Goal: Contribute content: Contribute content

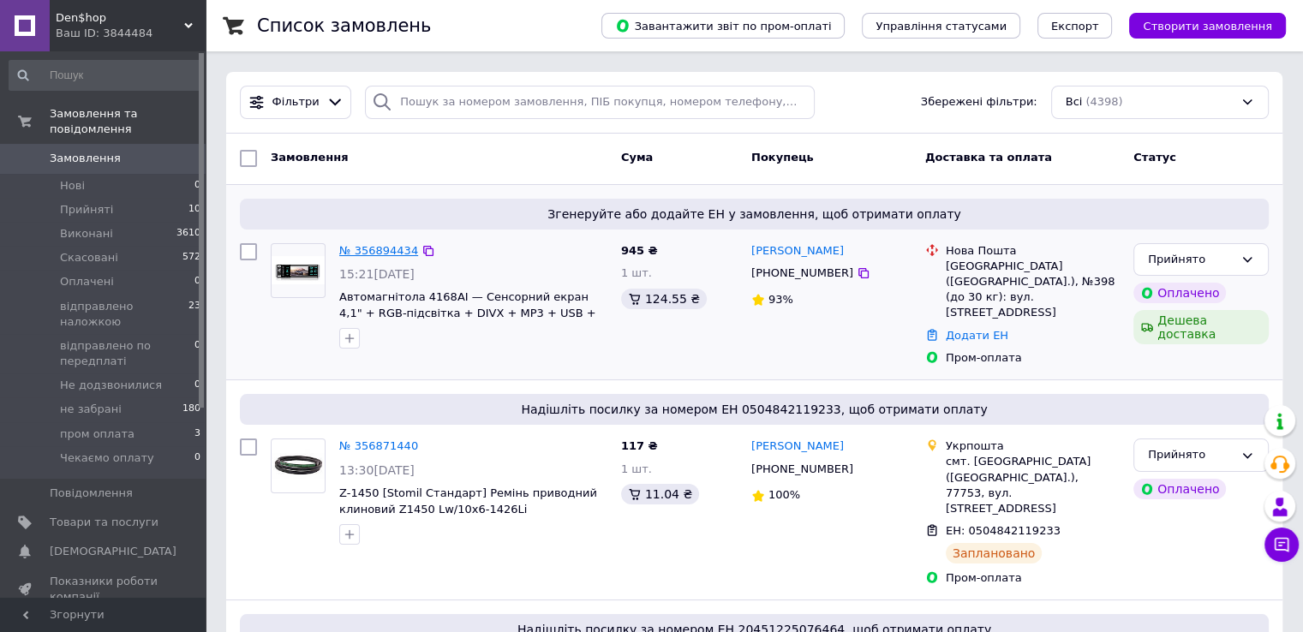
click at [364, 250] on link "№ 356894434" at bounding box center [378, 250] width 79 height 13
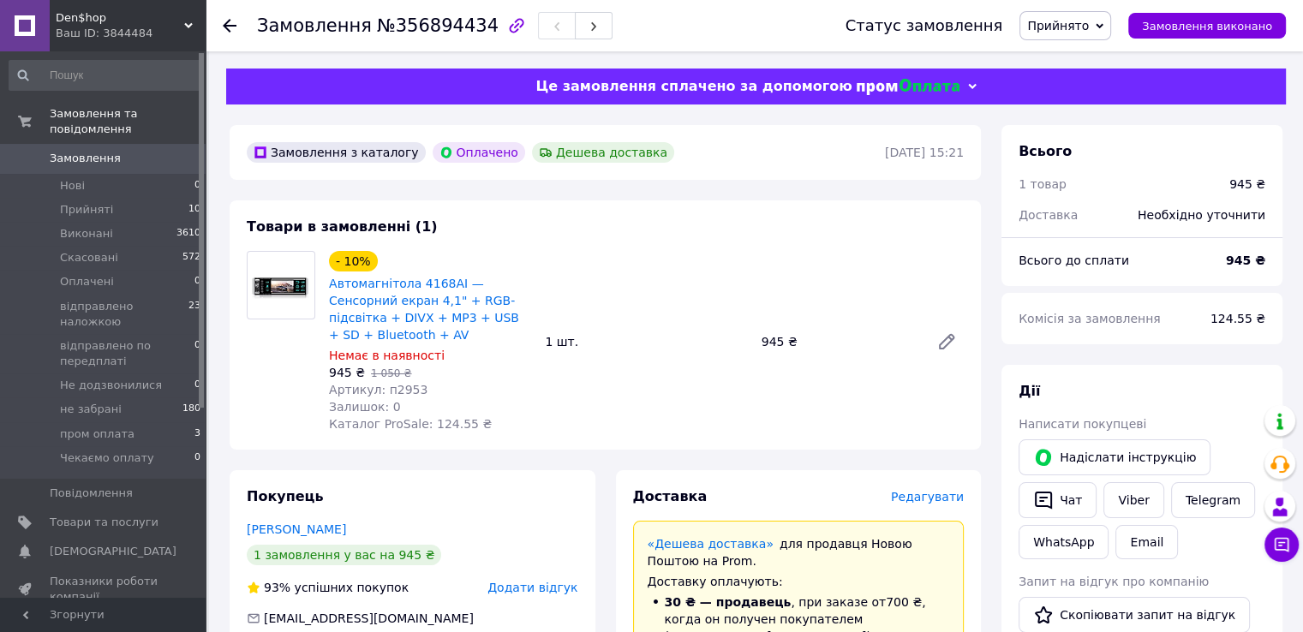
drag, startPoint x: 416, startPoint y: 374, endPoint x: 404, endPoint y: 373, distance: 11.3
click at [415, 381] on div "Артикул: п2953" at bounding box center [430, 389] width 202 height 17
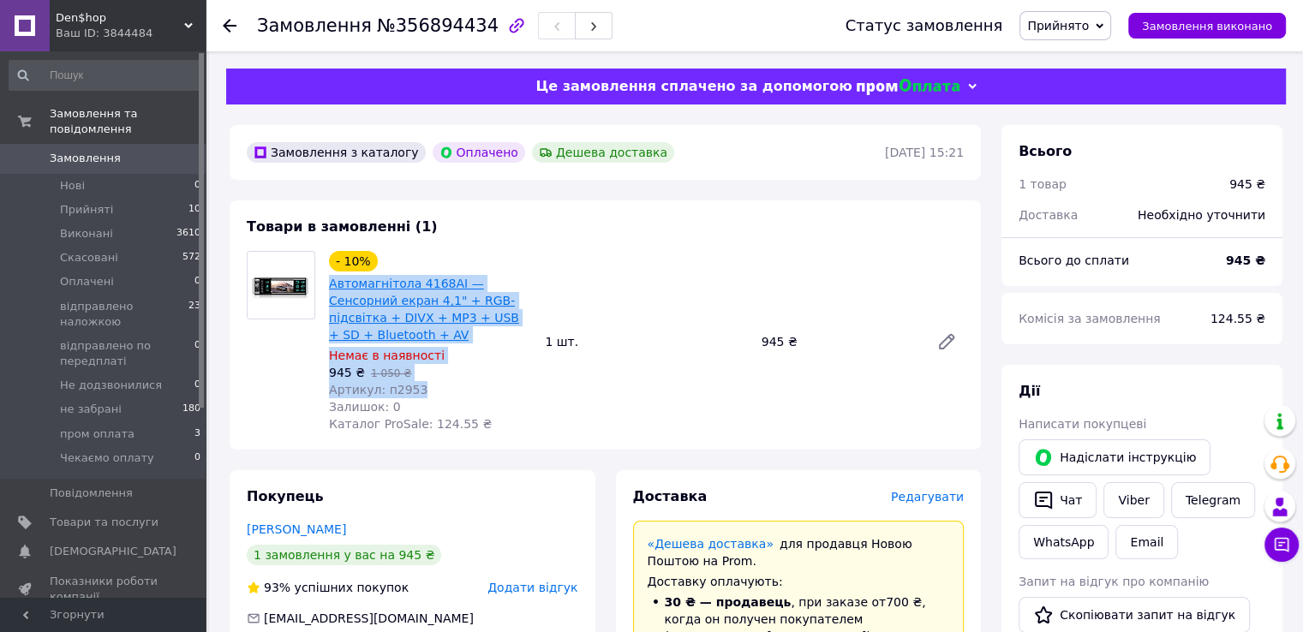
drag, startPoint x: 404, startPoint y: 373, endPoint x: 329, endPoint y: 284, distance: 116.7
click at [329, 284] on div "- 10% Автомагнітола 4168AI — Сенсорний екран 4,1" + RGB-підсвітка + DIVX + MP3 …" at bounding box center [430, 342] width 216 height 189
click at [329, 284] on link "Автомагнітола 4168AI — Сенсорний екран 4,1" + RGB-підсвітка + DIVX + MP3 + USB …" at bounding box center [424, 309] width 190 height 65
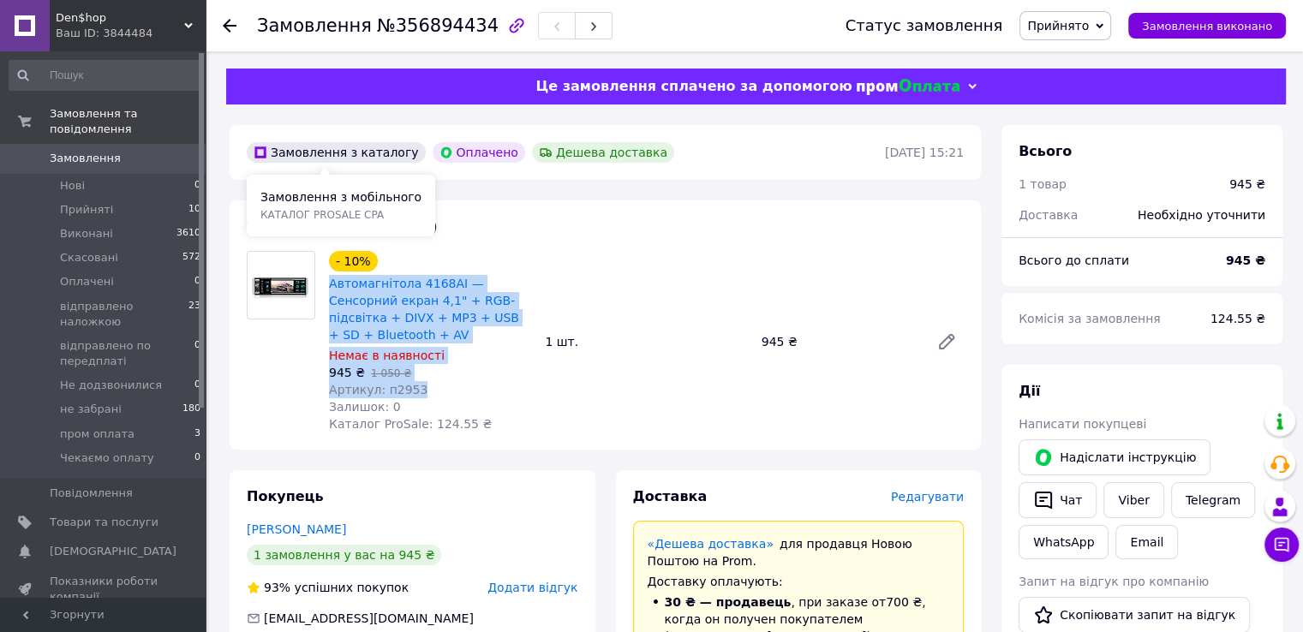
copy div "Автомагнітола 4168AI — Сенсорний екран 4,1" + RGB-підсвітка + DIVX + MP3 + USB …"
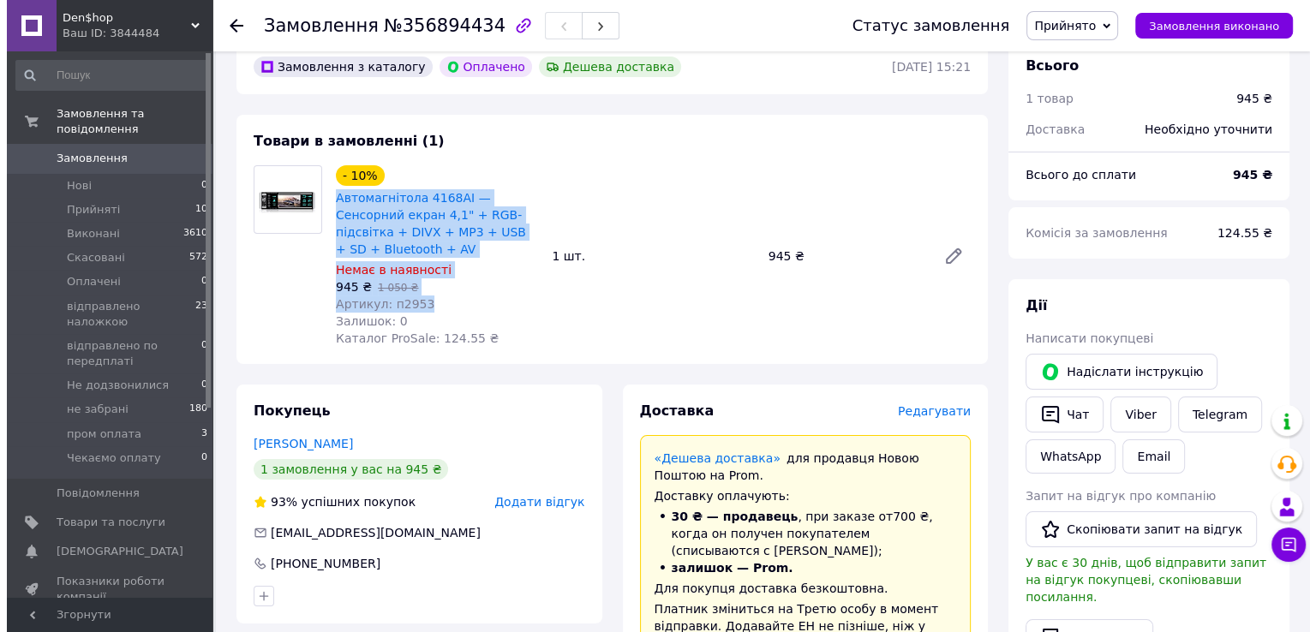
scroll to position [171, 0]
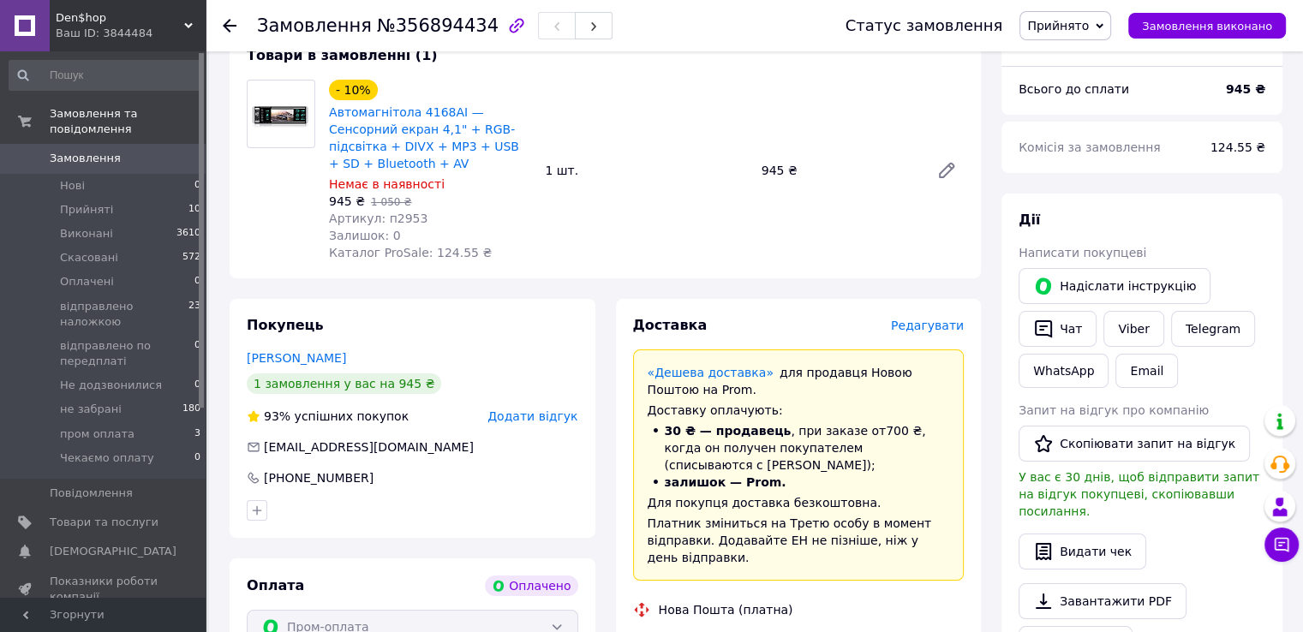
click at [927, 319] on span "Редагувати" at bounding box center [927, 326] width 73 height 14
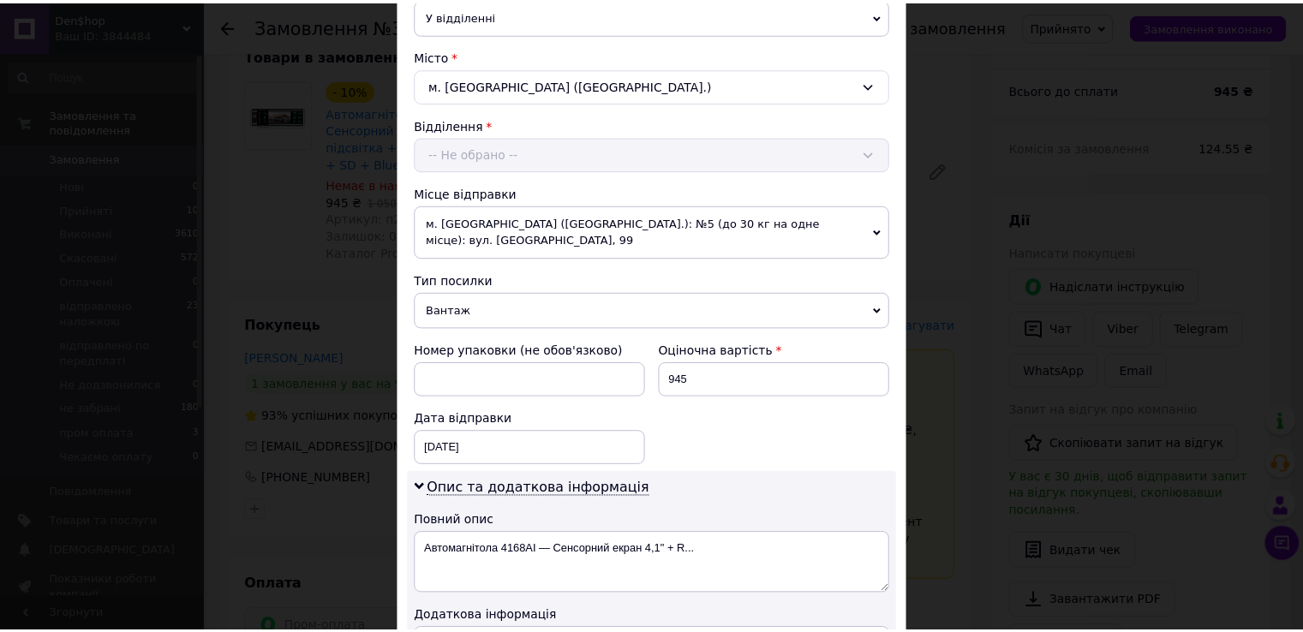
scroll to position [692, 0]
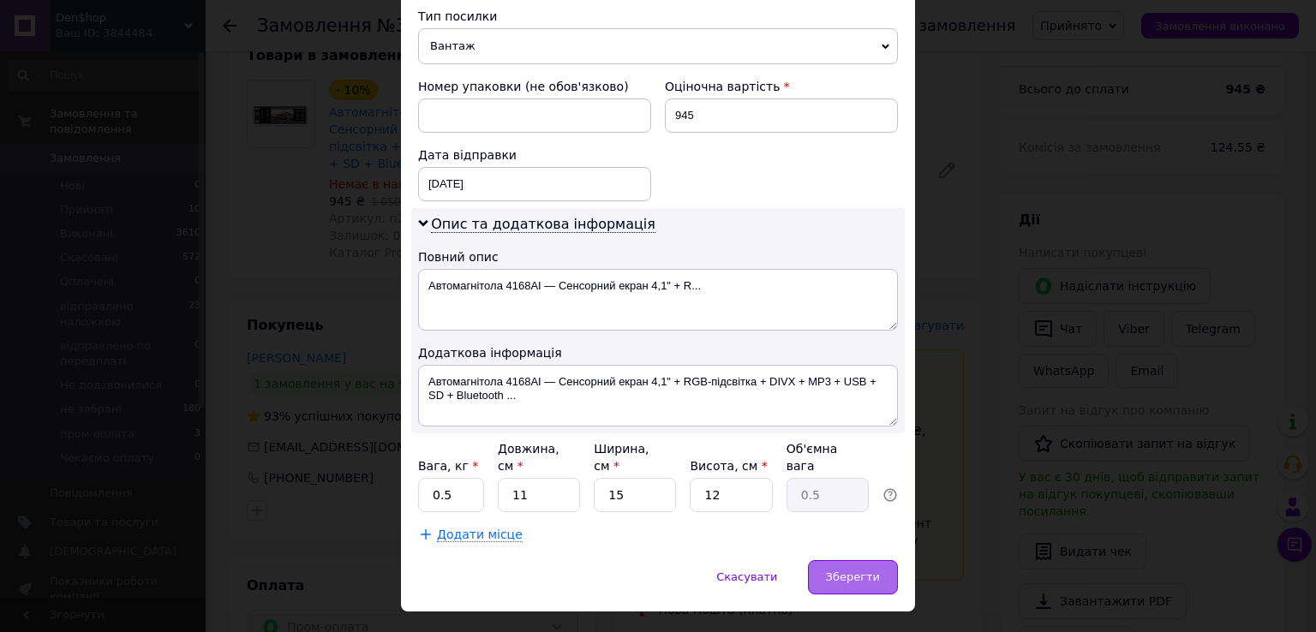
click at [849, 571] on span "Зберегти" at bounding box center [853, 577] width 54 height 13
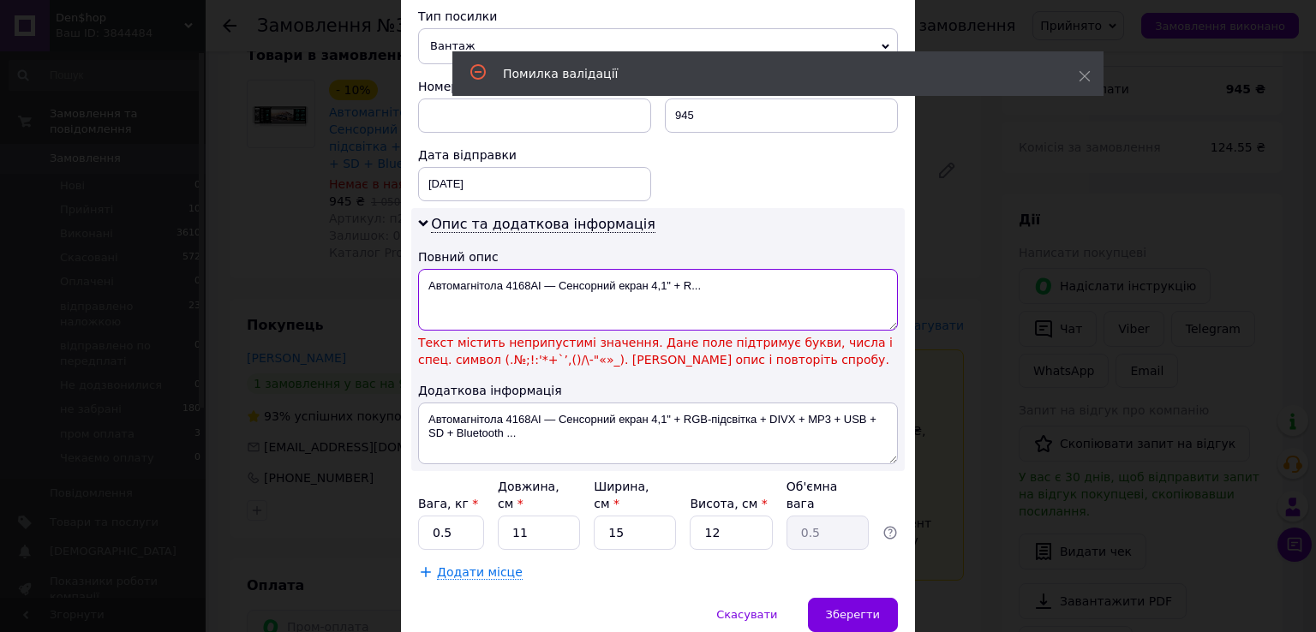
drag, startPoint x: 554, startPoint y: 265, endPoint x: 747, endPoint y: 272, distance: 192.9
click at [747, 272] on textarea "Автомагнітола 4168AI — Сенсорний екран 4,1" + R..." at bounding box center [658, 300] width 480 height 62
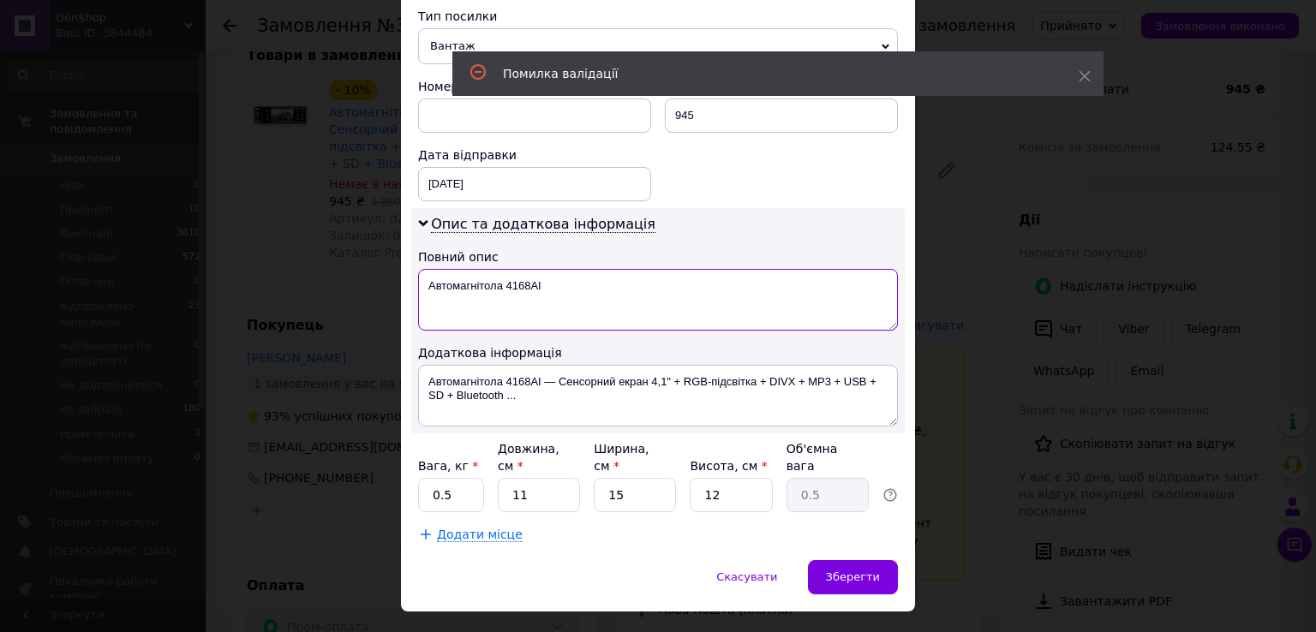
type textarea "Автомагнітола 4168AI"
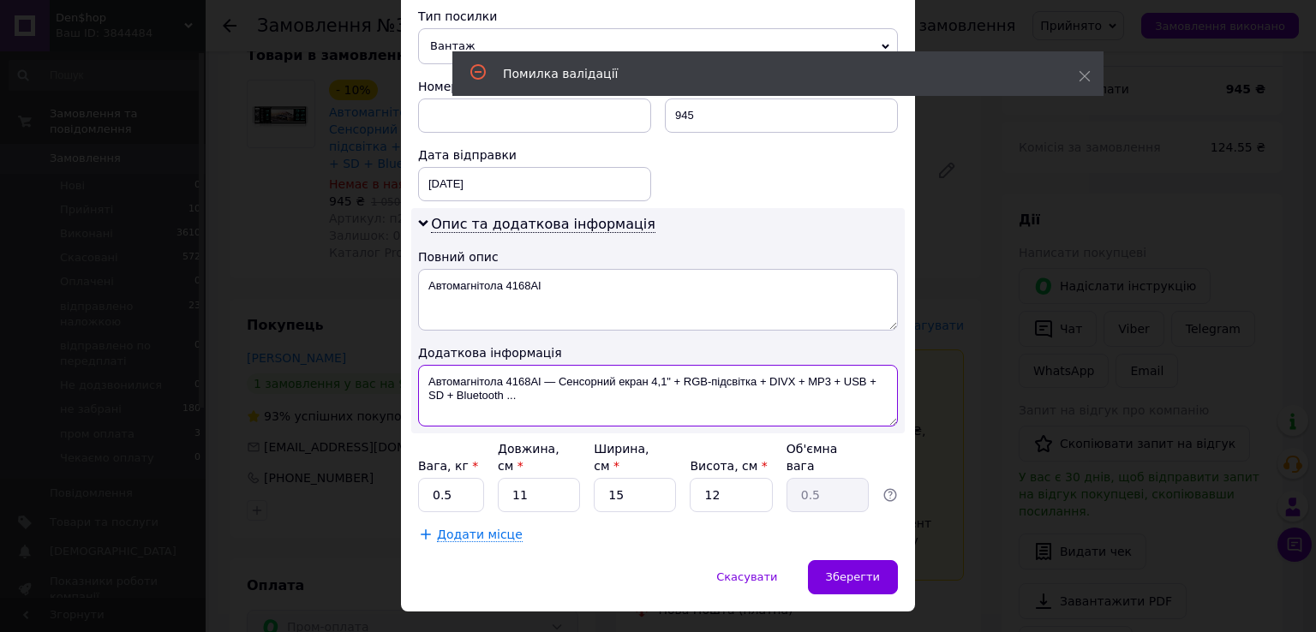
drag, startPoint x: 538, startPoint y: 357, endPoint x: 557, endPoint y: 387, distance: 35.4
click at [539, 365] on textarea "Автомагнітола 4168AI — Сенсорний екран 4,1" + RGB-підсвітка + DIVX + MP3 + USB …" at bounding box center [658, 396] width 480 height 62
drag, startPoint x: 557, startPoint y: 387, endPoint x: 564, endPoint y: 399, distance: 13.8
click at [564, 399] on textarea "Автомагнітола 4168AI — Сенсорний екран 4,1" + RGB-підсвітка + DIVX + MP3 + USB …" at bounding box center [658, 396] width 480 height 62
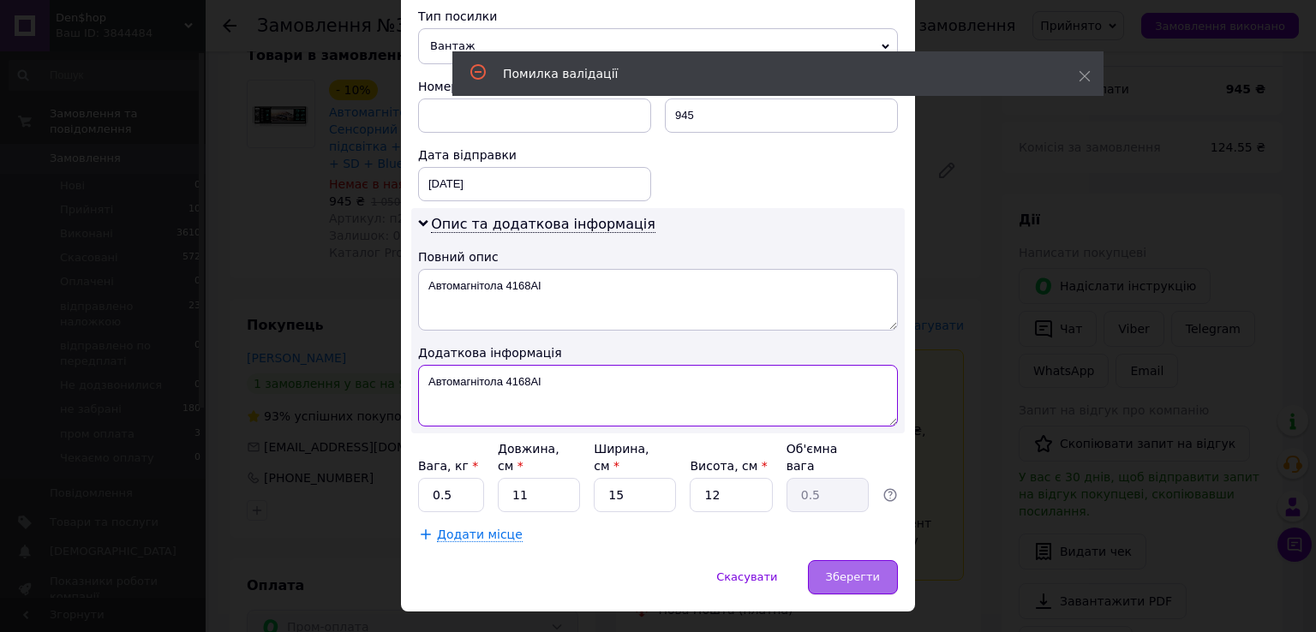
type textarea "Автомагнітола 4168AI"
click at [850, 571] on span "Зберегти" at bounding box center [853, 577] width 54 height 13
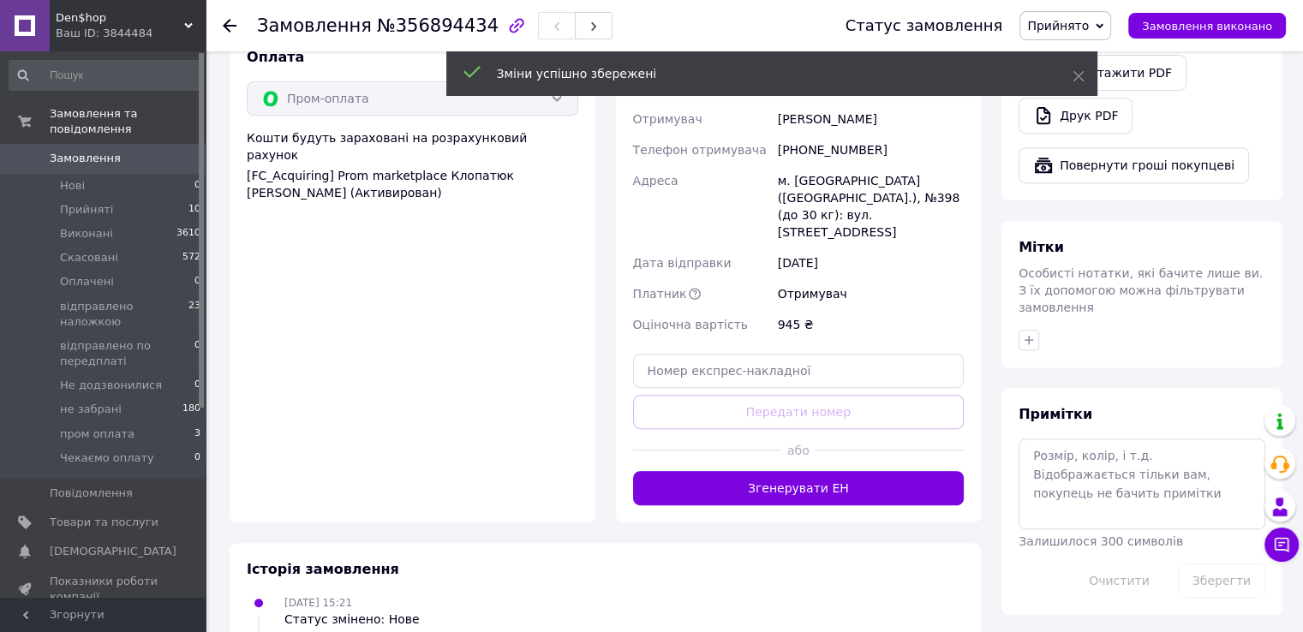
scroll to position [771, 0]
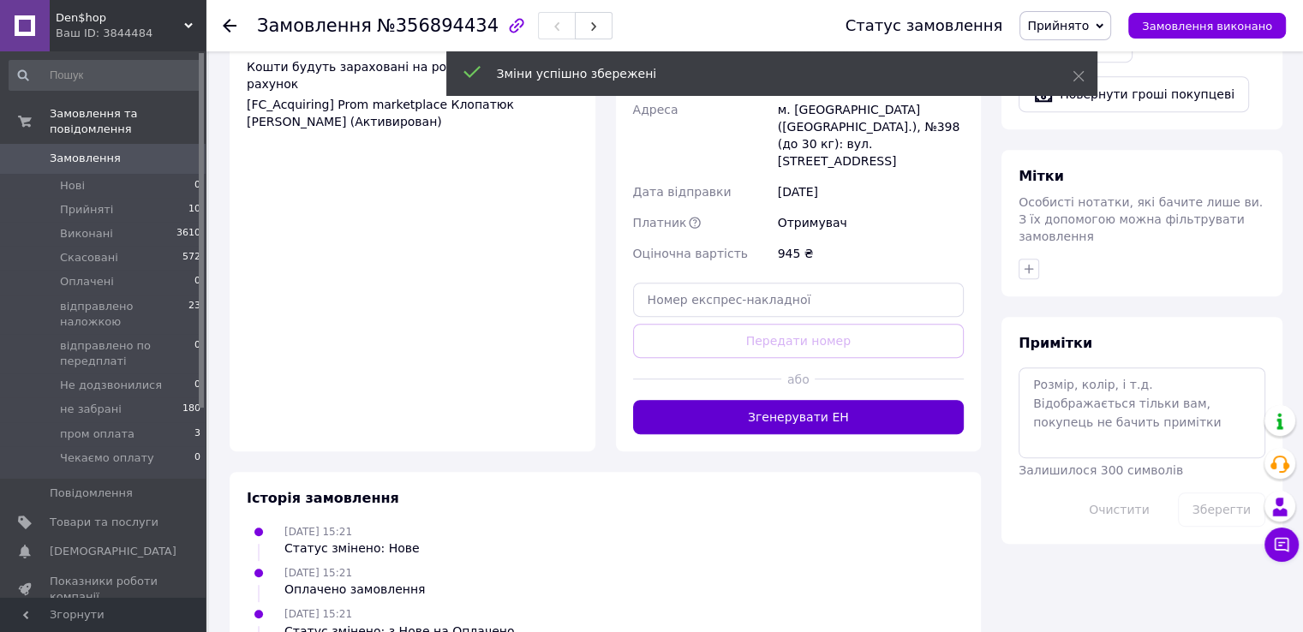
click at [775, 400] on button "Згенерувати ЕН" at bounding box center [799, 417] width 332 height 34
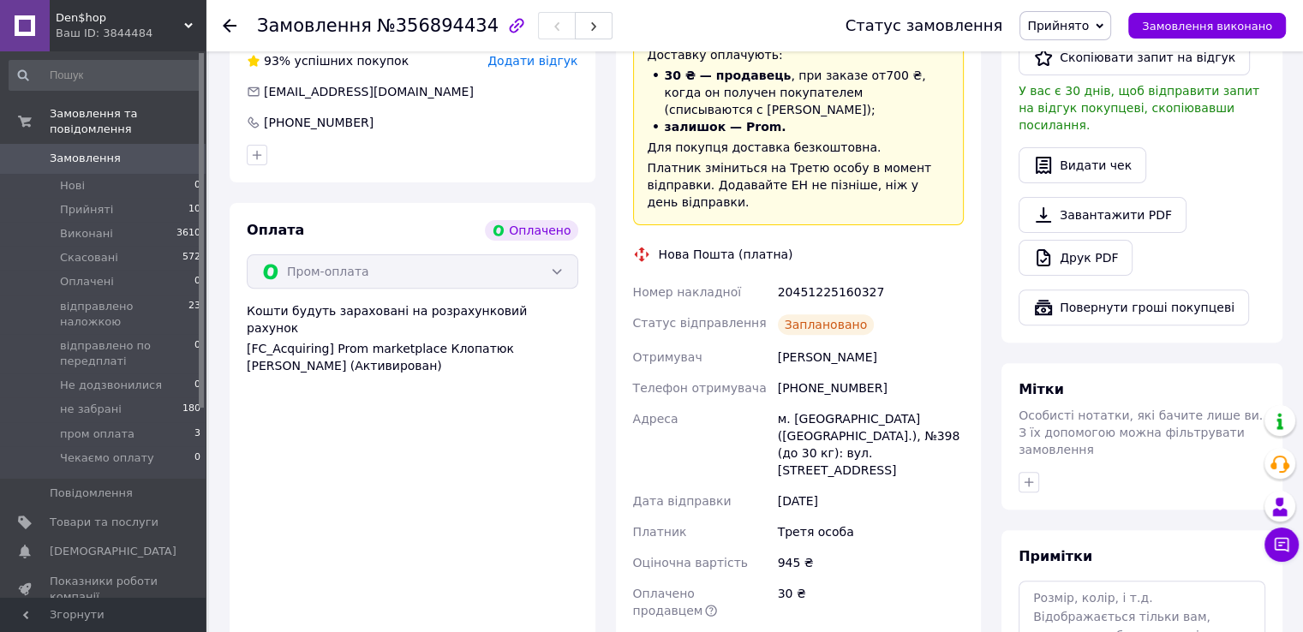
scroll to position [514, 0]
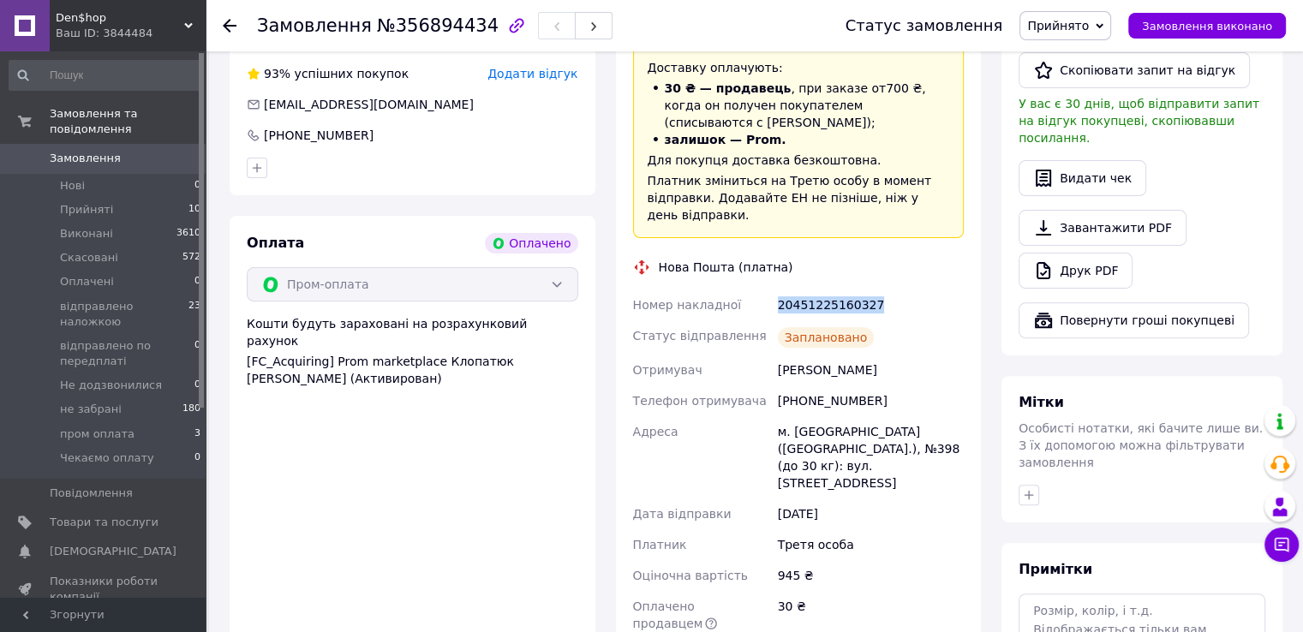
drag, startPoint x: 876, startPoint y: 273, endPoint x: 777, endPoint y: 273, distance: 98.5
click at [777, 290] on div "20451225160327" at bounding box center [871, 305] width 193 height 31
copy div "20451225160327"
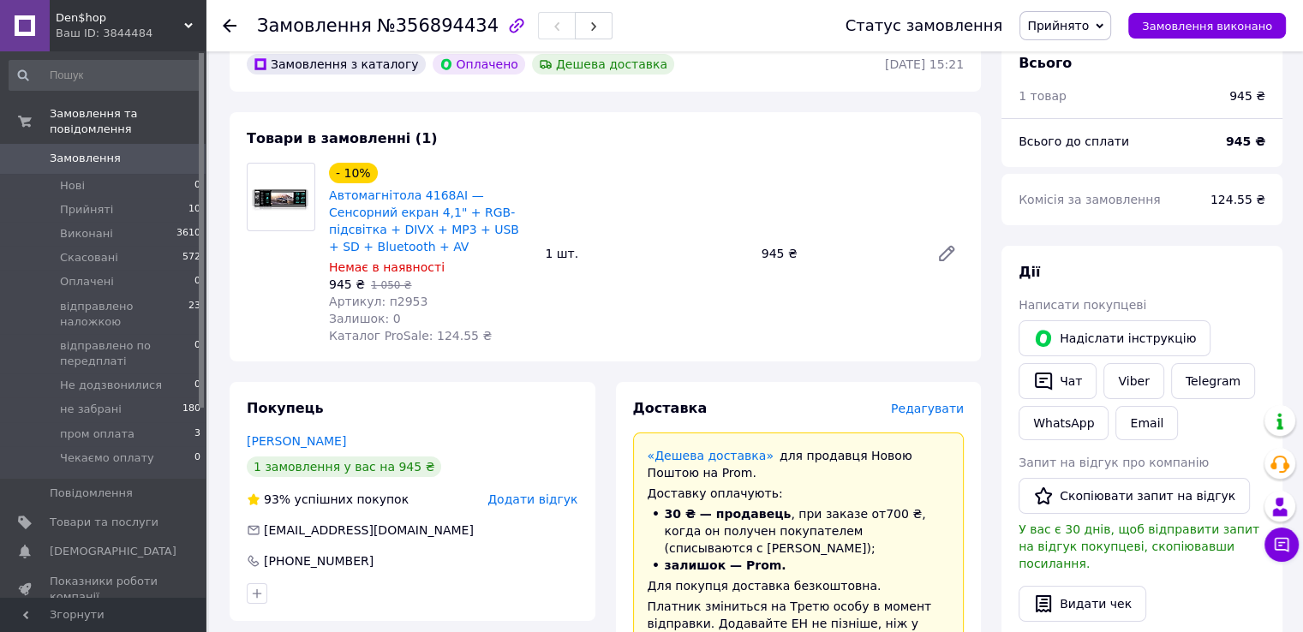
scroll to position [171, 0]
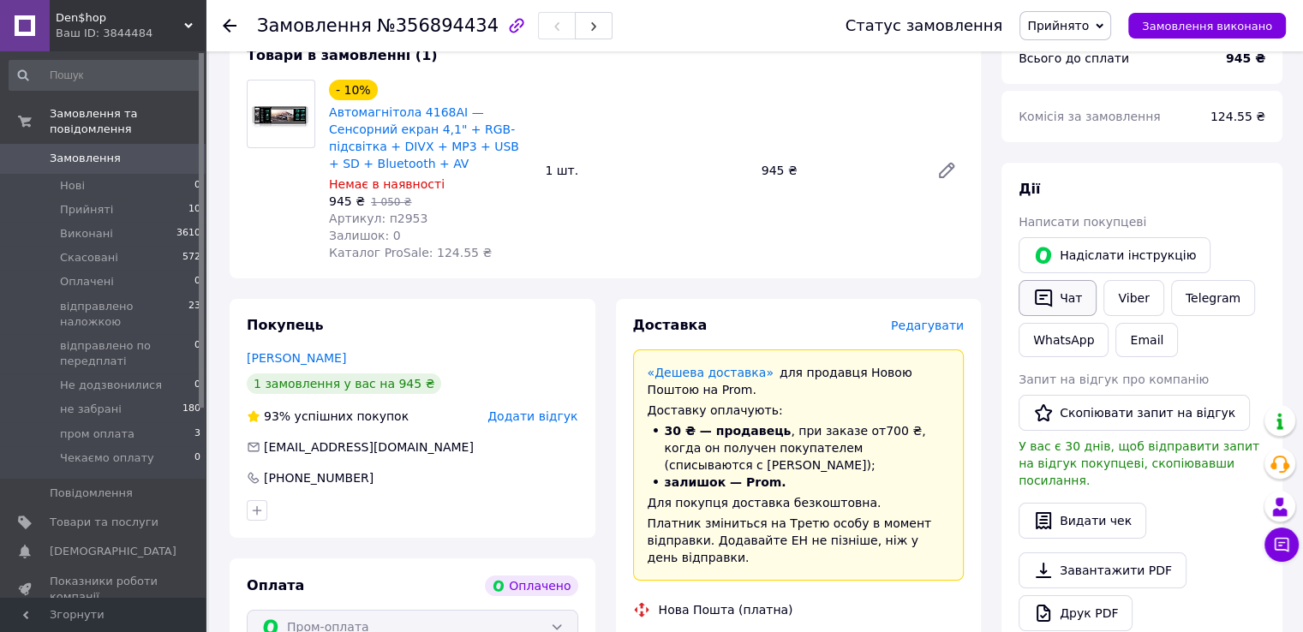
click at [1076, 288] on button "Чат" at bounding box center [1058, 298] width 78 height 36
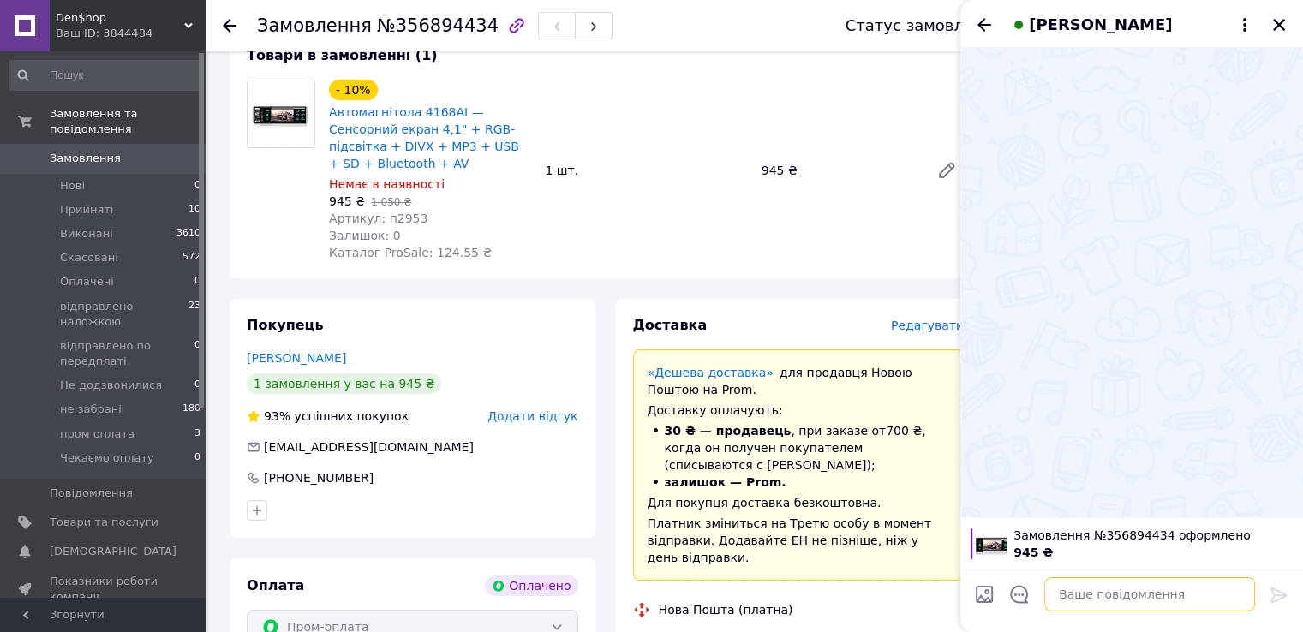
click at [1107, 594] on textarea at bounding box center [1149, 595] width 211 height 34
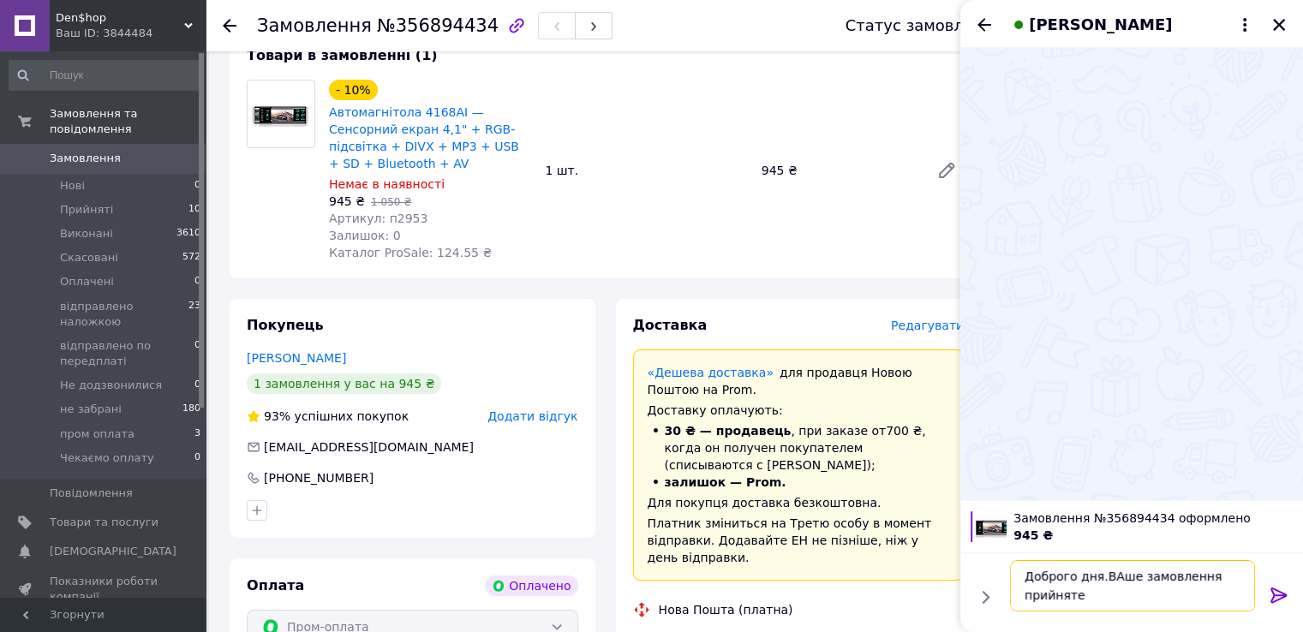
click at [1111, 578] on textarea "Доброго дня.ВАше замовлення прийняте" at bounding box center [1132, 585] width 245 height 51
click at [1096, 594] on textarea "Доброго дня.Ваше замовлення прийняте" at bounding box center [1132, 585] width 245 height 51
type textarea "Доброго дня.Ваше замовлення прийняте.Відправка сьогодні"
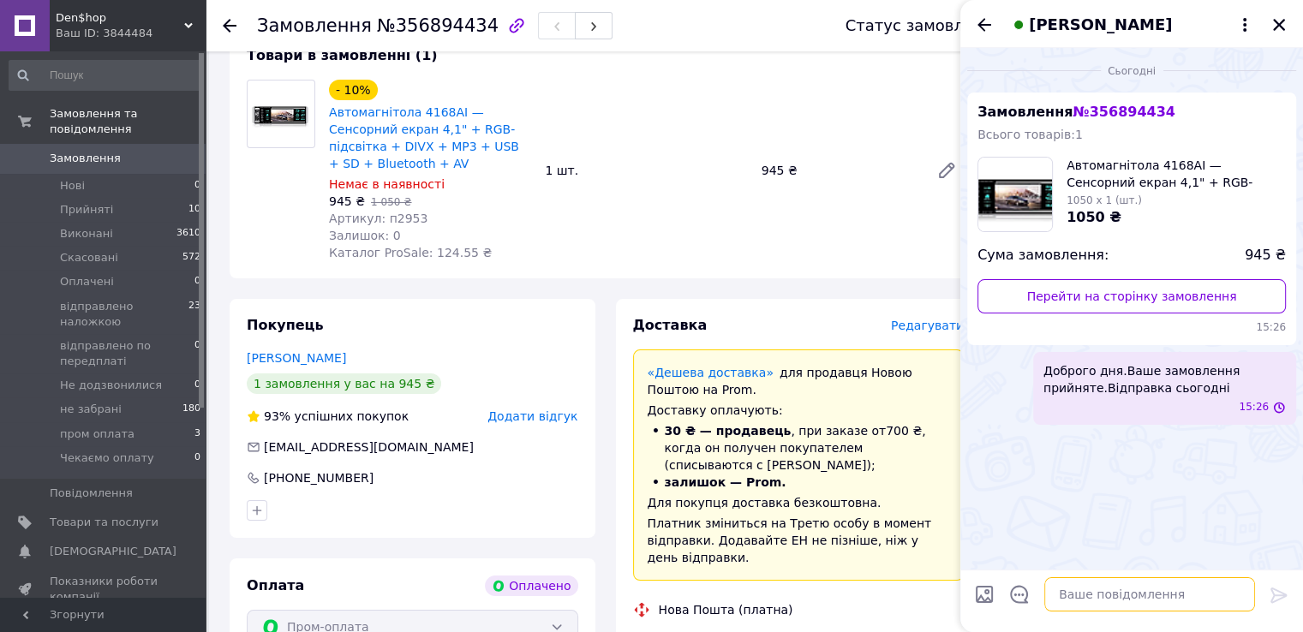
scroll to position [0, 0]
click at [1283, 22] on icon "Закрити" at bounding box center [1279, 24] width 15 height 15
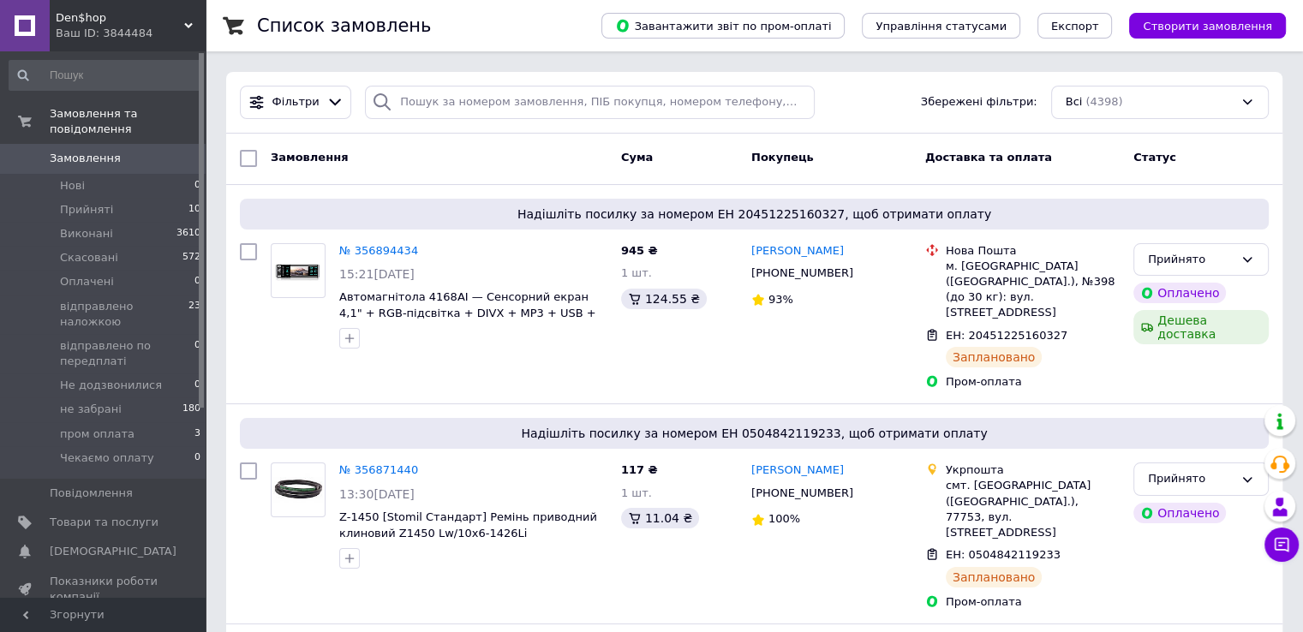
click at [49, 33] on link at bounding box center [25, 25] width 50 height 51
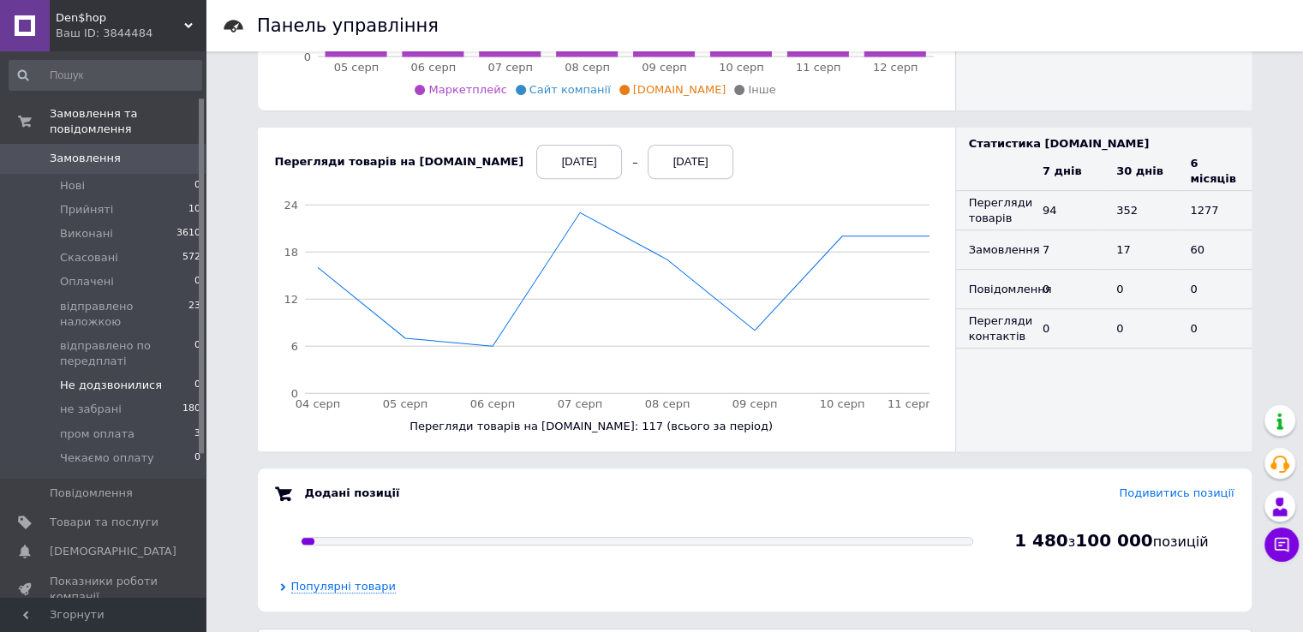
scroll to position [171, 0]
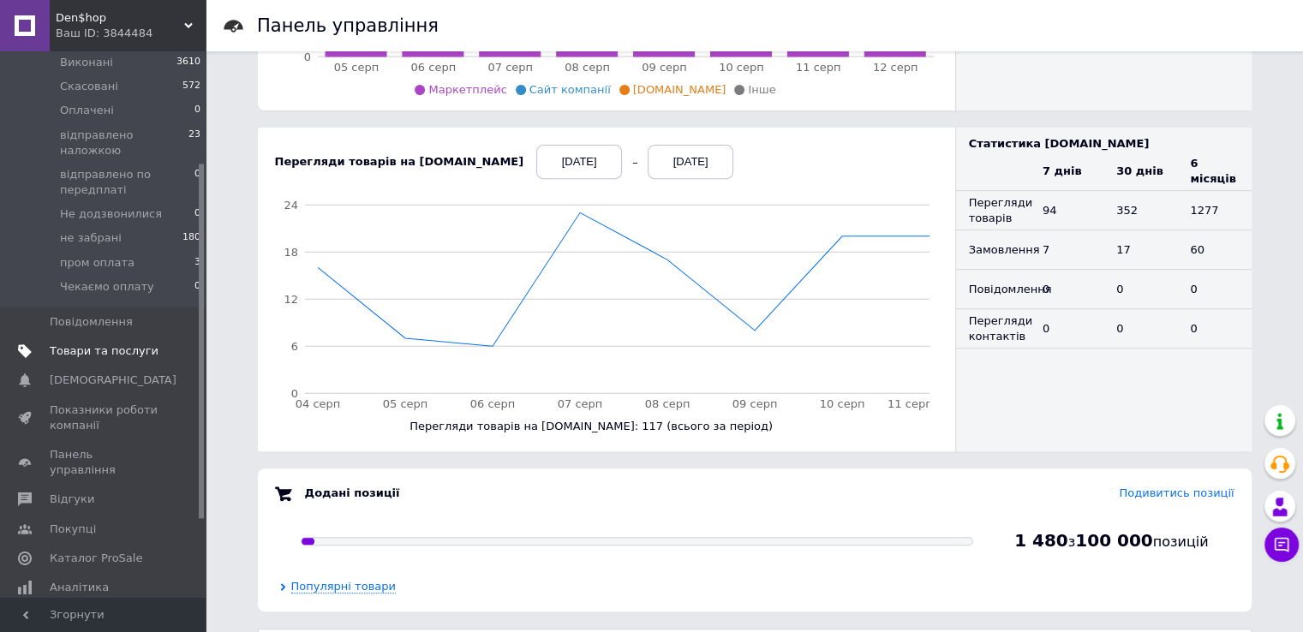
click at [102, 337] on link "Товари та послуги" at bounding box center [105, 351] width 211 height 29
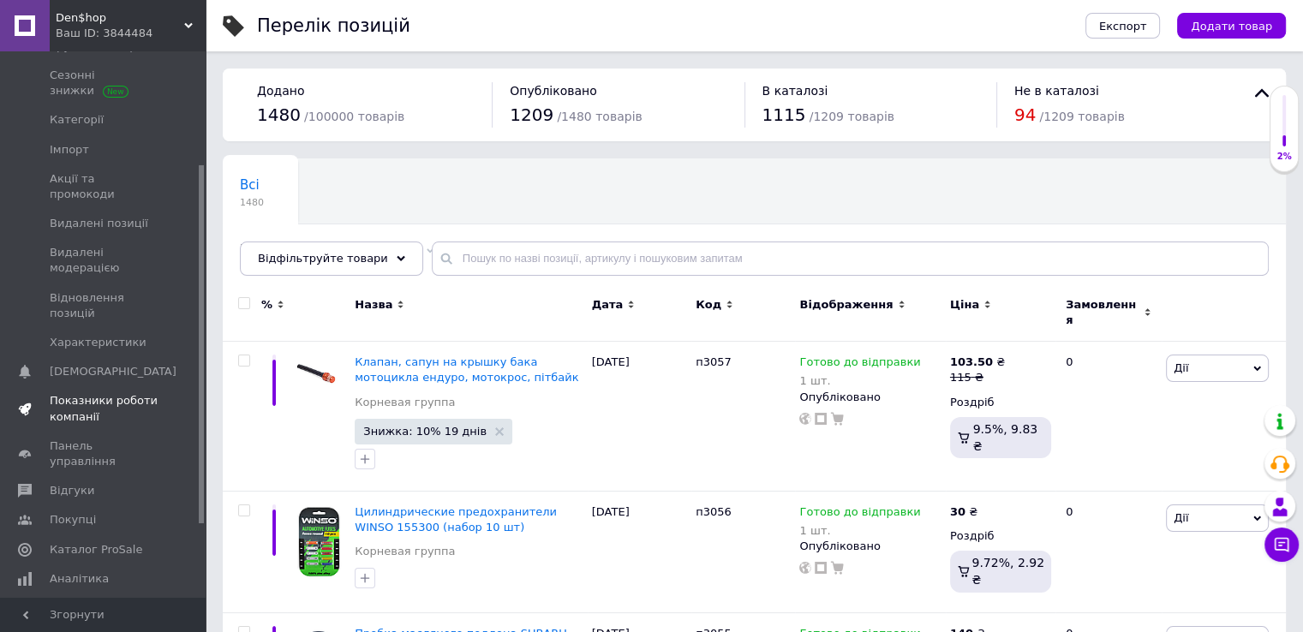
click at [119, 393] on span "Показники роботи компанії" at bounding box center [104, 408] width 109 height 31
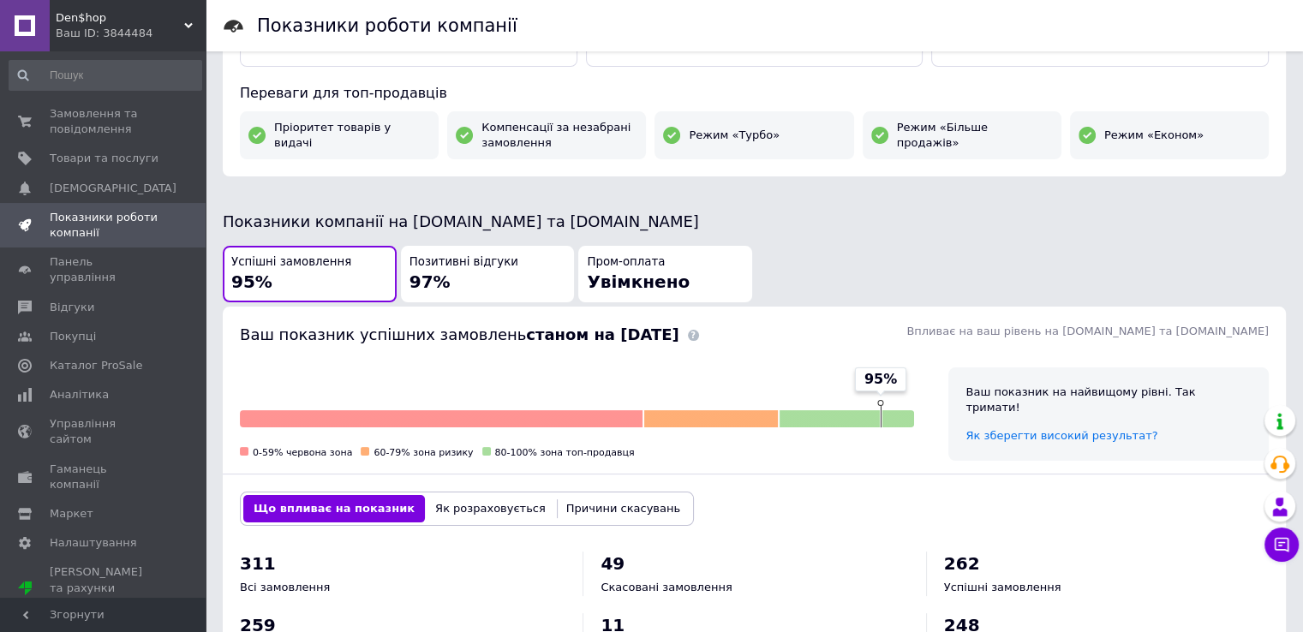
scroll to position [257, 0]
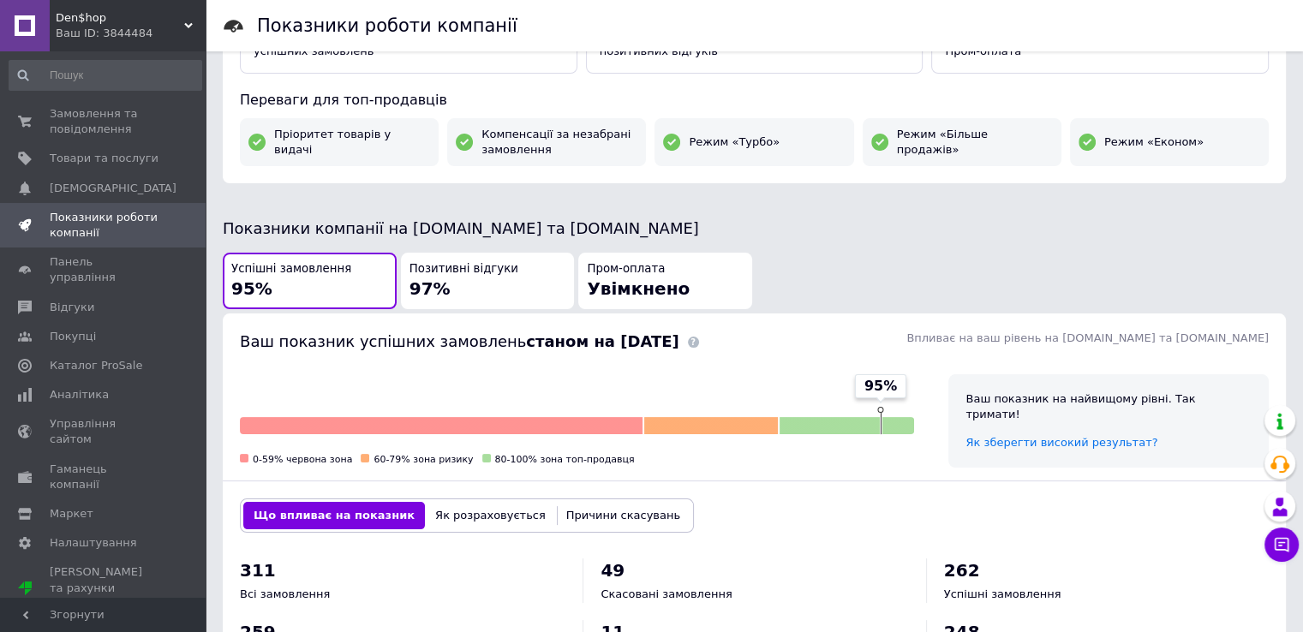
drag, startPoint x: 881, startPoint y: 408, endPoint x: 897, endPoint y: 409, distance: 16.3
click at [897, 409] on div "95%" at bounding box center [880, 404] width 51 height 60
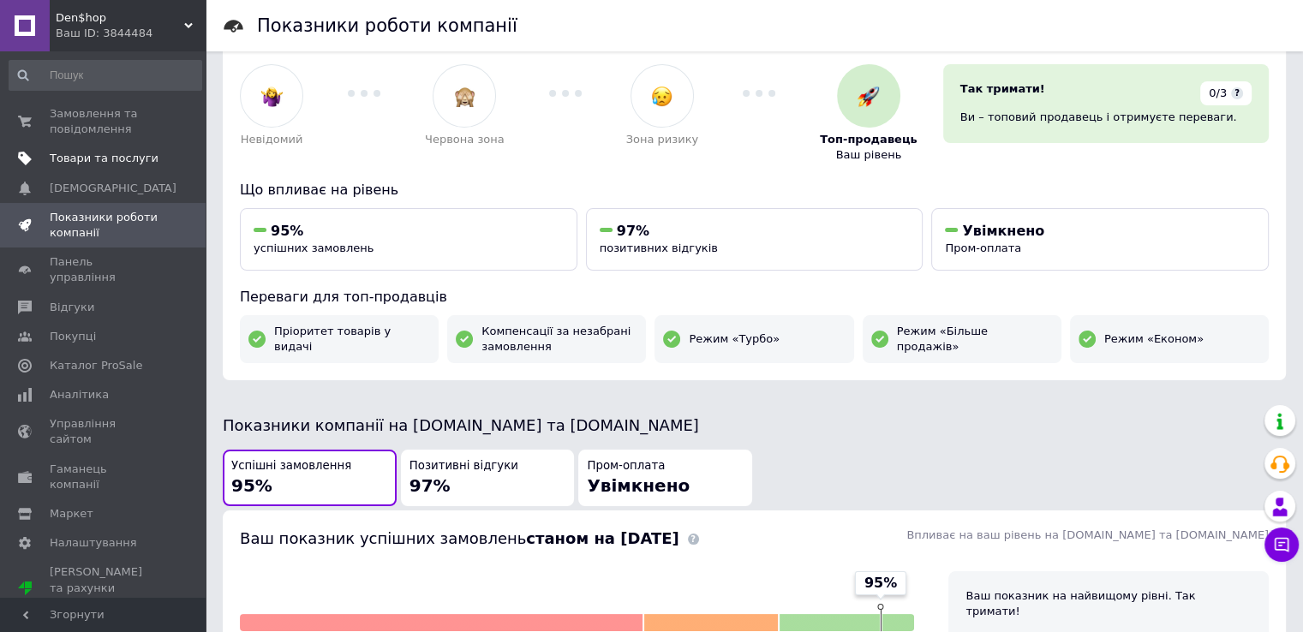
scroll to position [0, 0]
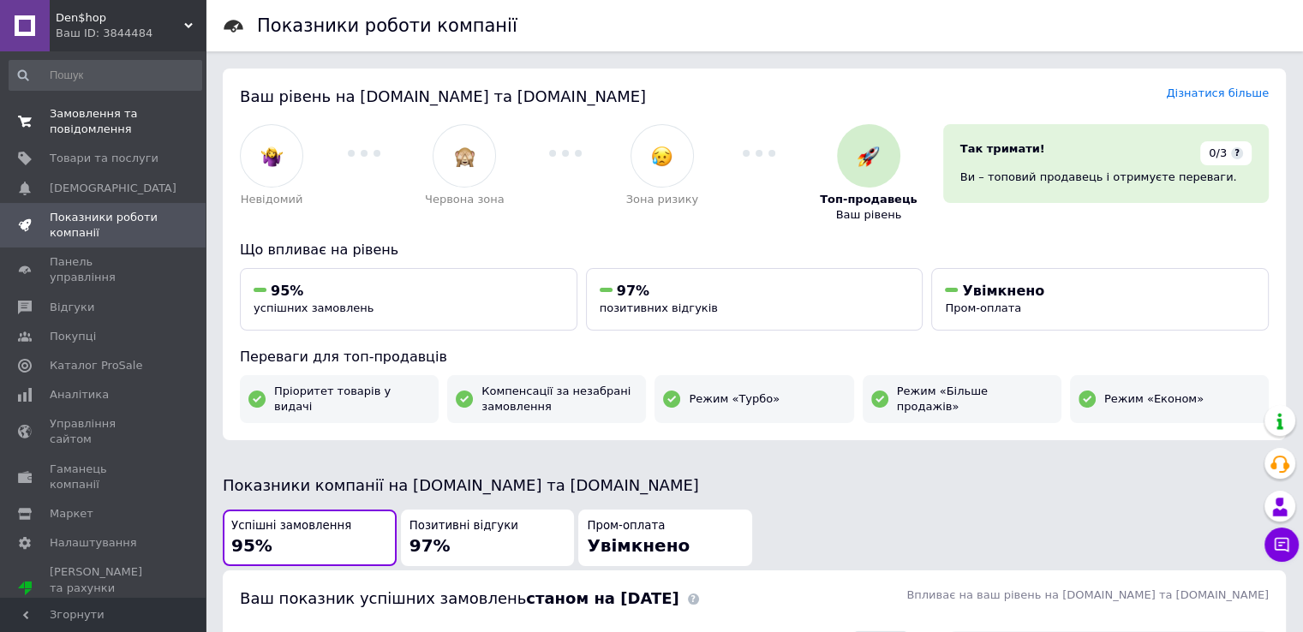
click at [89, 110] on span "Замовлення та повідомлення" at bounding box center [104, 121] width 109 height 31
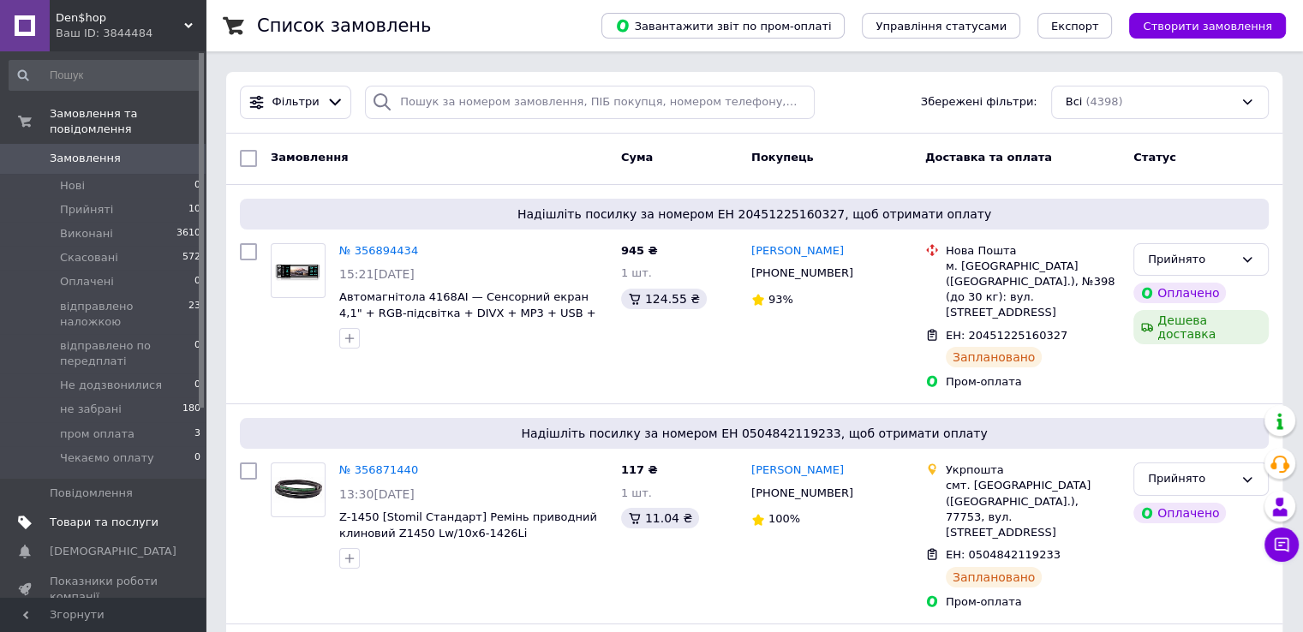
click at [96, 515] on span "Товари та послуги" at bounding box center [104, 522] width 109 height 15
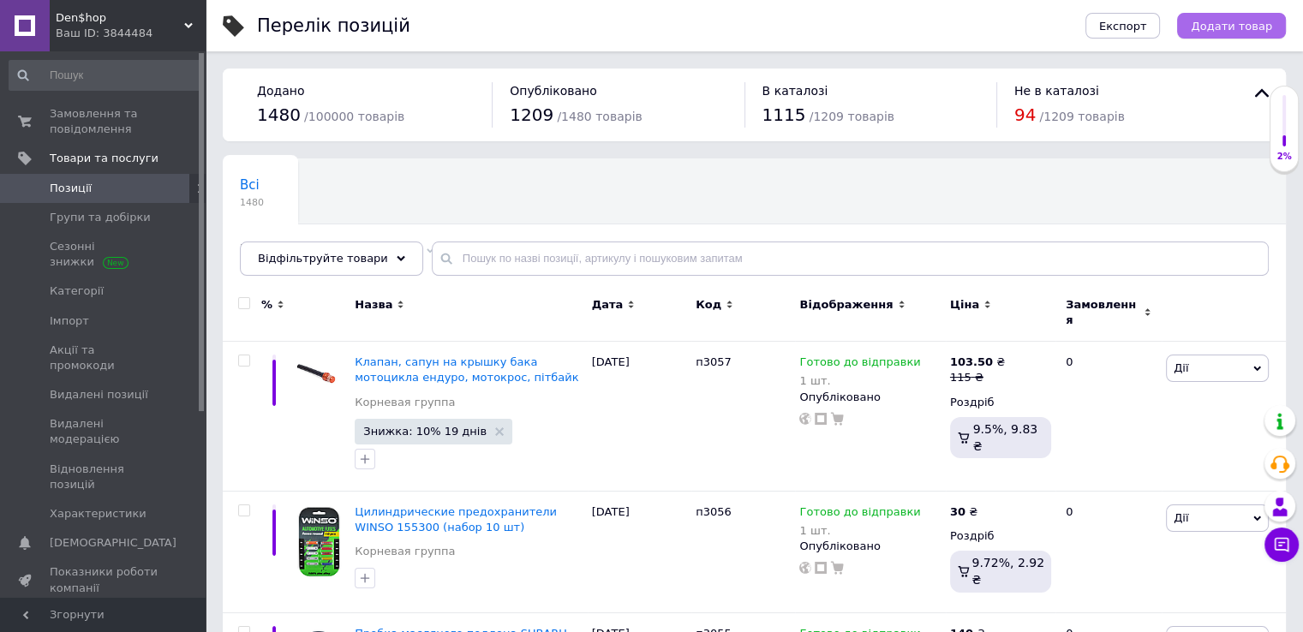
click at [1248, 29] on span "Додати товар" at bounding box center [1231, 26] width 81 height 13
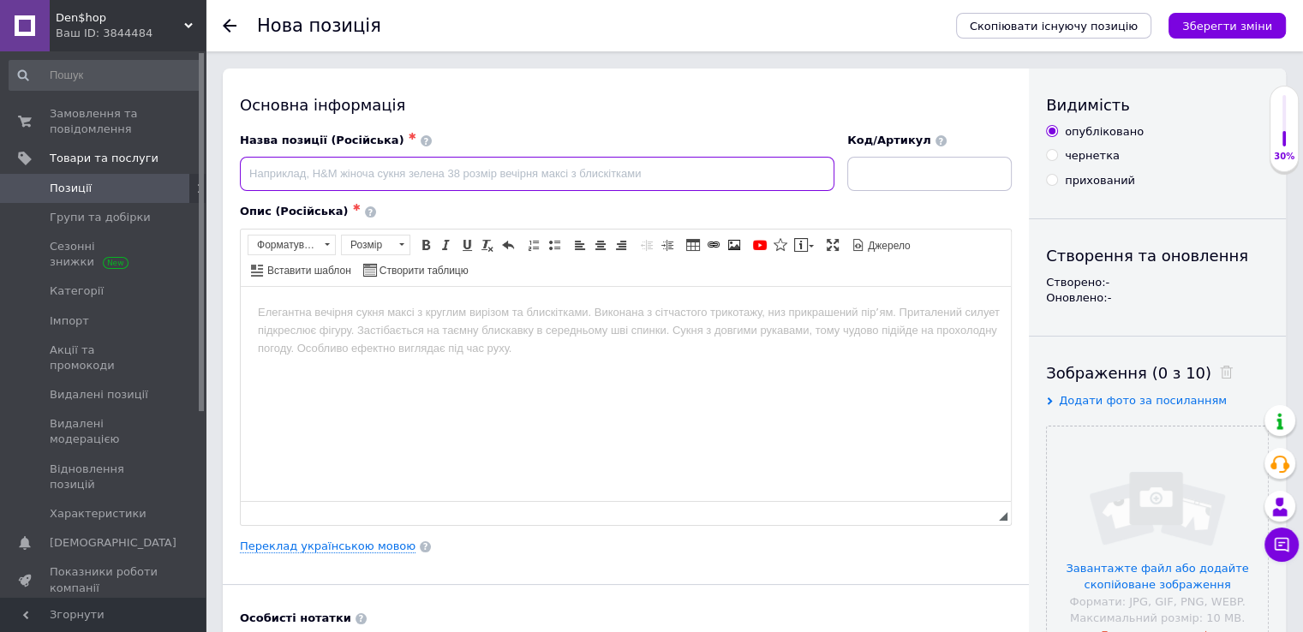
click at [631, 176] on input at bounding box center [537, 174] width 595 height 34
paste input "Фильтр топливный, масляный, универсальный для мотоцикла, алюминий"
type input "Фильтр топливный, масляный, универсальный для мотоцикла, алюминий"
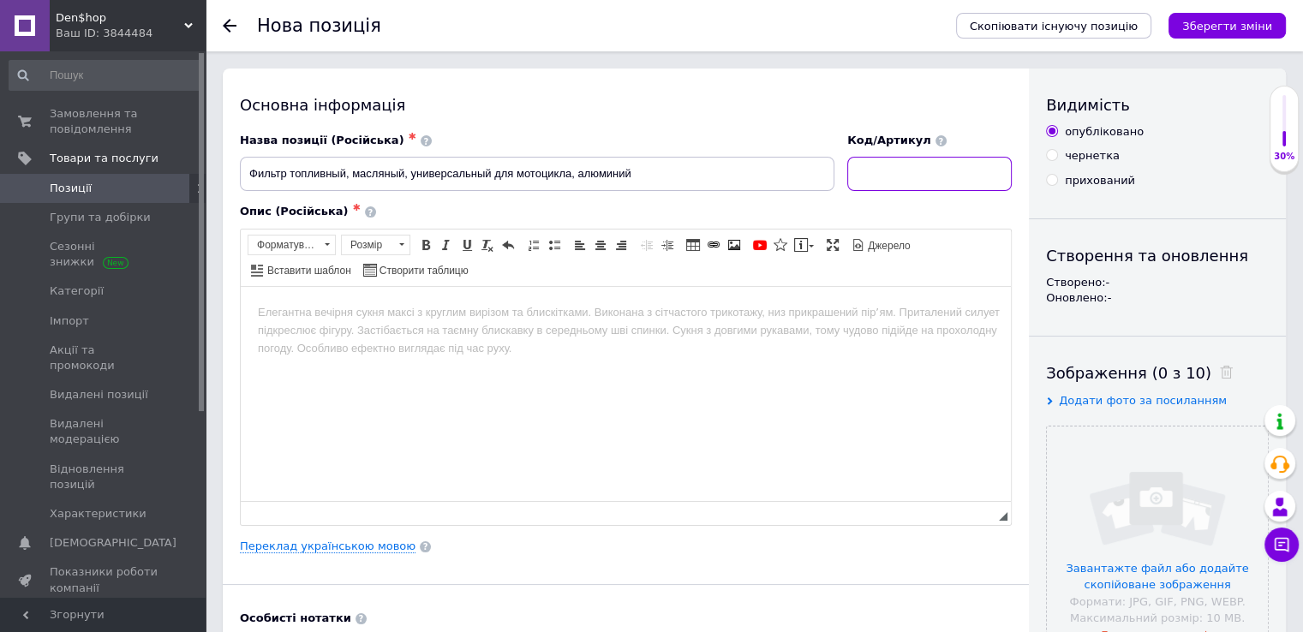
click at [931, 171] on input at bounding box center [929, 174] width 165 height 34
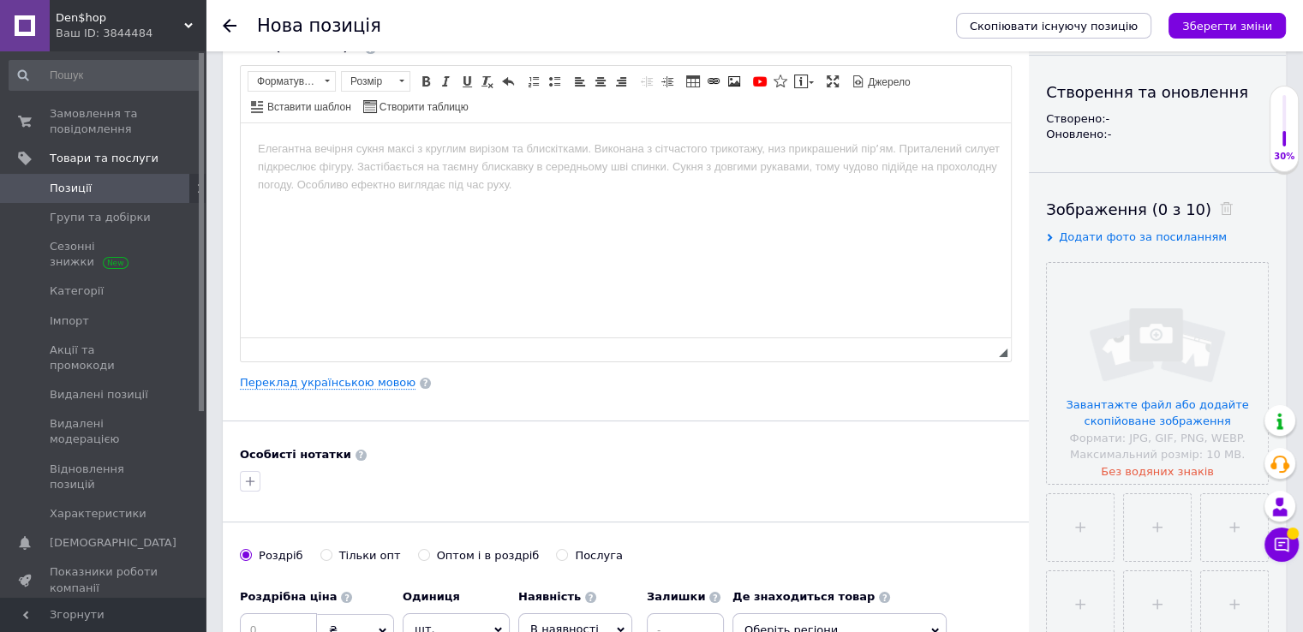
scroll to position [171, 0]
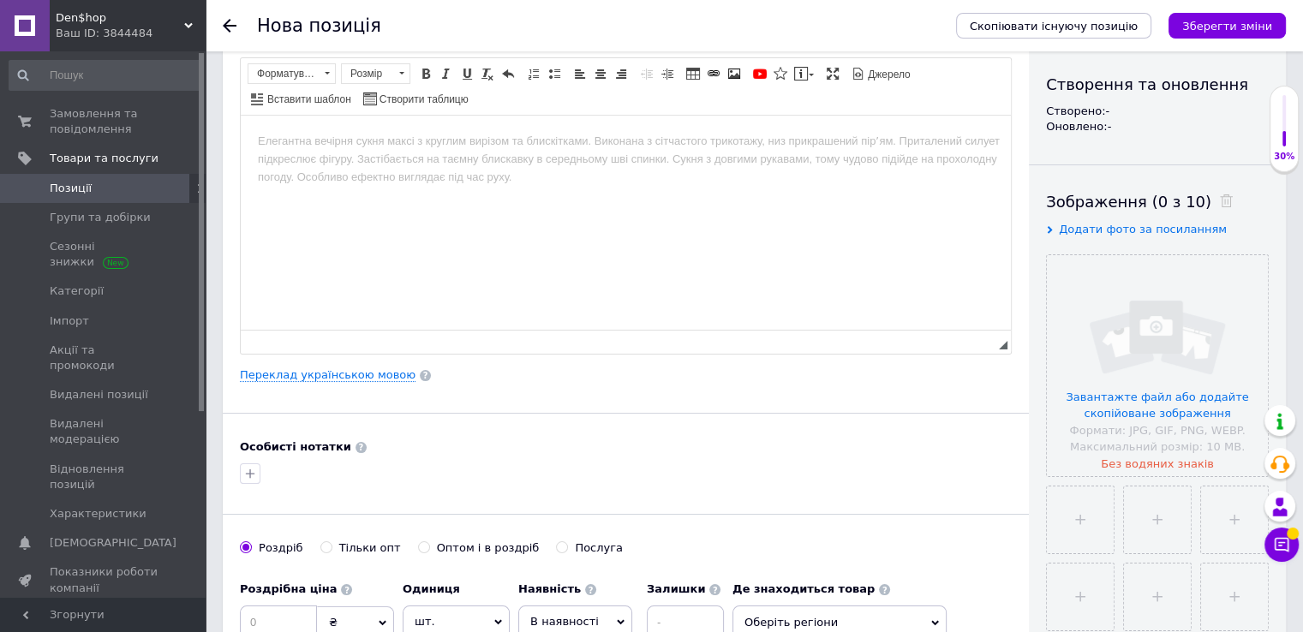
type input "п3058"
click at [1283, 539] on icon at bounding box center [1281, 544] width 17 height 17
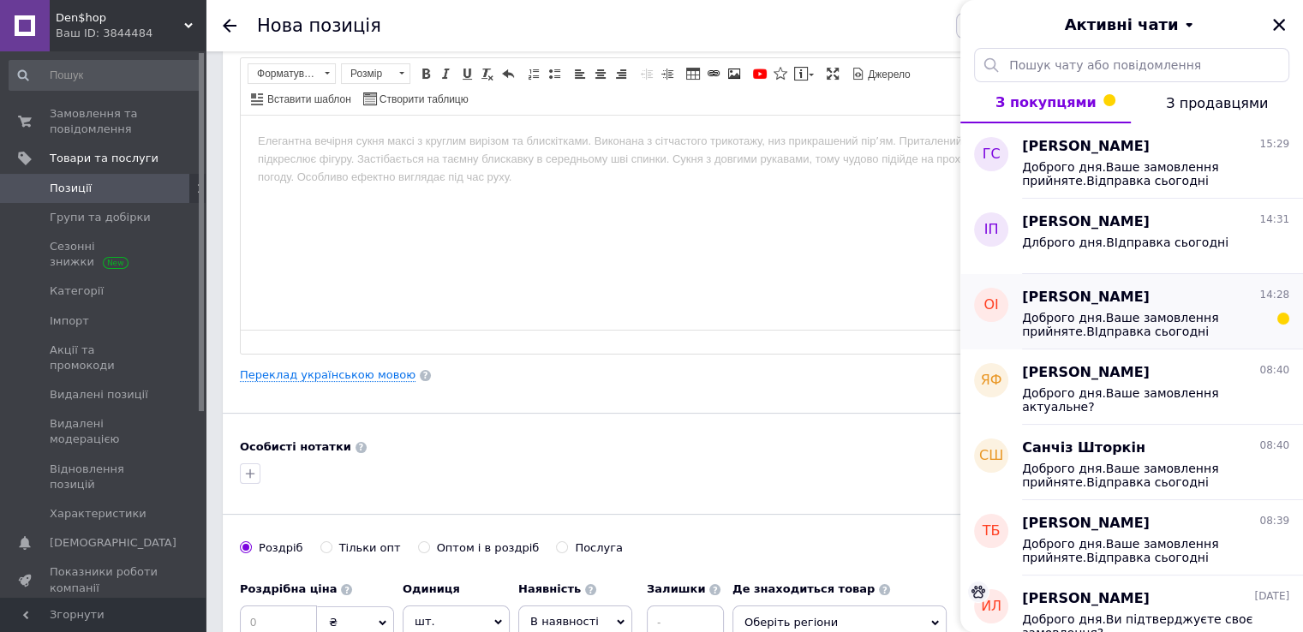
click at [1196, 311] on span "Доброго дня.Ваше замовлення прийняте.ВІдправка сьогодні" at bounding box center [1143, 324] width 243 height 27
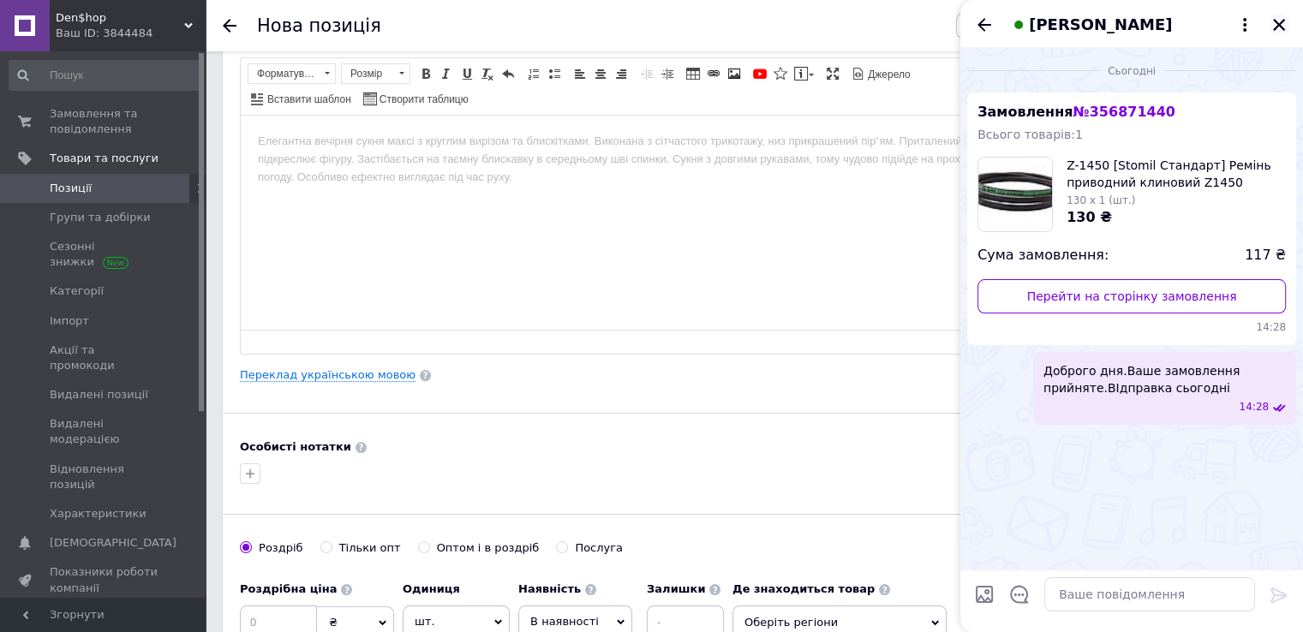
click at [1281, 25] on icon "Закрити" at bounding box center [1279, 24] width 15 height 15
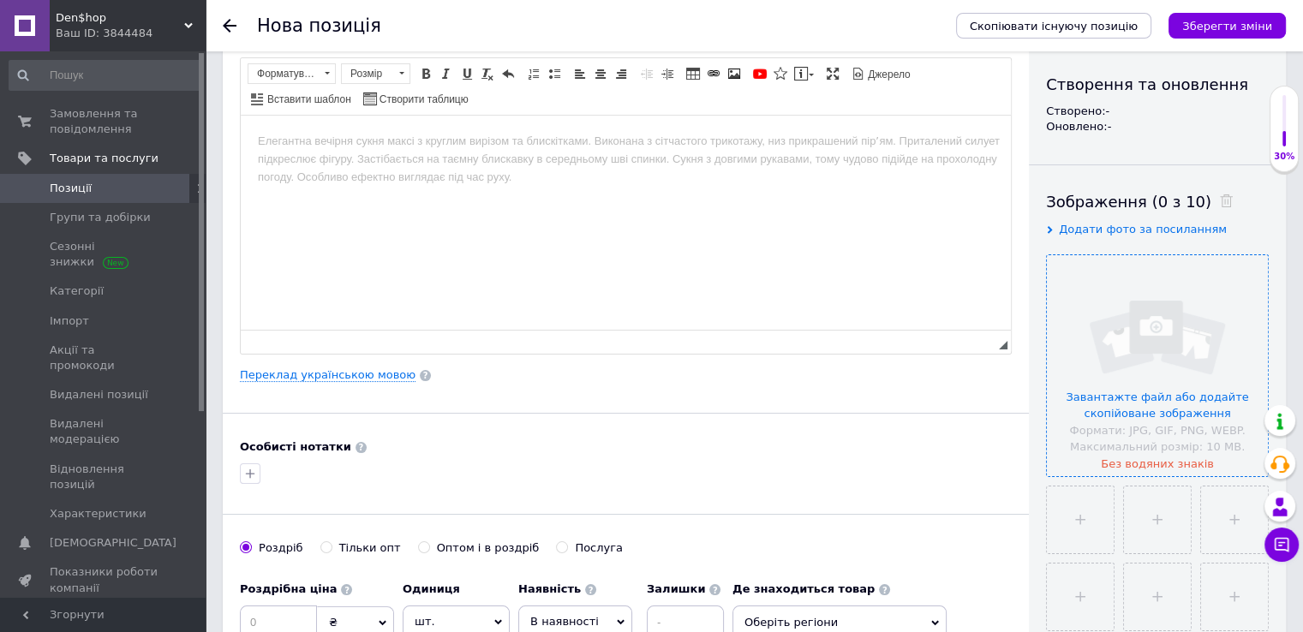
click at [1146, 344] on input "file" at bounding box center [1157, 365] width 221 height 221
click at [470, 167] on html at bounding box center [626, 141] width 770 height 52
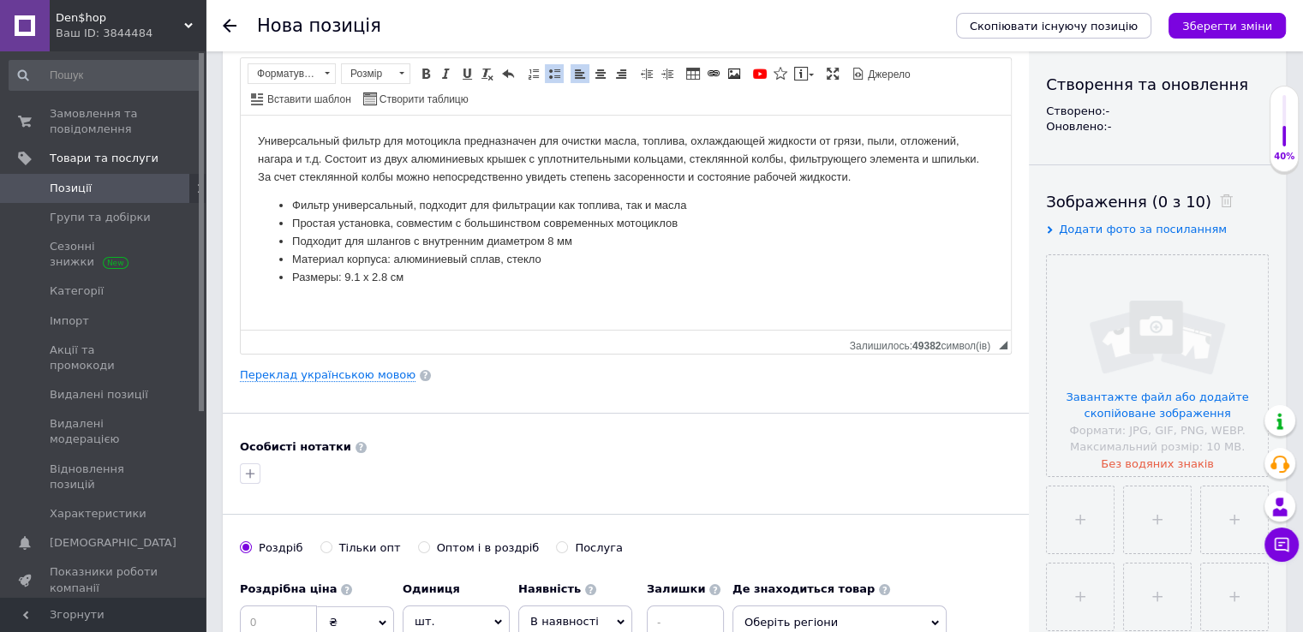
click at [384, 272] on li "Размеры: 9.1 x 2.8 см" at bounding box center [625, 277] width 667 height 18
click at [386, 274] on li "Размеры: 9.1 x 2.8 см" at bounding box center [625, 277] width 667 height 18
click at [359, 274] on li "Размеры: 9.1 x 2.5 см" at bounding box center [625, 277] width 667 height 18
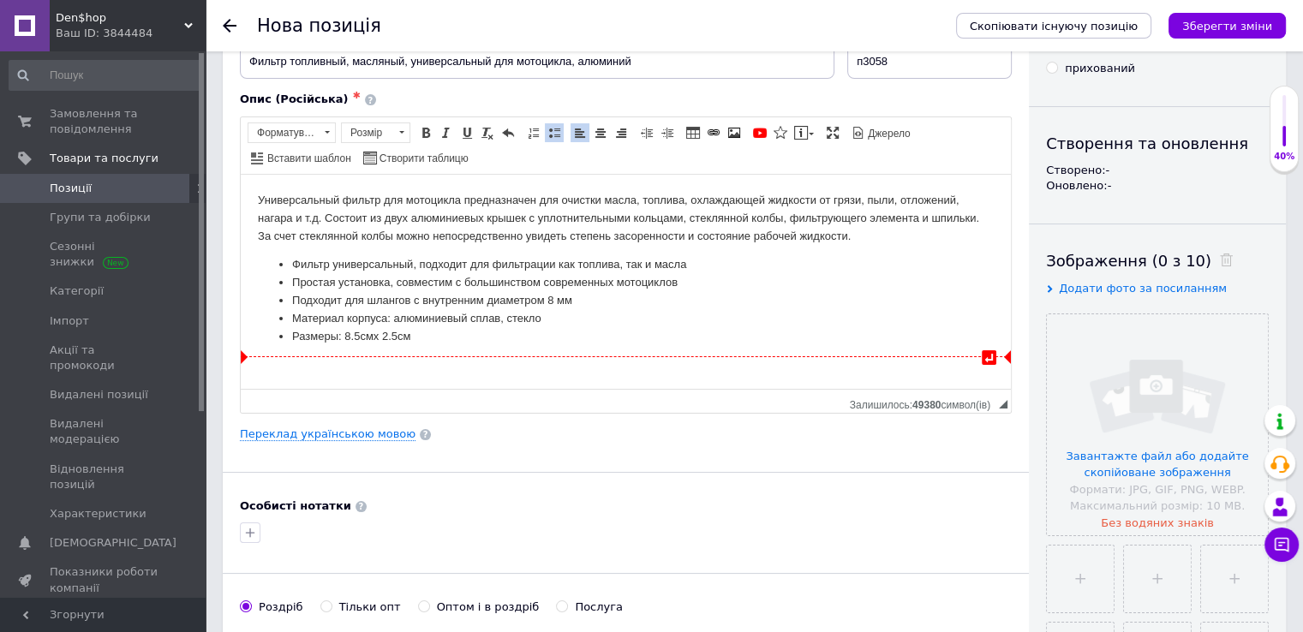
scroll to position [86, 0]
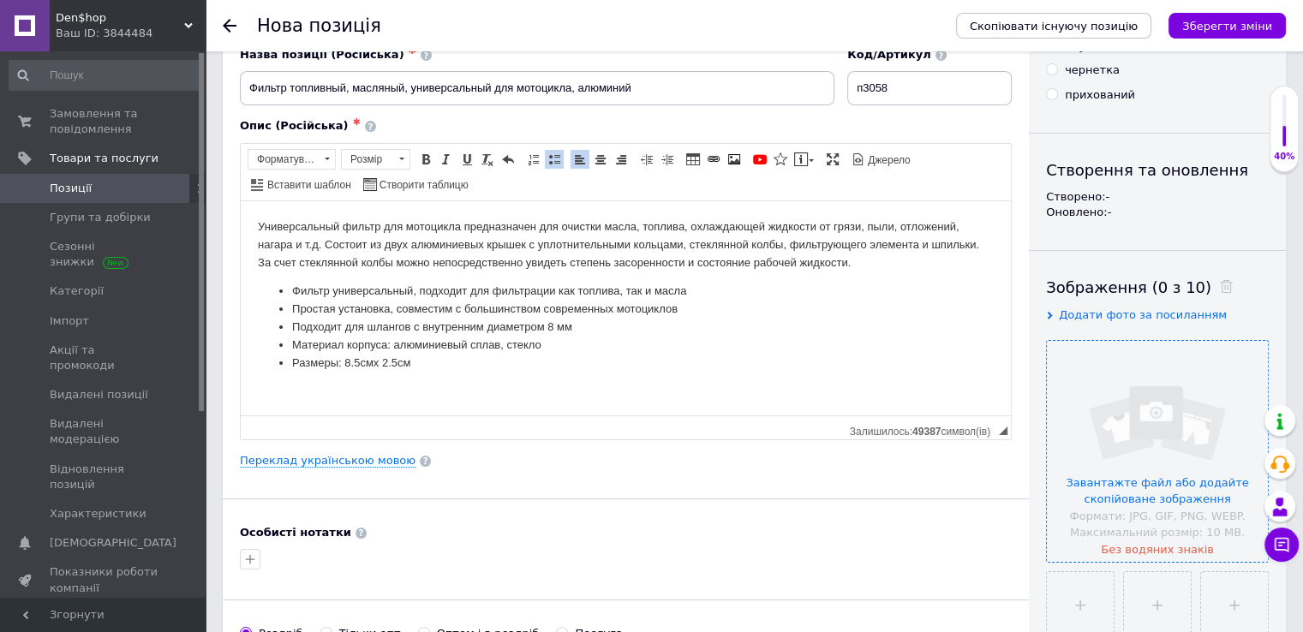
click at [1098, 417] on input "file" at bounding box center [1157, 451] width 221 height 221
click at [401, 362] on li "Размеры: 8.5см x 2.5 см" at bounding box center [625, 363] width 667 height 18
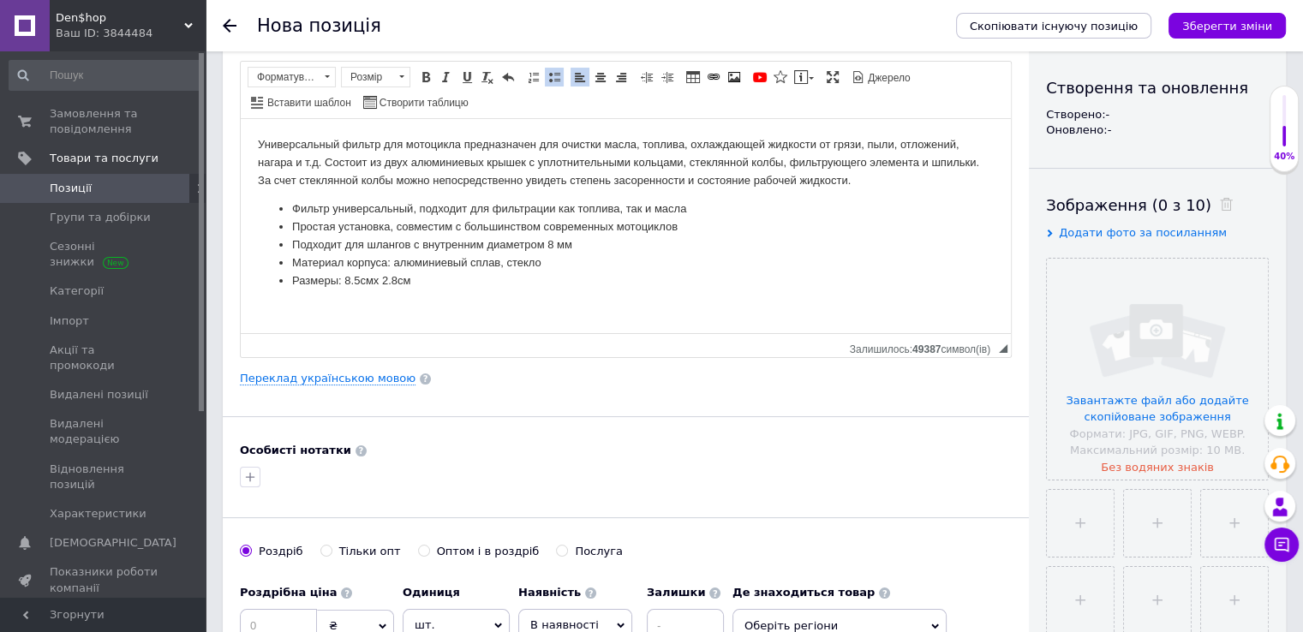
scroll to position [171, 0]
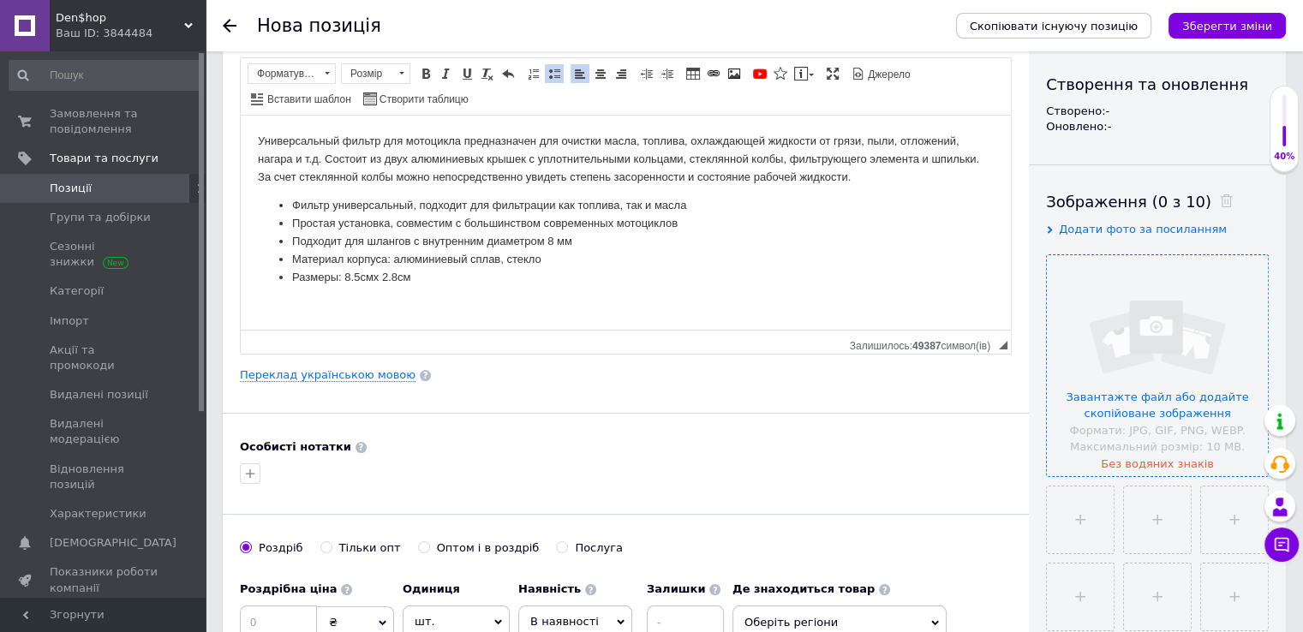
click at [1184, 350] on input "file" at bounding box center [1157, 365] width 221 height 221
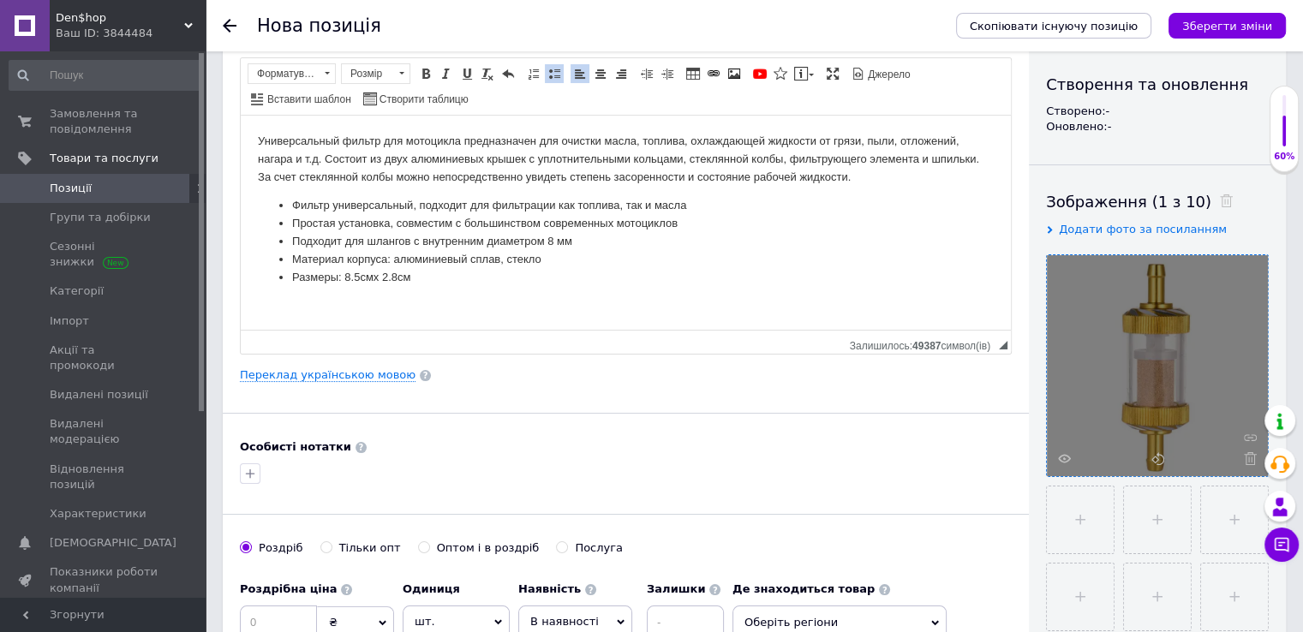
scroll to position [0, 0]
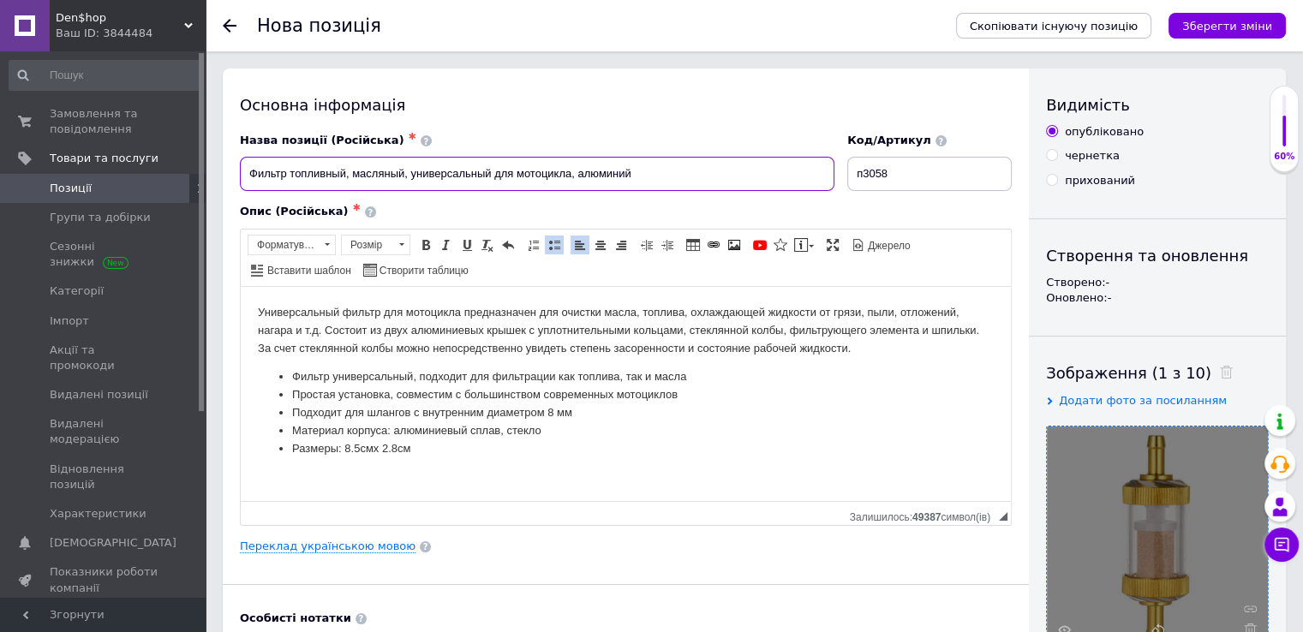
drag, startPoint x: 249, startPoint y: 172, endPoint x: 345, endPoint y: 177, distance: 96.1
click at [345, 177] on input "Фильтр топливный, масляный, универсальный для мотоцикла, алюминий" at bounding box center [537, 174] width 595 height 34
click at [428, 125] on div "Основна інформація Назва позиції (Російська) ✱ Фильтр топливный, масляный, унив…" at bounding box center [626, 547] width 806 height 956
click at [288, 173] on input "Фильтр топливный, масляный, универсальный для мотоцикла, алюминий" at bounding box center [537, 174] width 595 height 34
drag, startPoint x: 288, startPoint y: 173, endPoint x: 305, endPoint y: 176, distance: 17.3
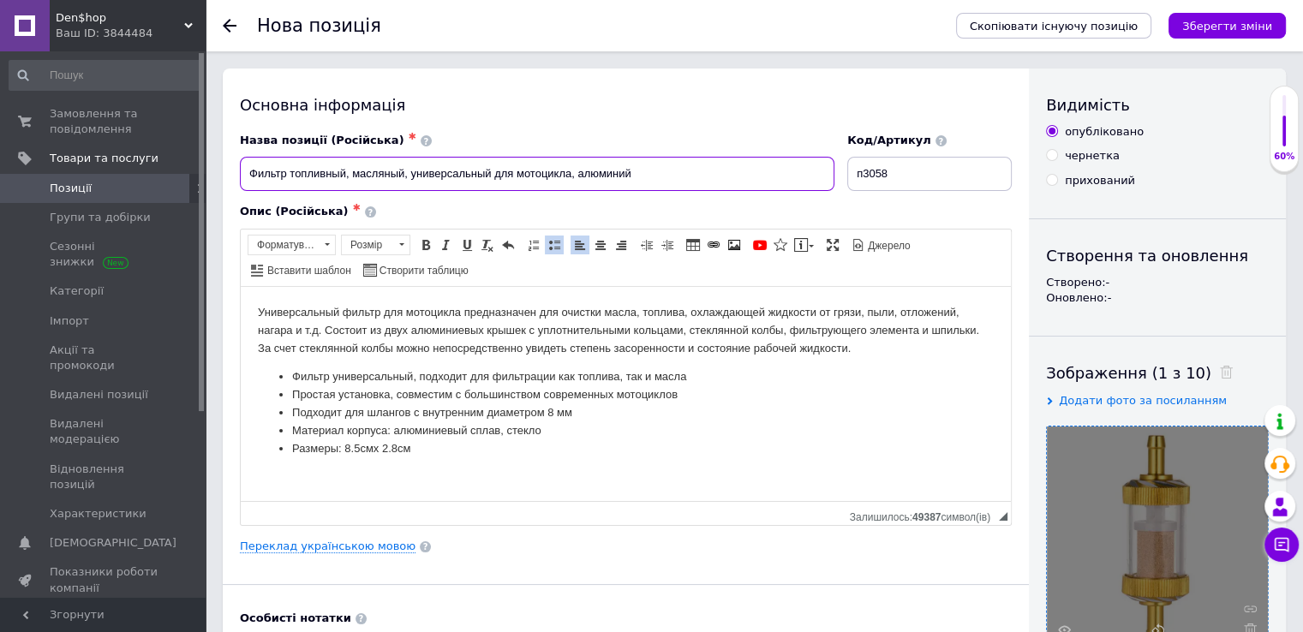
click at [305, 176] on input "Фильтр топливный, масляный, универсальный для мотоцикла, алюминий" at bounding box center [537, 174] width 595 height 34
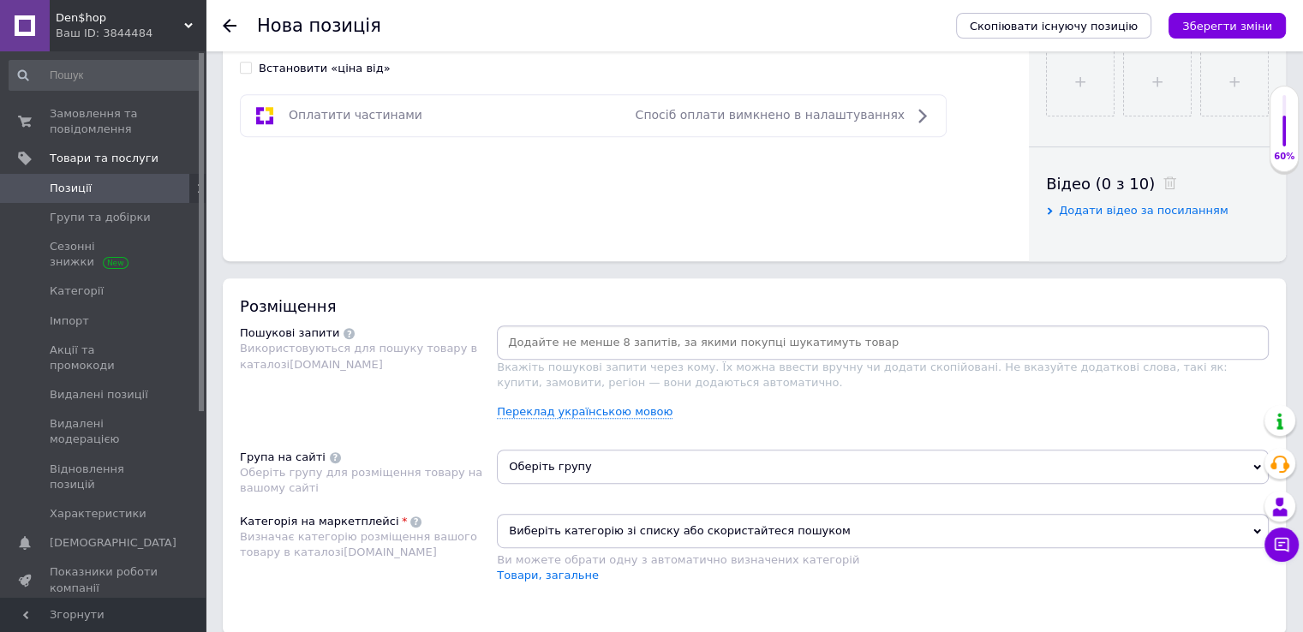
scroll to position [771, 0]
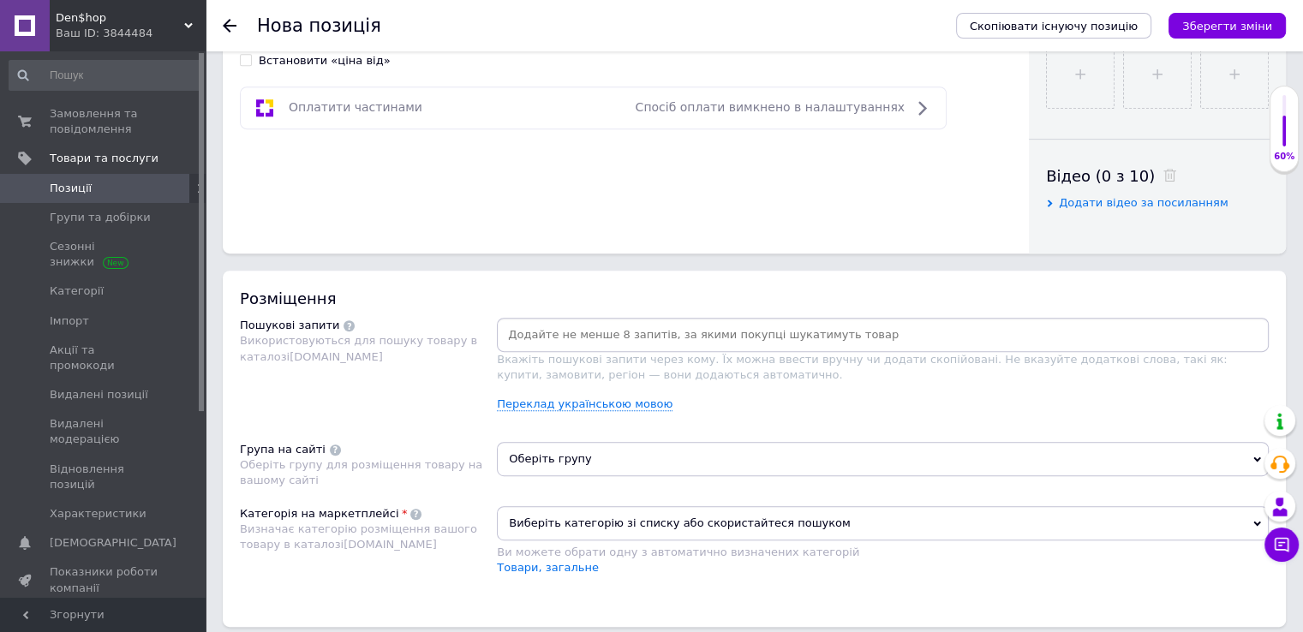
click at [681, 329] on input at bounding box center [882, 335] width 765 height 26
paste input "топливный"
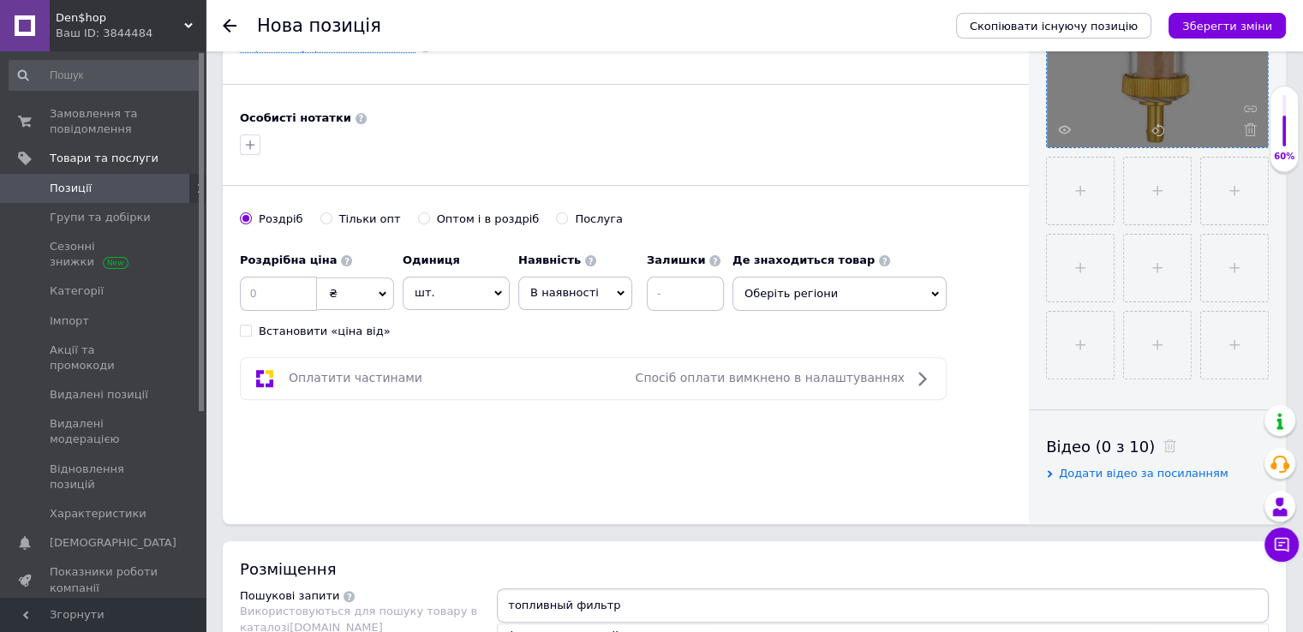
scroll to position [257, 0]
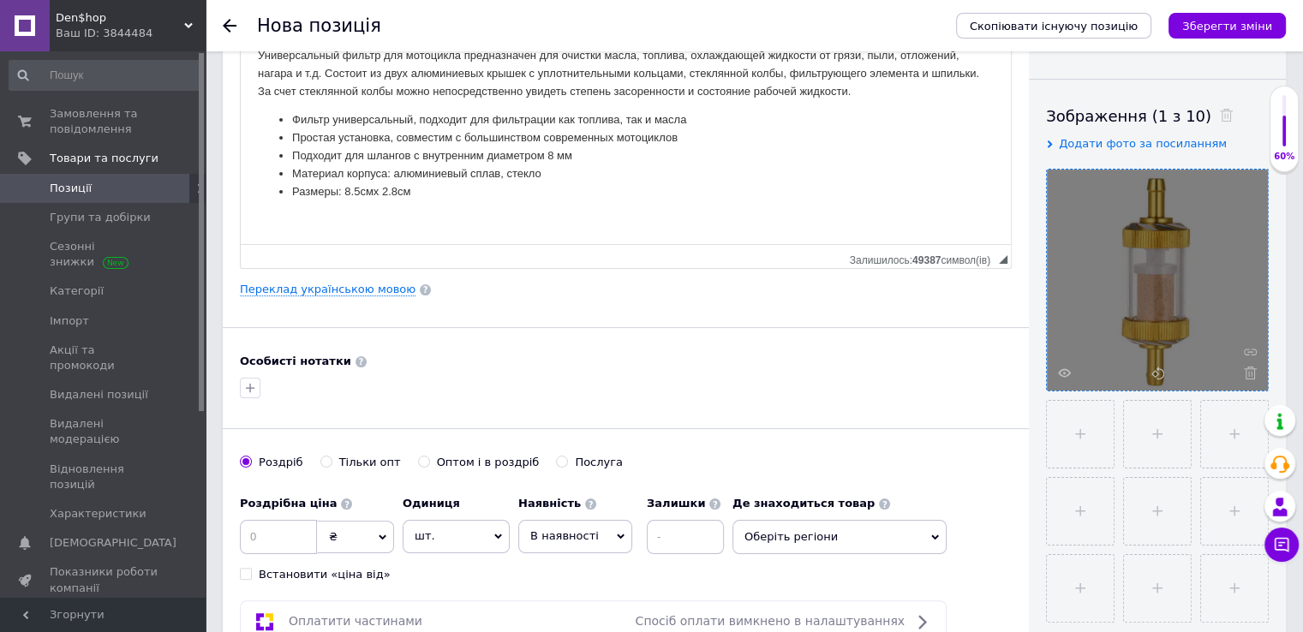
type input "топливный фильтр"
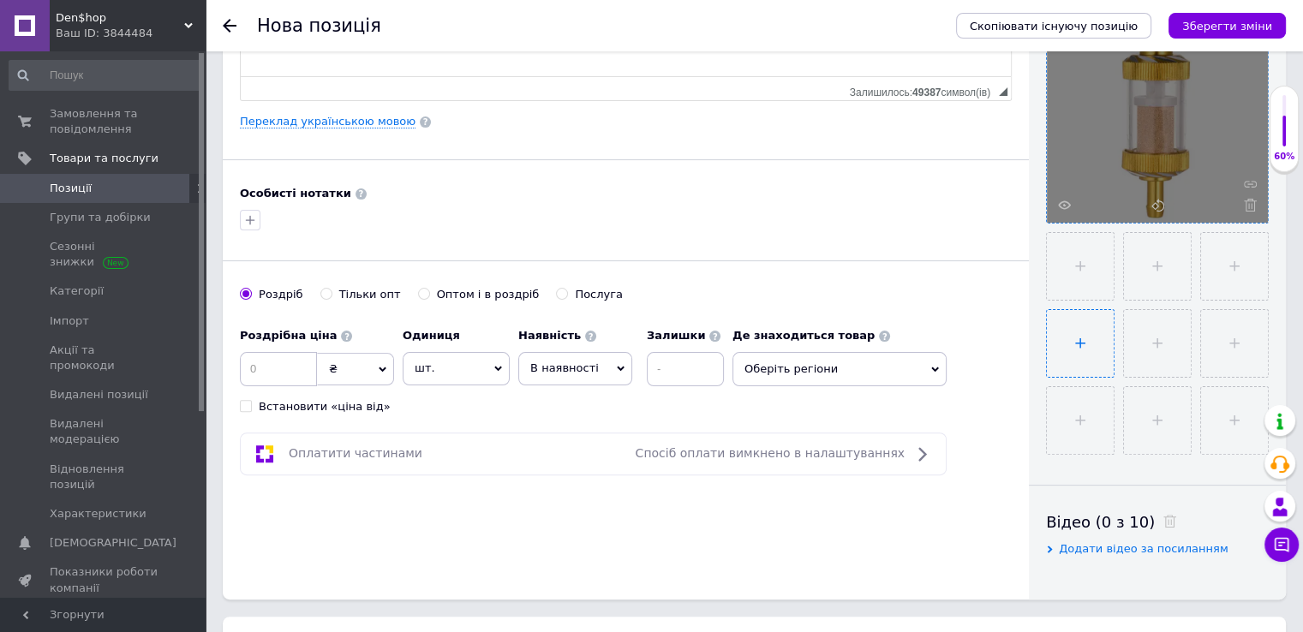
scroll to position [428, 0]
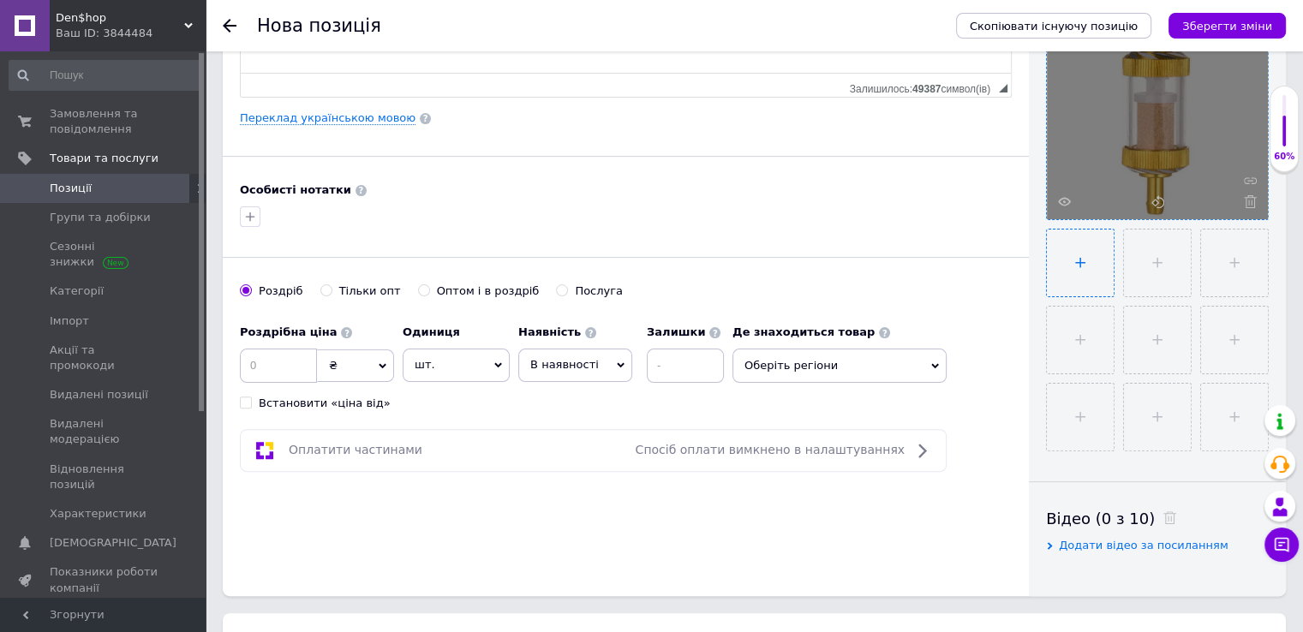
click at [1073, 284] on input "file" at bounding box center [1080, 263] width 67 height 67
type input "C:\fakepath\Снимок экрана [DATE] 153946.png"
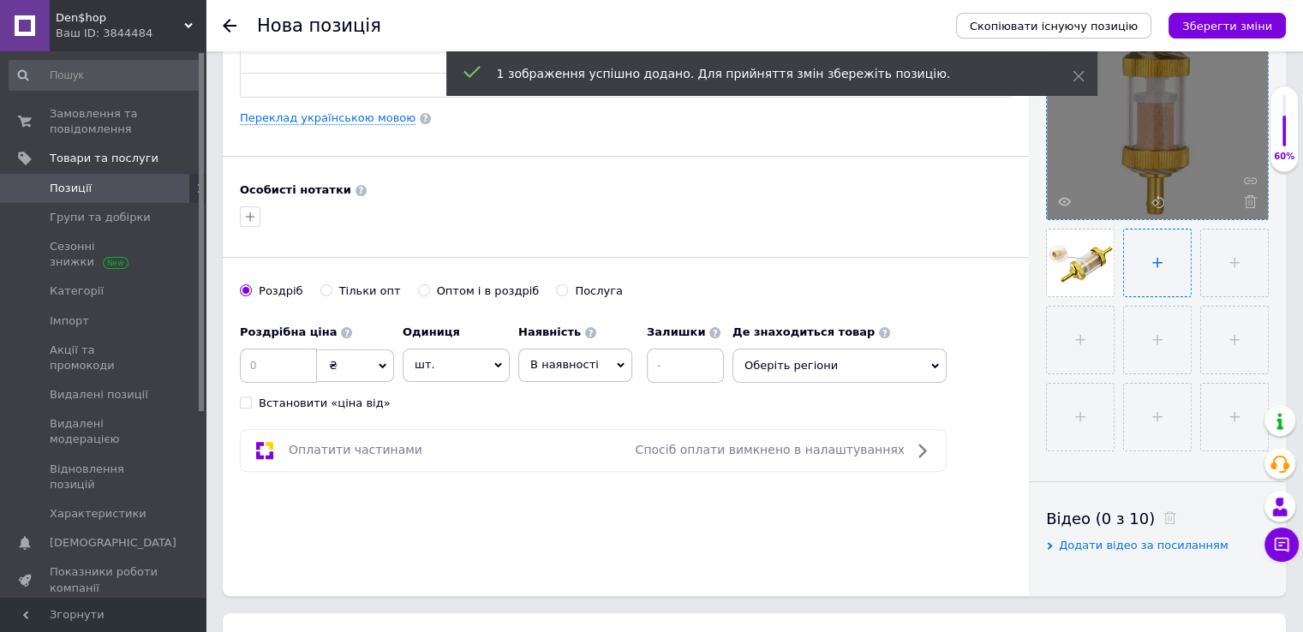
click at [1148, 264] on input "file" at bounding box center [1157, 263] width 67 height 67
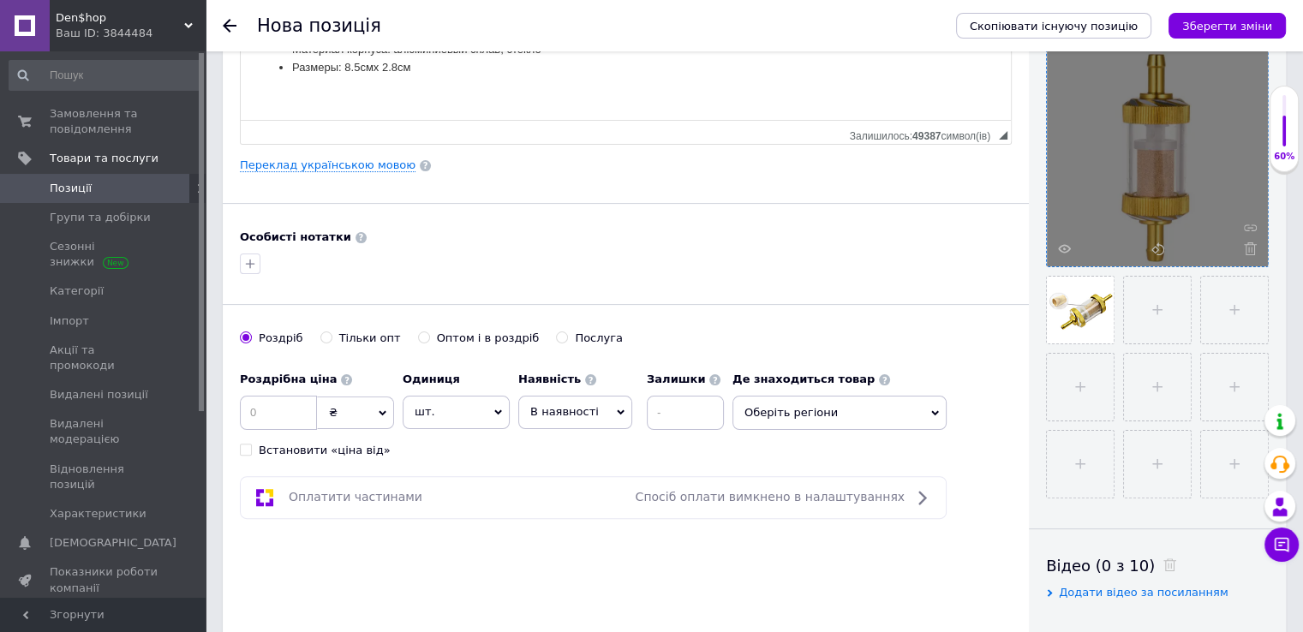
scroll to position [343, 0]
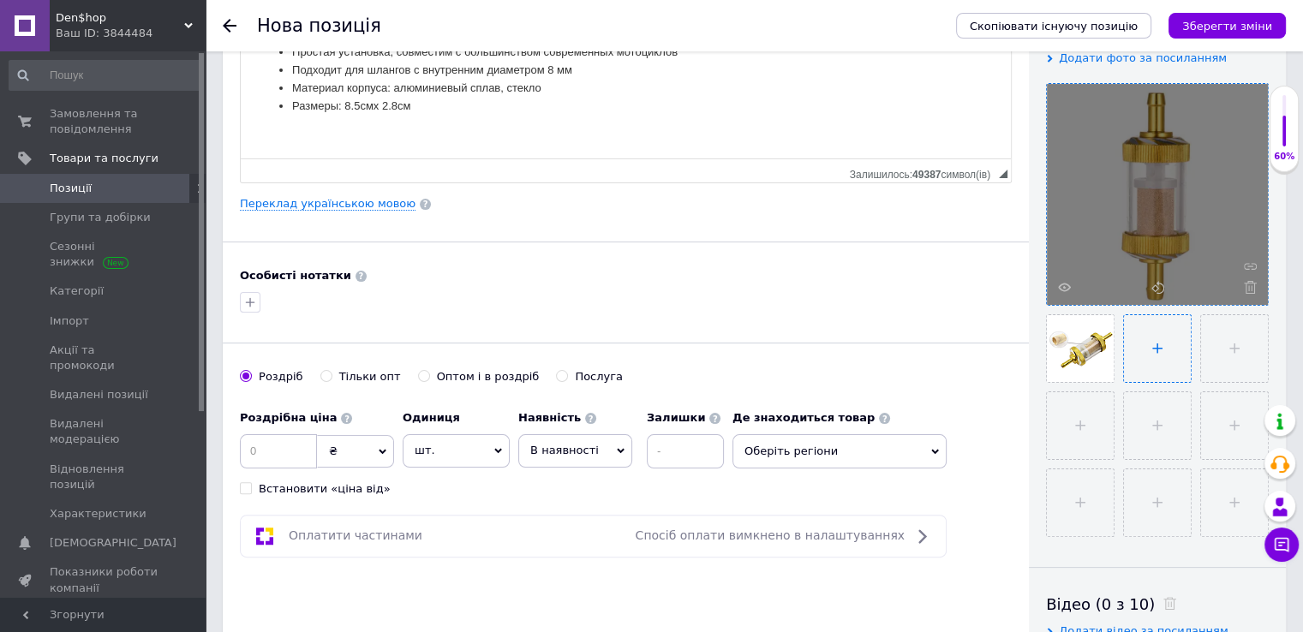
click at [1155, 348] on input "file" at bounding box center [1157, 348] width 67 height 67
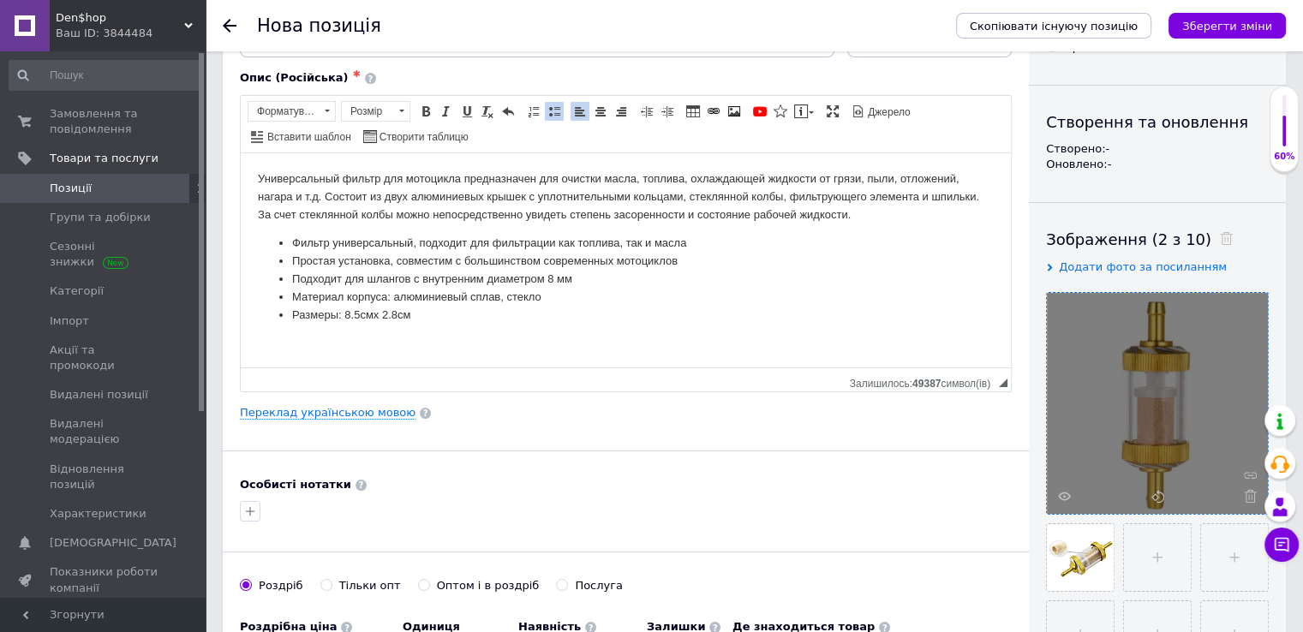
scroll to position [171, 0]
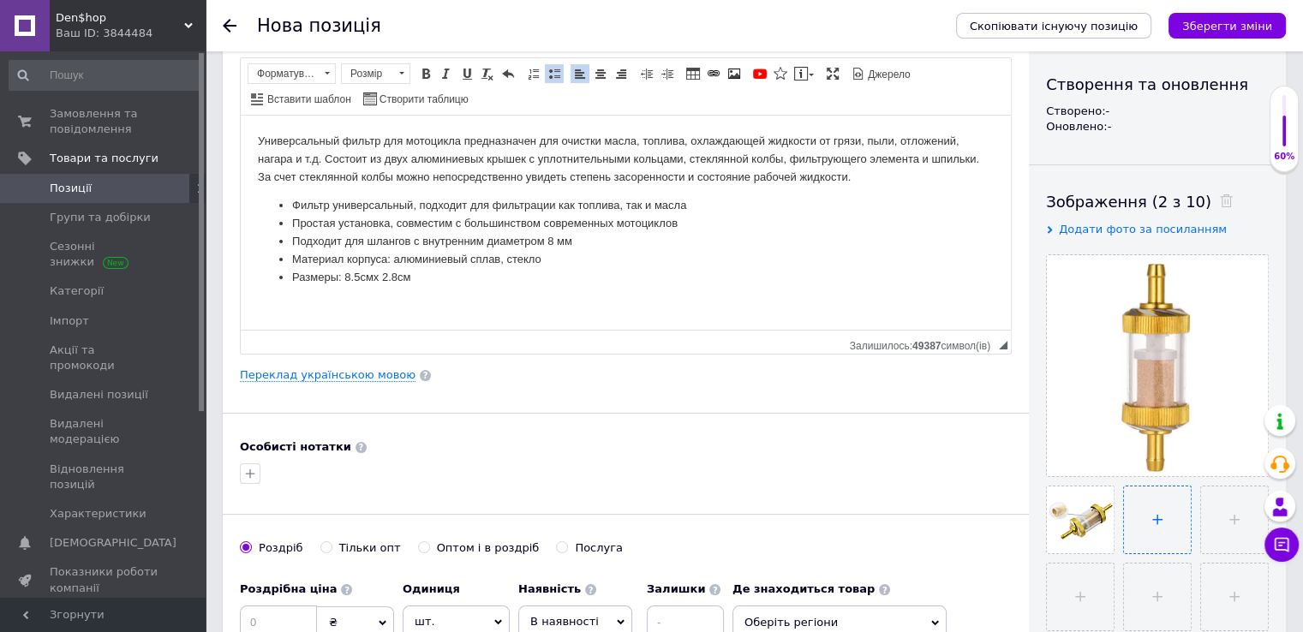
click at [1155, 531] on input "file" at bounding box center [1157, 520] width 67 height 67
type input "C:\fakepath\Снимок экрана [DATE] 153136.png"
click at [648, 214] on li "Простая установка, совместим с большинством современных мотоциклов" at bounding box center [625, 223] width 667 height 18
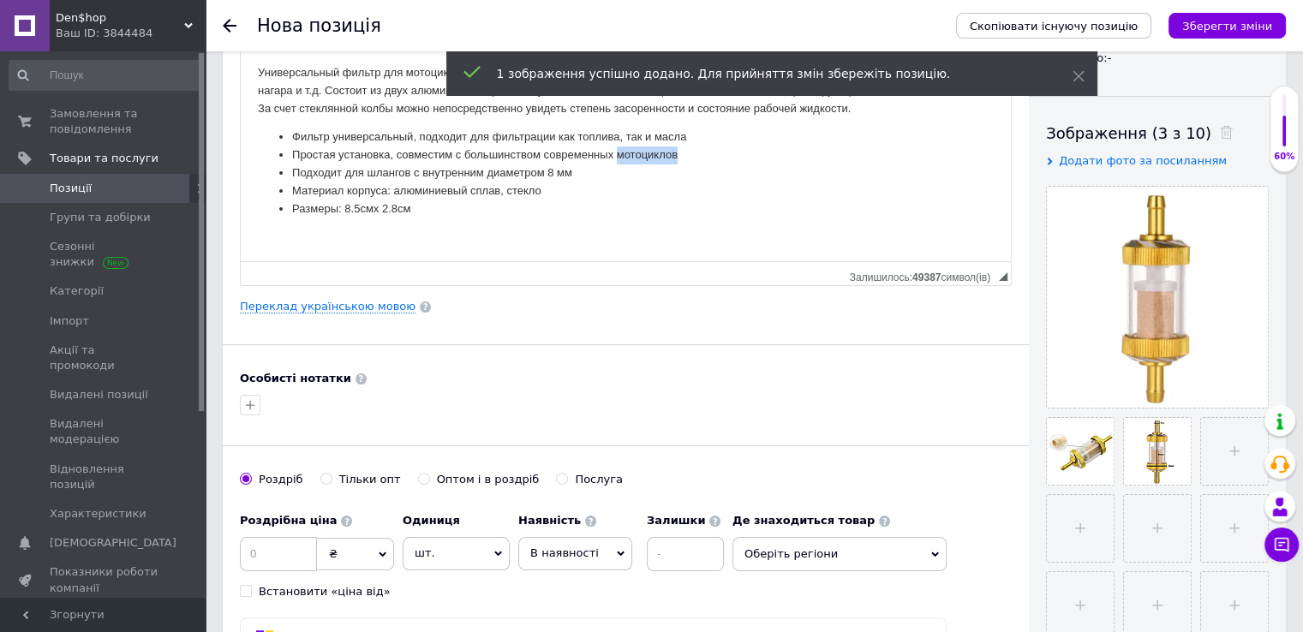
scroll to position [343, 0]
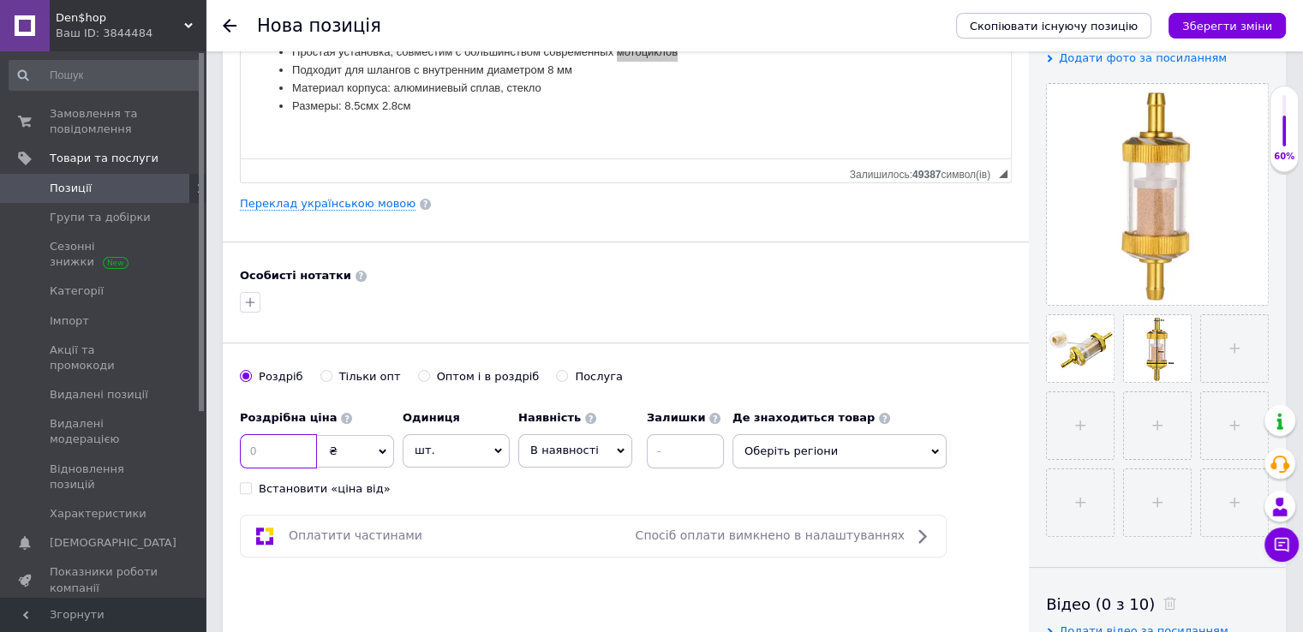
click at [266, 451] on input at bounding box center [278, 451] width 77 height 34
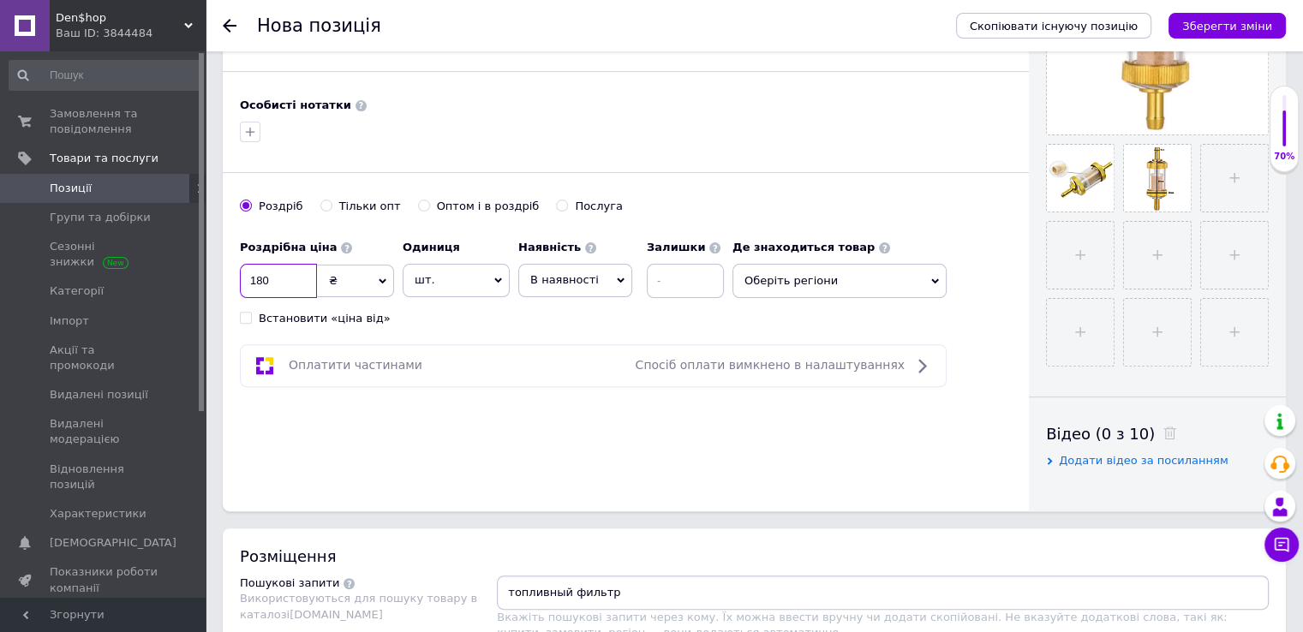
scroll to position [514, 0]
type input "180"
click at [569, 272] on span "В наявності" at bounding box center [564, 278] width 69 height 13
click at [553, 375] on li "Готово до відправки" at bounding box center [575, 386] width 112 height 39
click at [738, 258] on div "Залишки" at bounding box center [731, 263] width 77 height 67
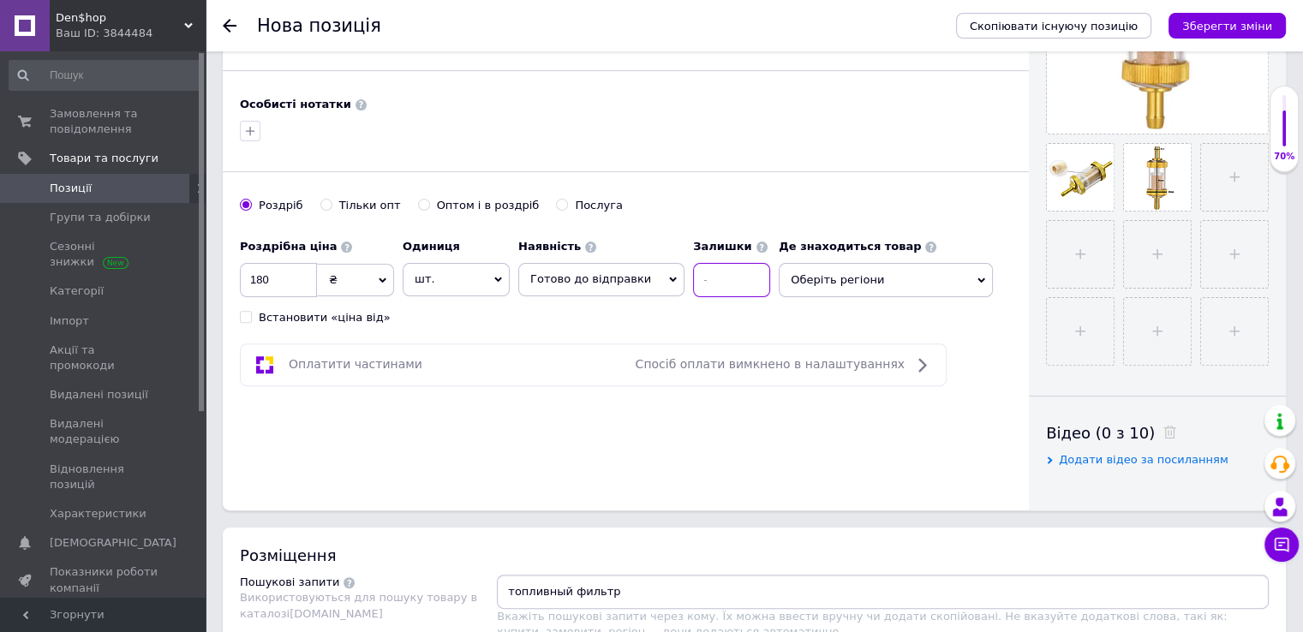
click at [716, 274] on input at bounding box center [731, 280] width 77 height 34
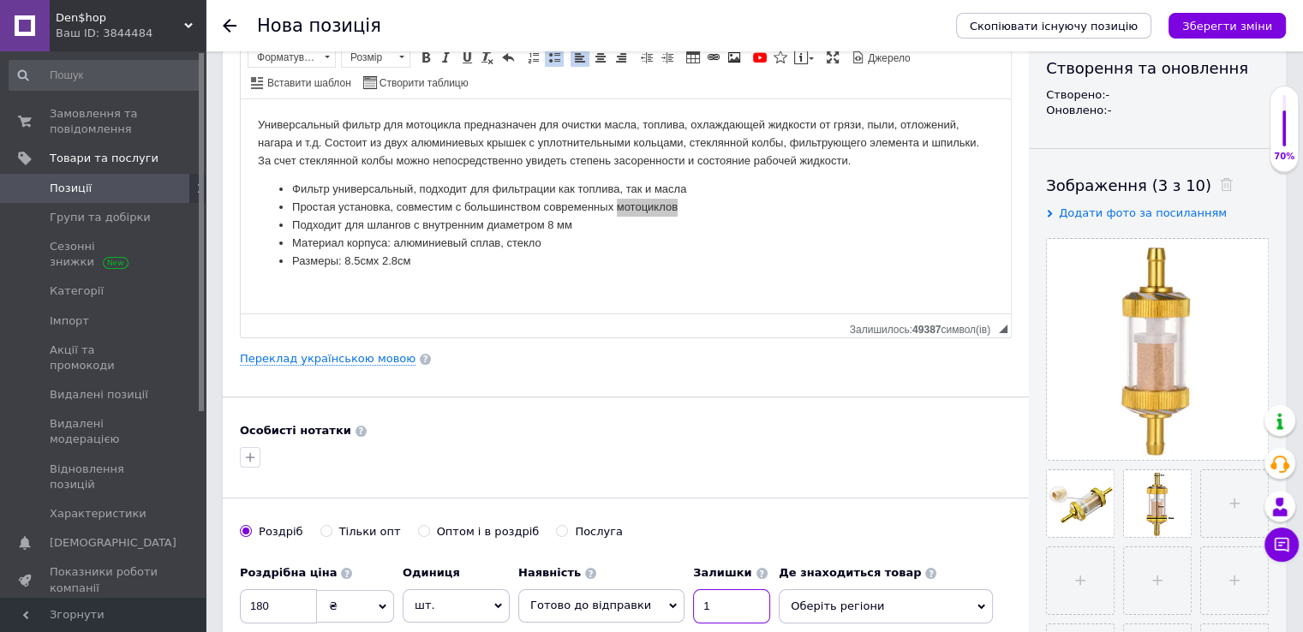
scroll to position [86, 0]
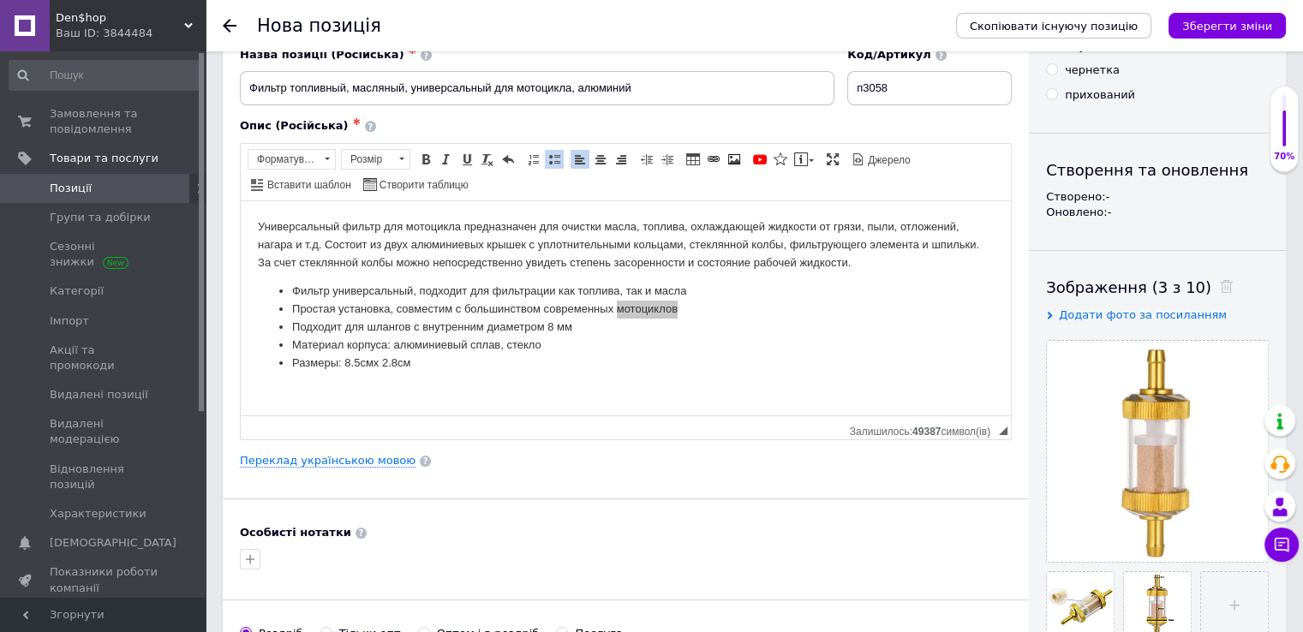
type input "1"
click at [628, 368] on li "Размеры: 8.5см x 2.8 см" at bounding box center [625, 363] width 667 height 18
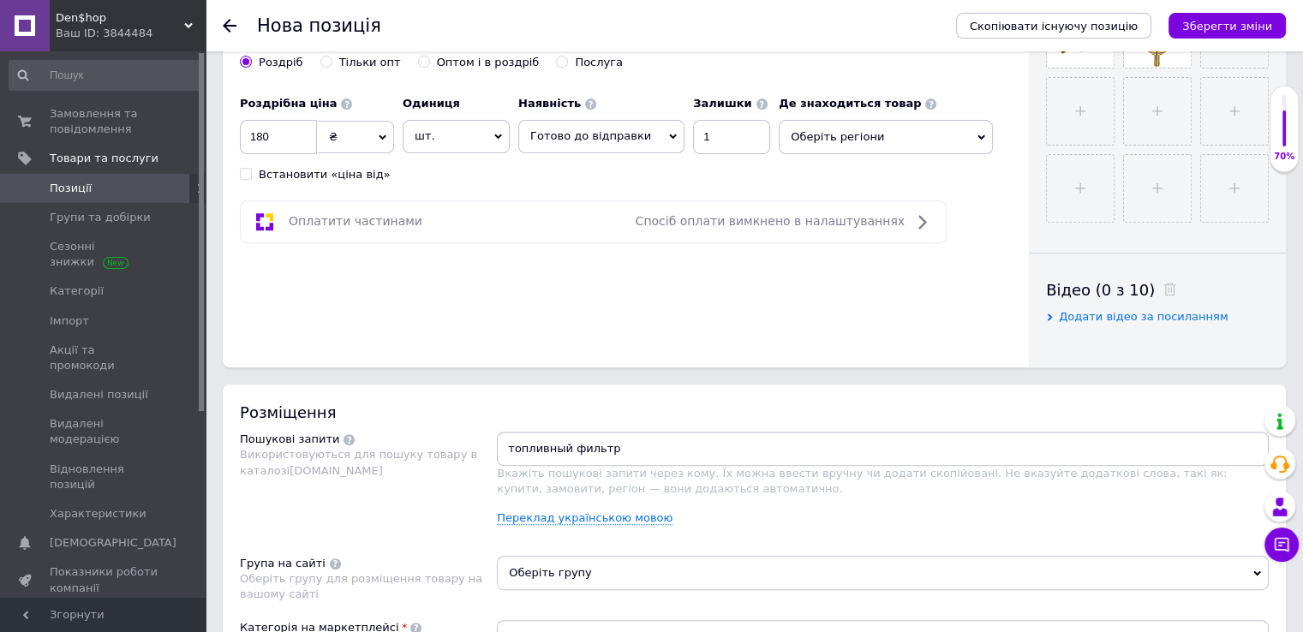
scroll to position [685, 0]
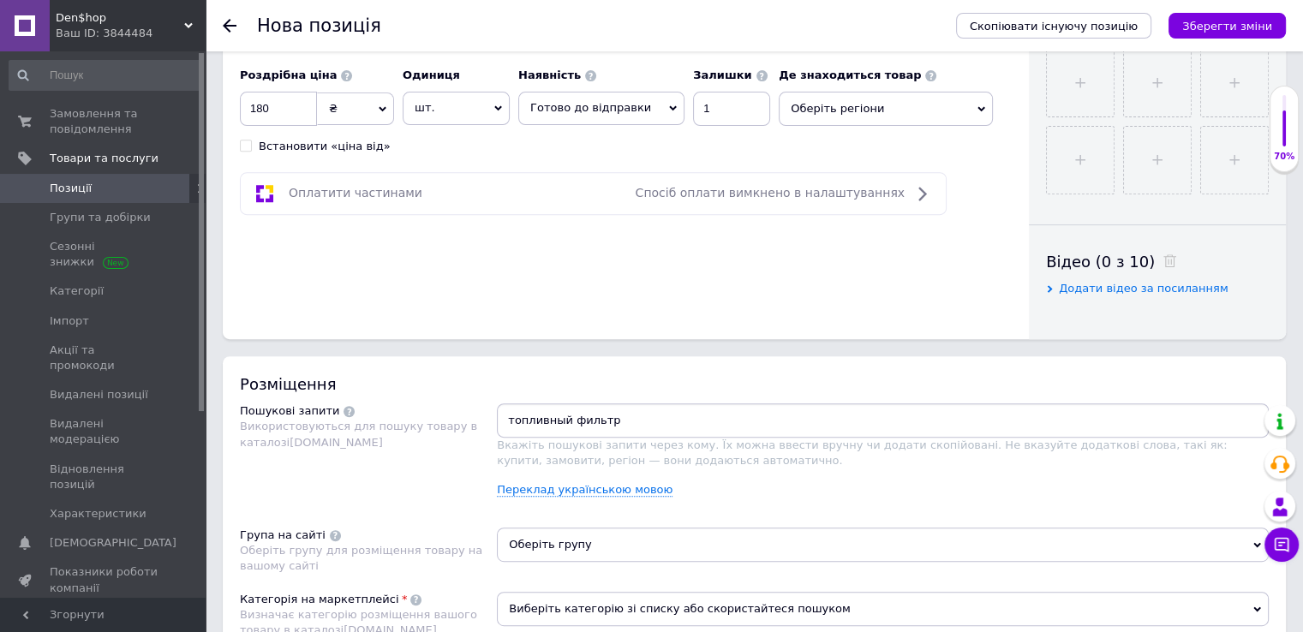
click at [619, 416] on input "топливный фильтр" at bounding box center [882, 421] width 765 height 26
click at [508, 421] on div "топливный фильтр ×" at bounding box center [565, 421] width 129 height 24
drag, startPoint x: 508, startPoint y: 421, endPoint x: 595, endPoint y: 420, distance: 86.5
click at [595, 420] on div "топливный фильтр ×" at bounding box center [565, 421] width 129 height 24
copy span "топливный фильтр"
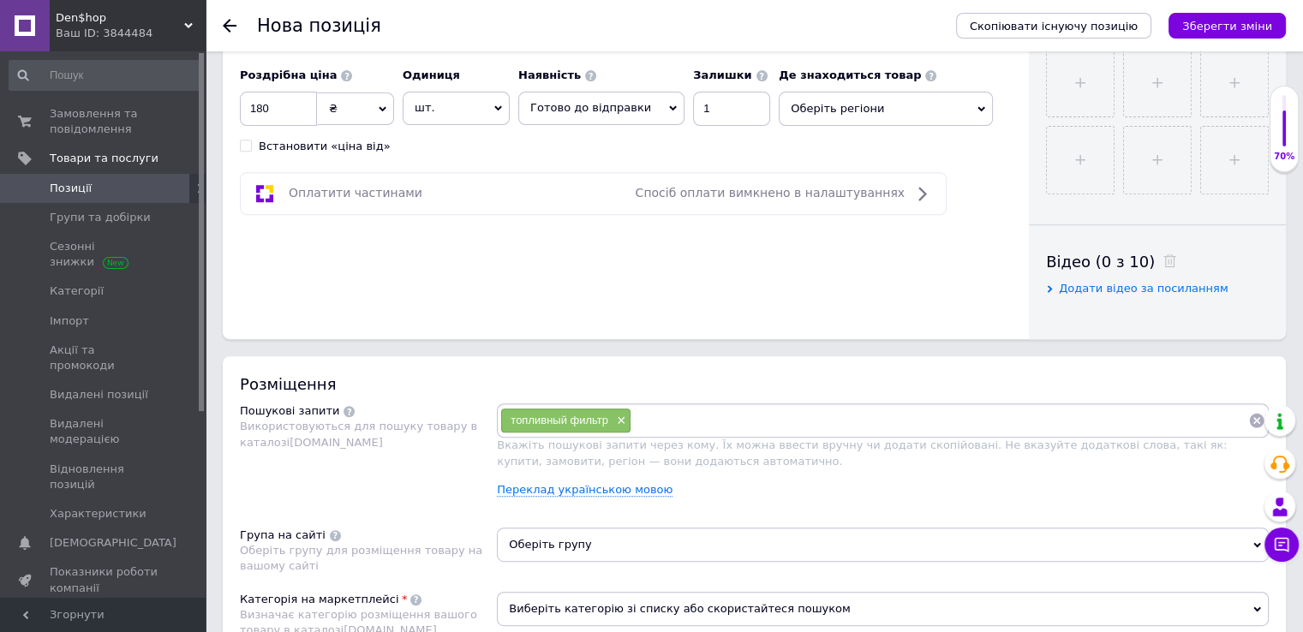
click at [754, 420] on input at bounding box center [939, 421] width 617 height 26
paste input "топливный фильтр"
type input "топливный фильтр для мотоцикла"
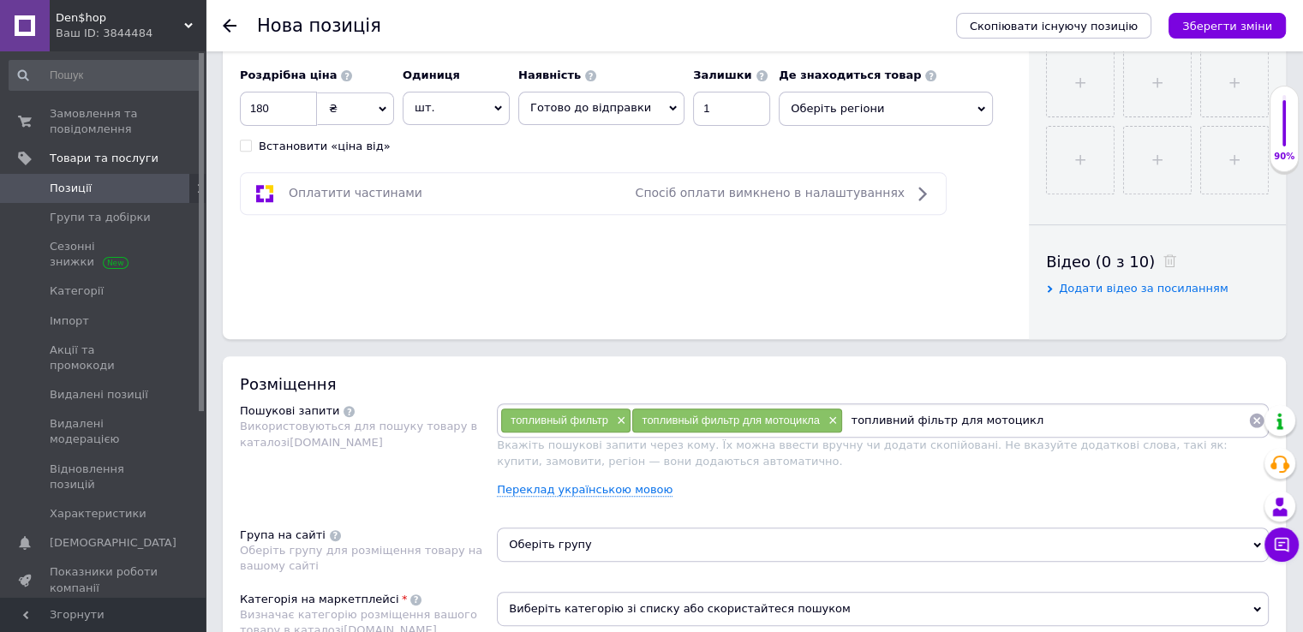
type input "топливний фільтр для мотоцикла"
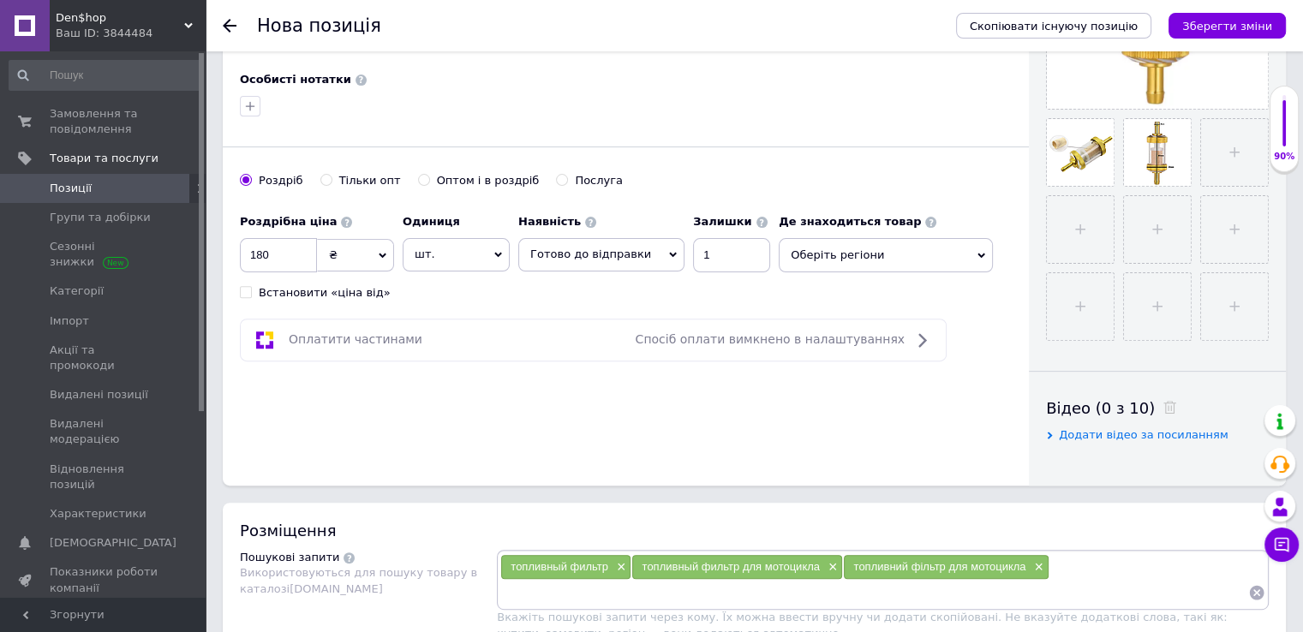
scroll to position [600, 0]
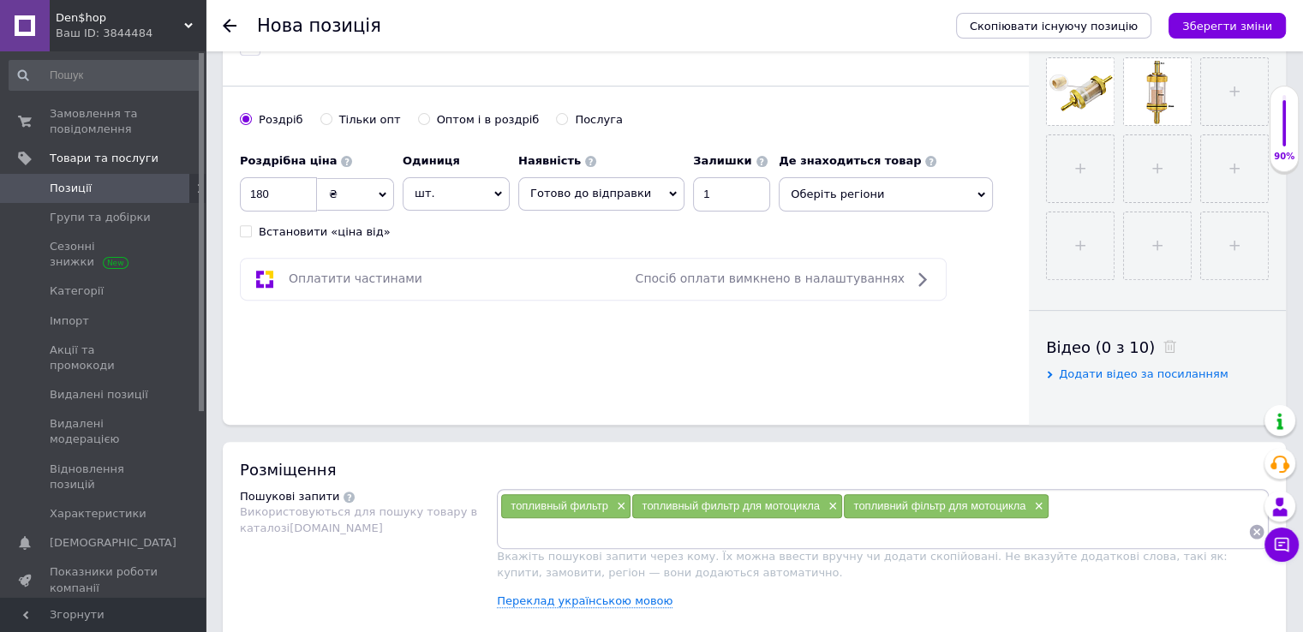
click at [645, 529] on input at bounding box center [874, 532] width 748 height 26
drag, startPoint x: 852, startPoint y: 504, endPoint x: 946, endPoint y: 510, distance: 94.4
click at [946, 510] on div "топливний фільтр для мотоцикла ×" at bounding box center [946, 506] width 204 height 24
copy span "топливний фільтр"
click at [888, 539] on input at bounding box center [874, 532] width 748 height 26
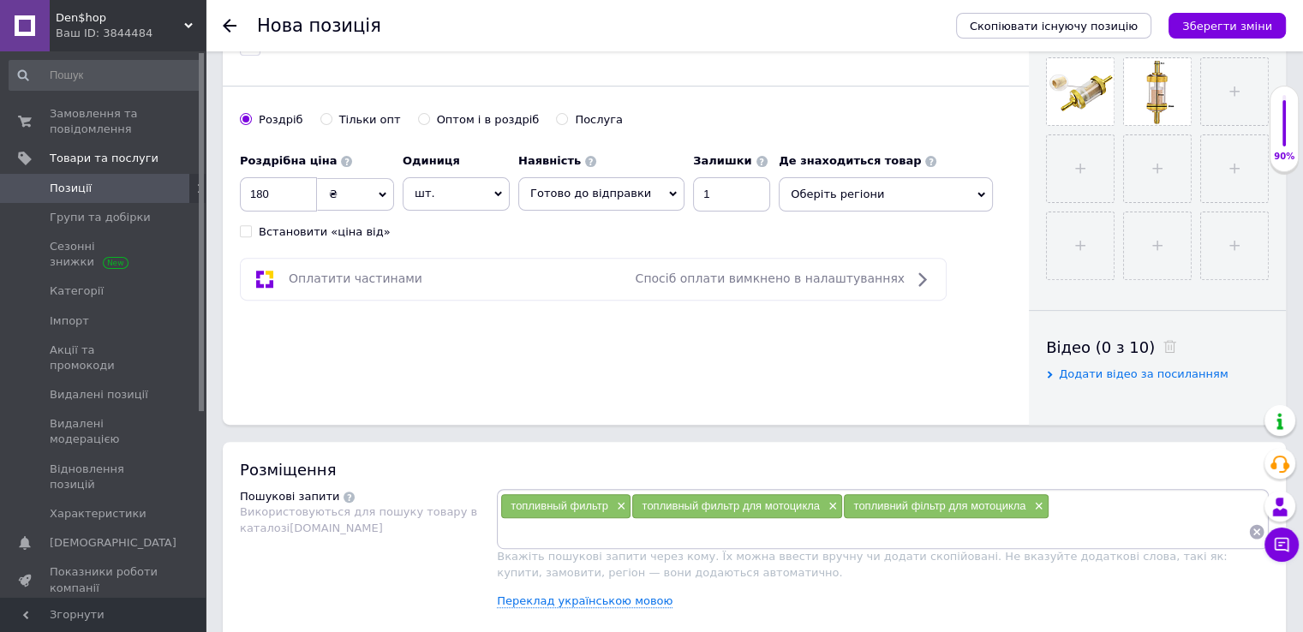
click at [888, 539] on input at bounding box center [874, 532] width 748 height 26
paste input "топливний фільтр"
type input "топливний фільтр на хонду діо"
paste input "топливний фільтр"
type input "топливний фільтр хонду аф 27"
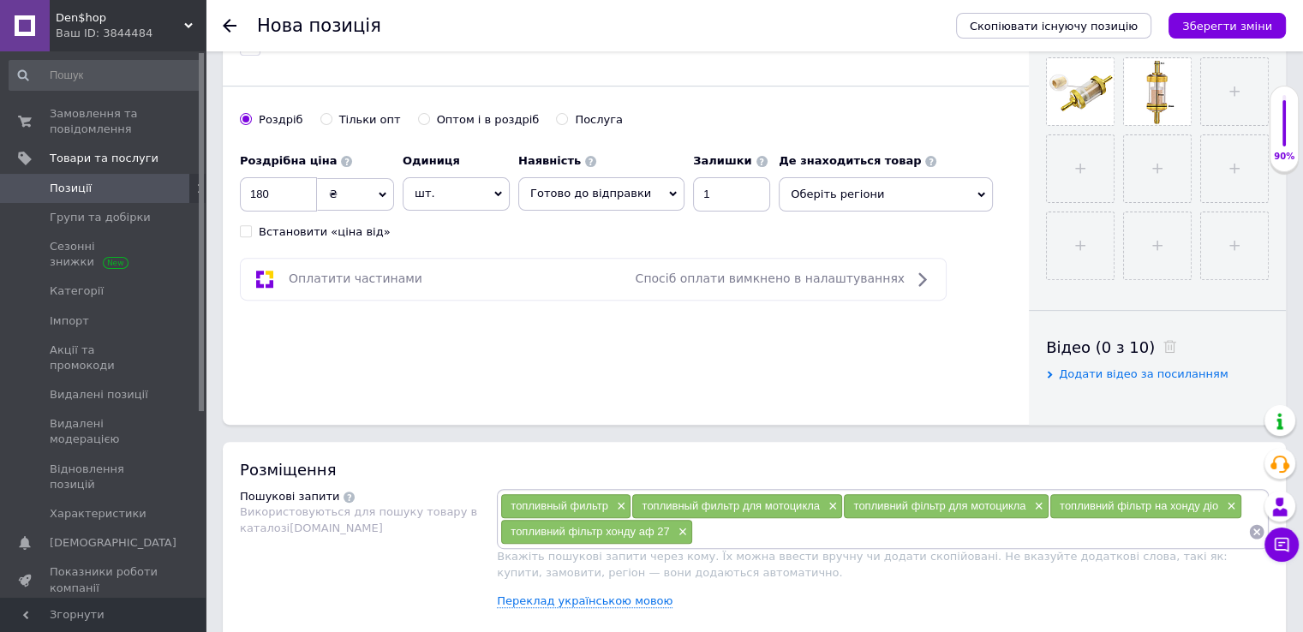
paste input "топливний фільтр"
drag, startPoint x: 870, startPoint y: 534, endPoint x: 811, endPoint y: 530, distance: 58.4
click at [811, 530] on input "топливний фільтр на хонду діо" at bounding box center [970, 532] width 555 height 26
click at [872, 532] on input "топливний фільтр на хонду діо" at bounding box center [970, 532] width 555 height 26
type input "топливний фільтр на хонду аф27"
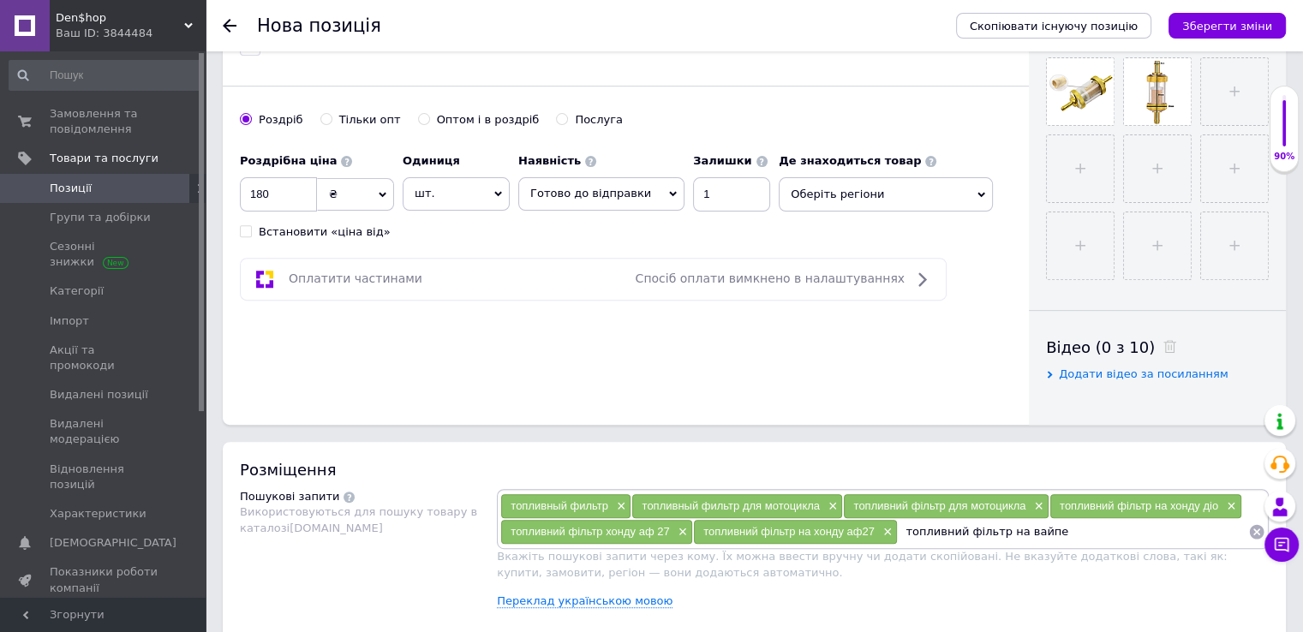
type input "топливний фільтр на вайпер"
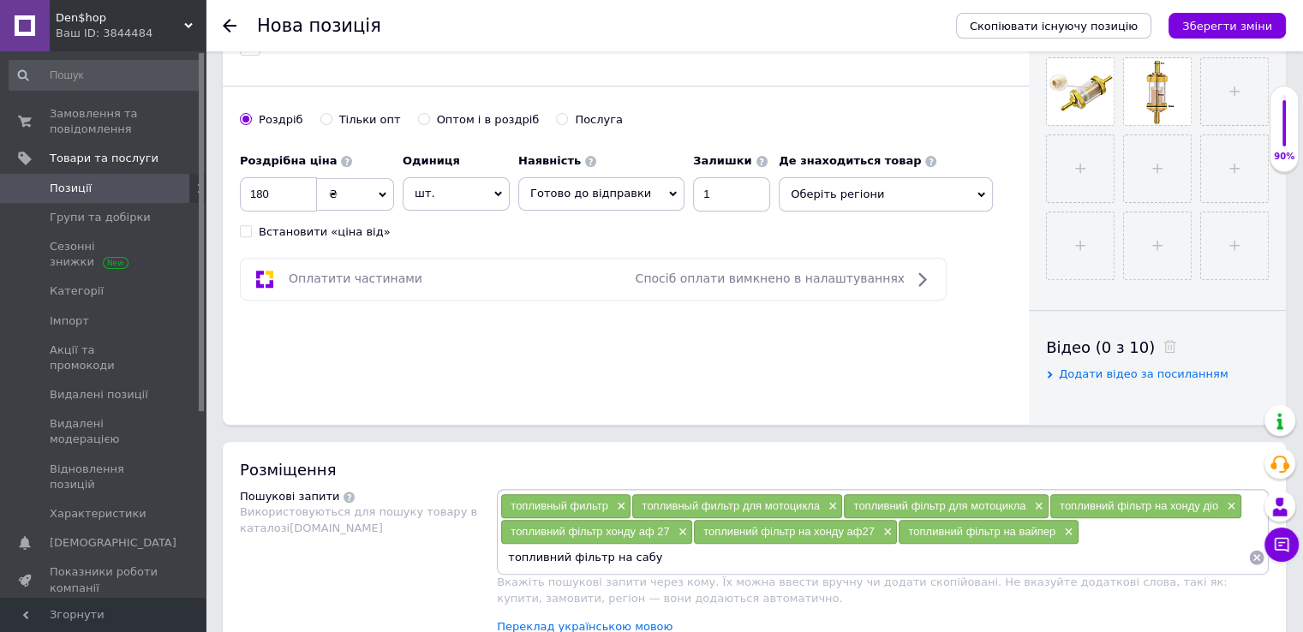
type input "топливний фільтр на сабур"
type input "топливний фільтр на ліфан"
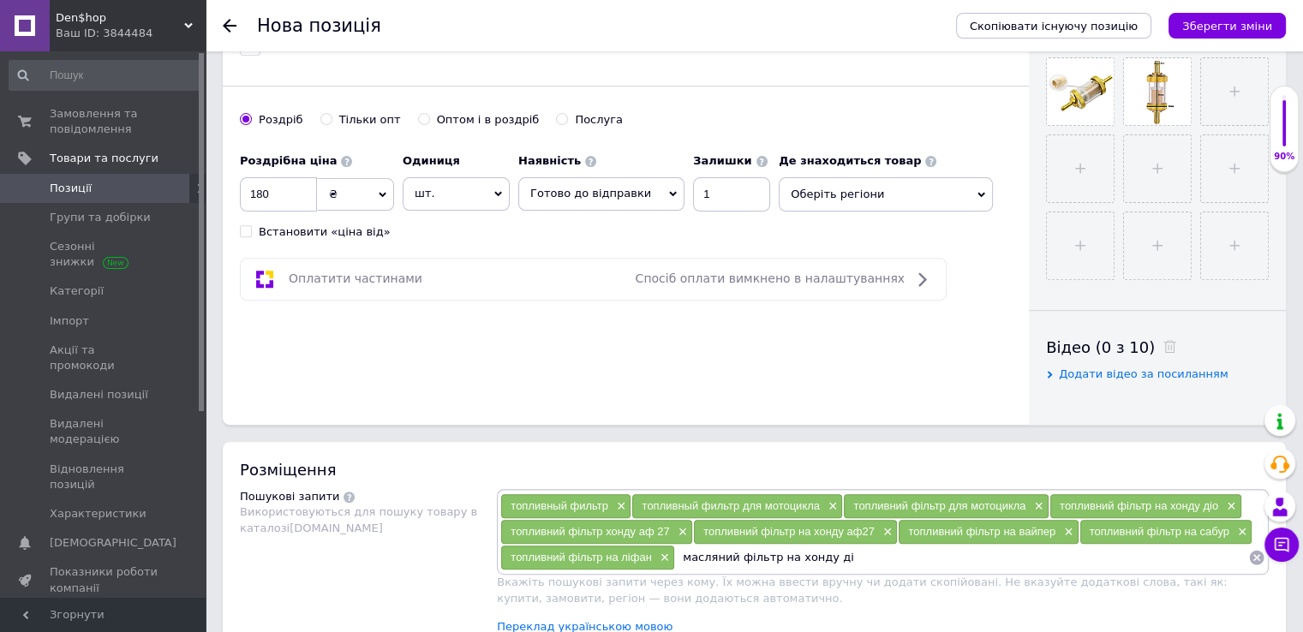
type input "масляний фільтр на [PERSON_NAME]"
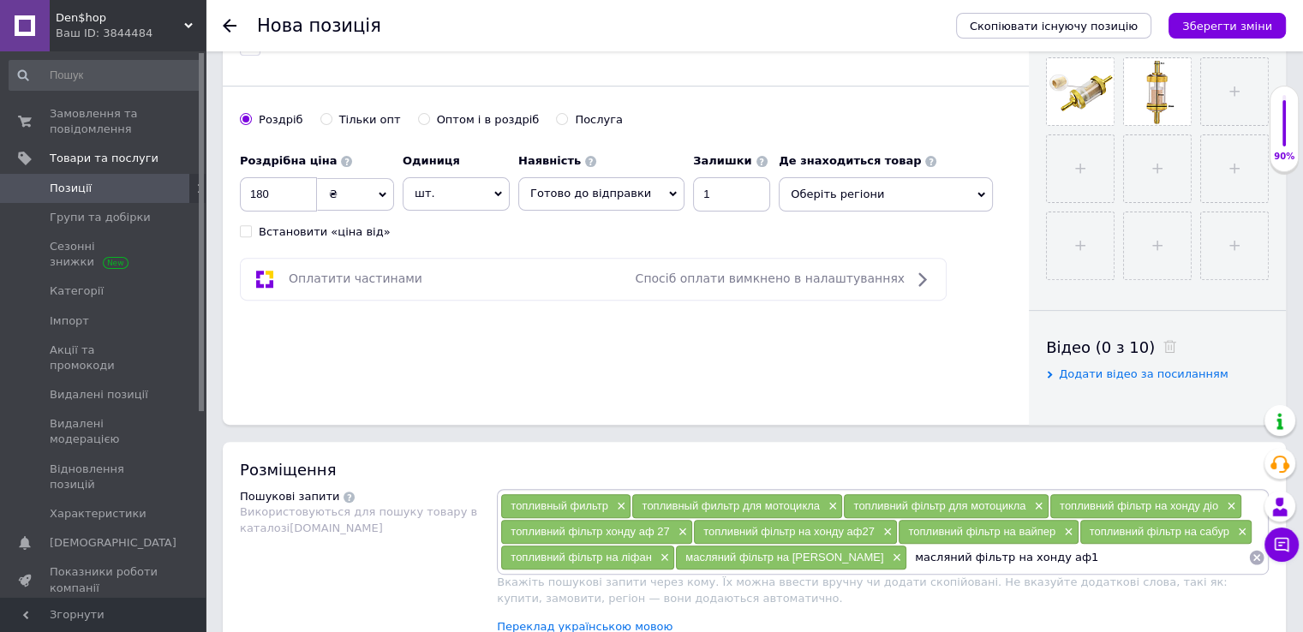
type input "масляний фільтр на хонду аф18"
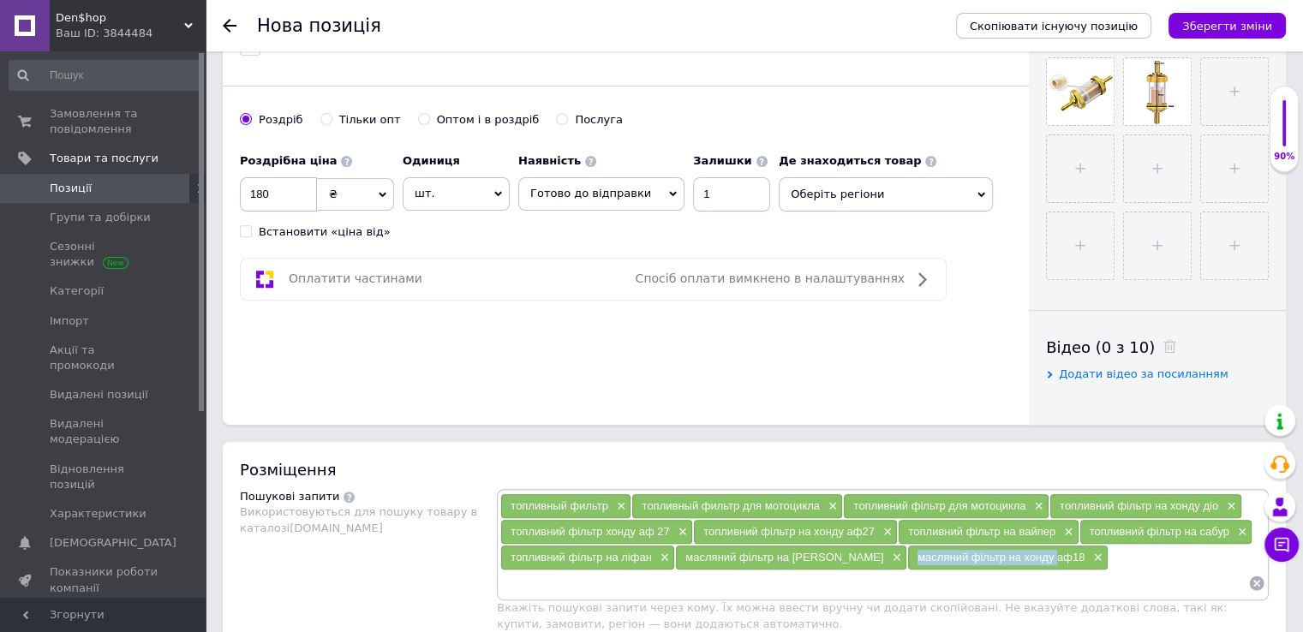
drag, startPoint x: 869, startPoint y: 557, endPoint x: 1014, endPoint y: 558, distance: 144.8
click at [1014, 558] on div "масляний фільтр на хонду аф18 ×" at bounding box center [1008, 558] width 200 height 24
copy span "масляний фільтр на хонду"
click at [929, 577] on input at bounding box center [874, 584] width 748 height 26
paste input "масляний фільтр на хонду"
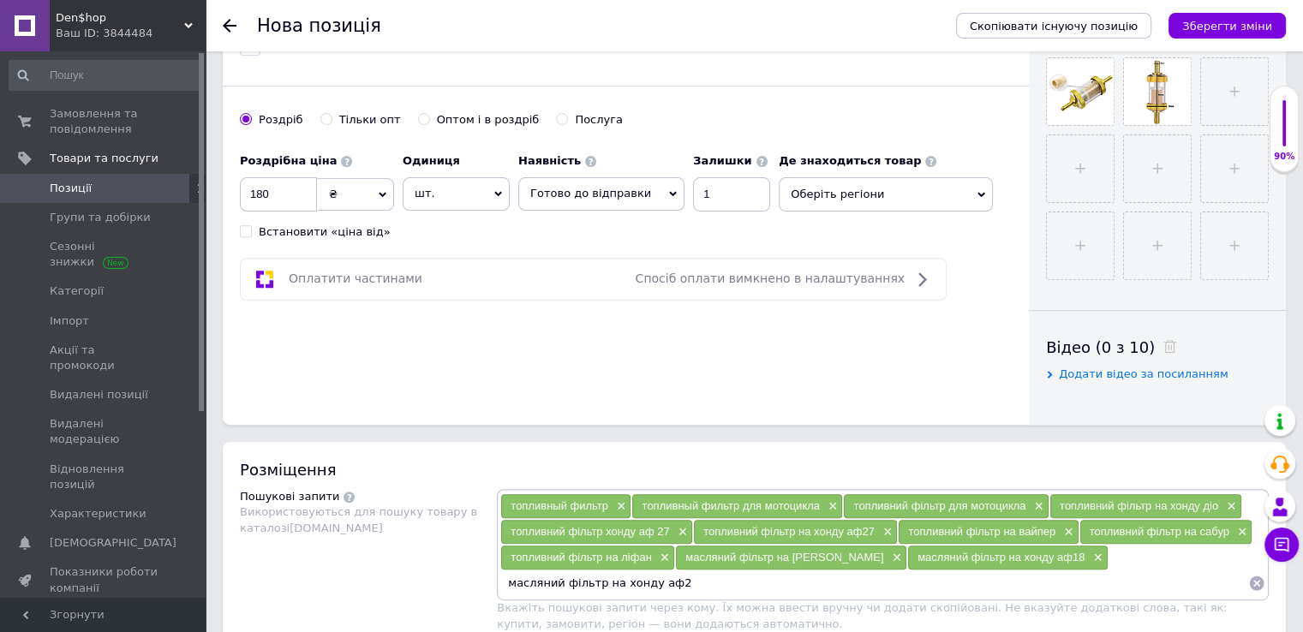
type input "масляний фільтр на хонду аф27"
paste input "масляний фільтр на хонду"
type input "масляний фільтр на ліфан"
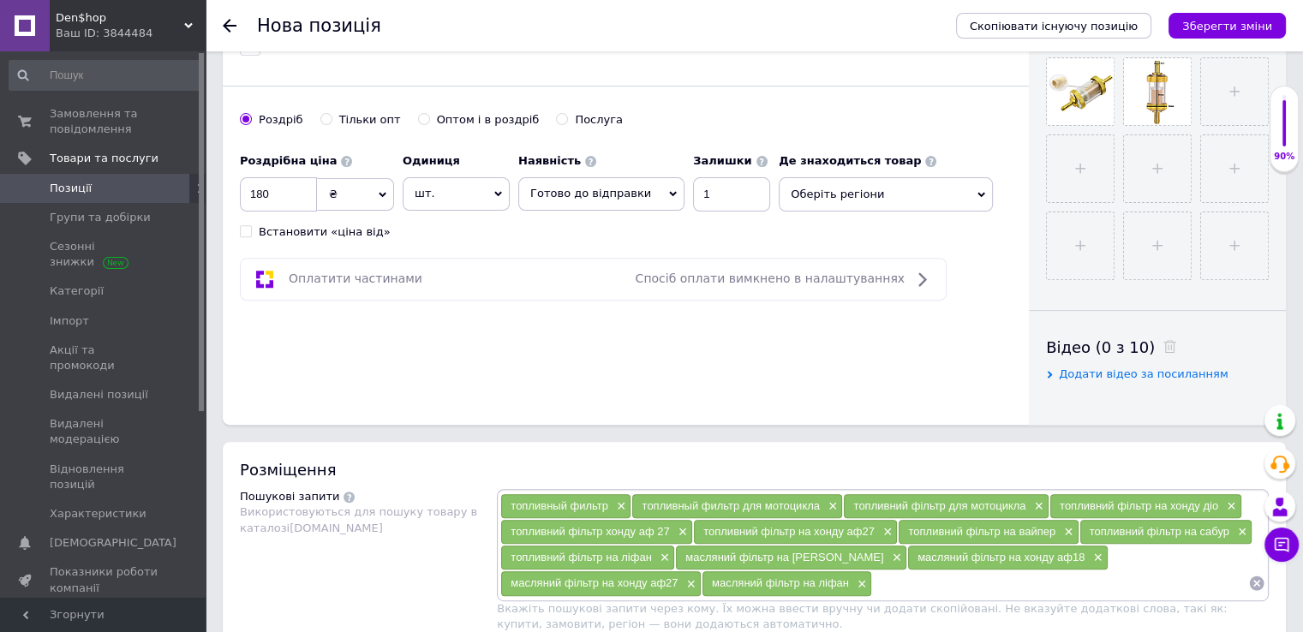
paste input "масляний фільтр на хонду"
type input "масляний фільтр на вайпер"
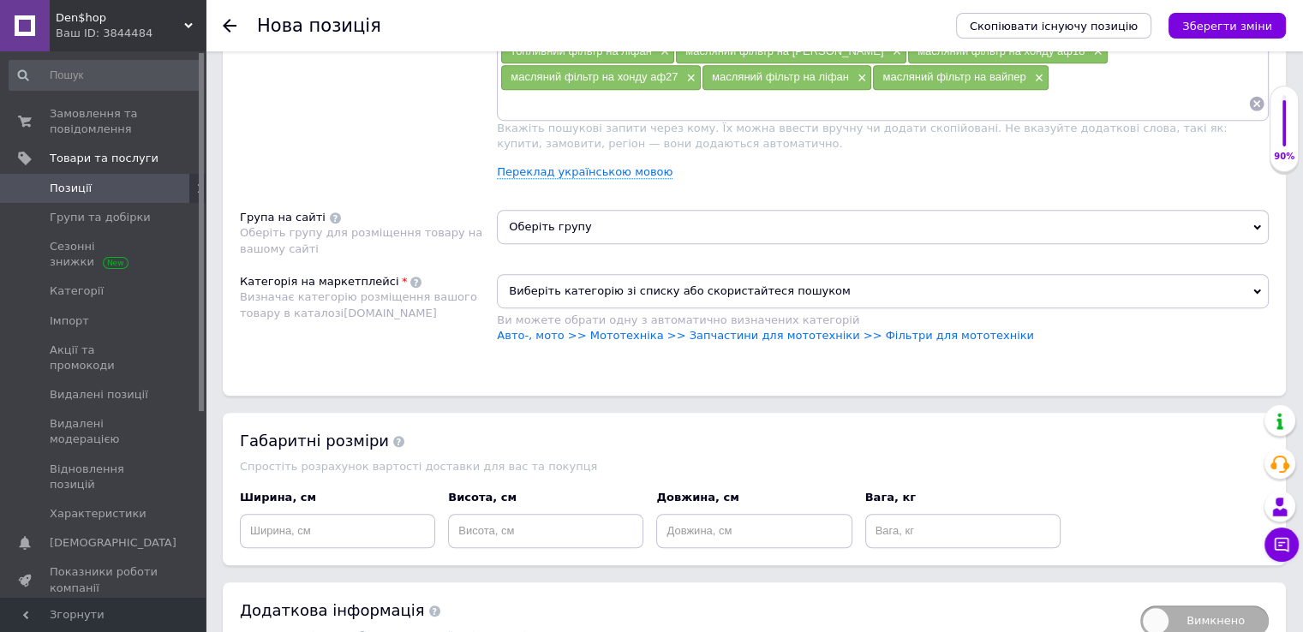
scroll to position [1114, 0]
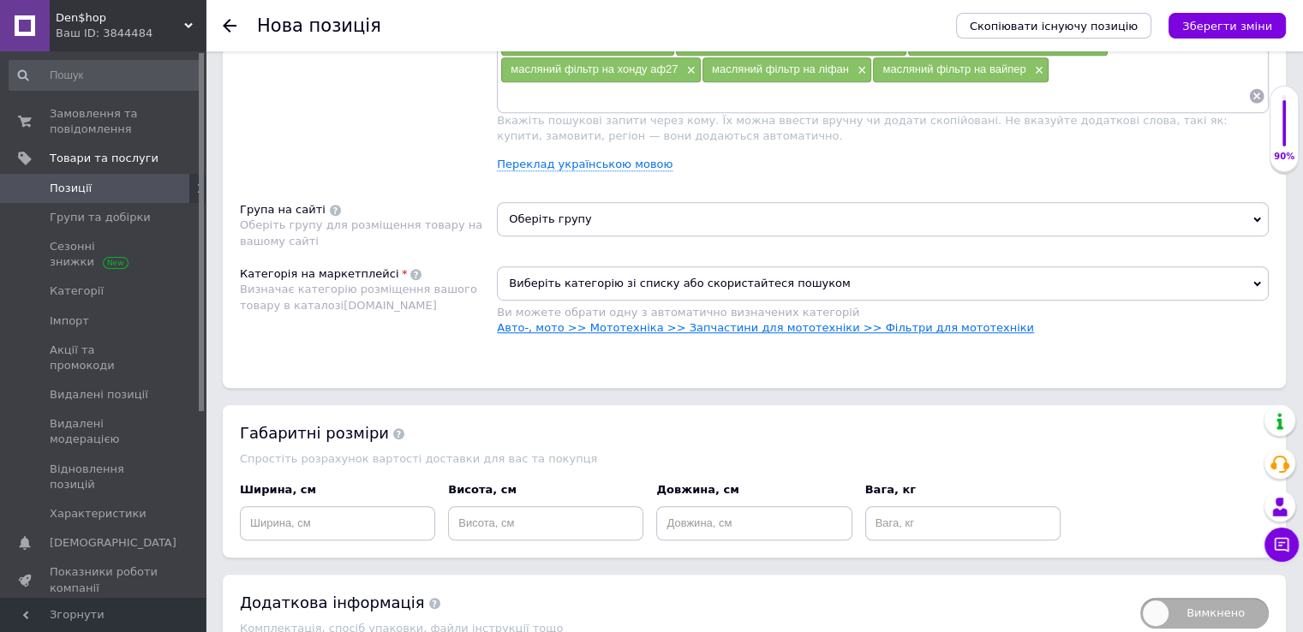
click at [611, 321] on link "Авто-, мото >> Мототехніка >> Запчастини для мототехніки >> Фільтри для мототех…" at bounding box center [765, 327] width 537 height 13
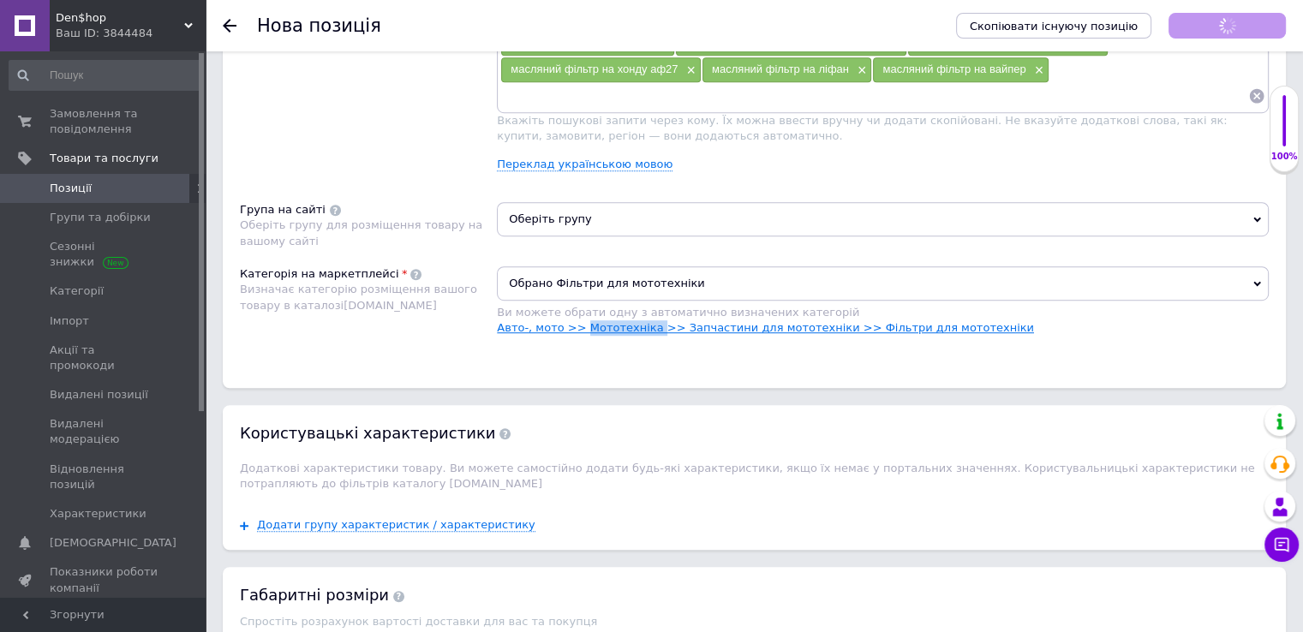
click at [611, 321] on link "Авто-, мото >> Мототехніка >> Запчастини для мототехніки >> Фільтри для мототех…" at bounding box center [765, 327] width 537 height 13
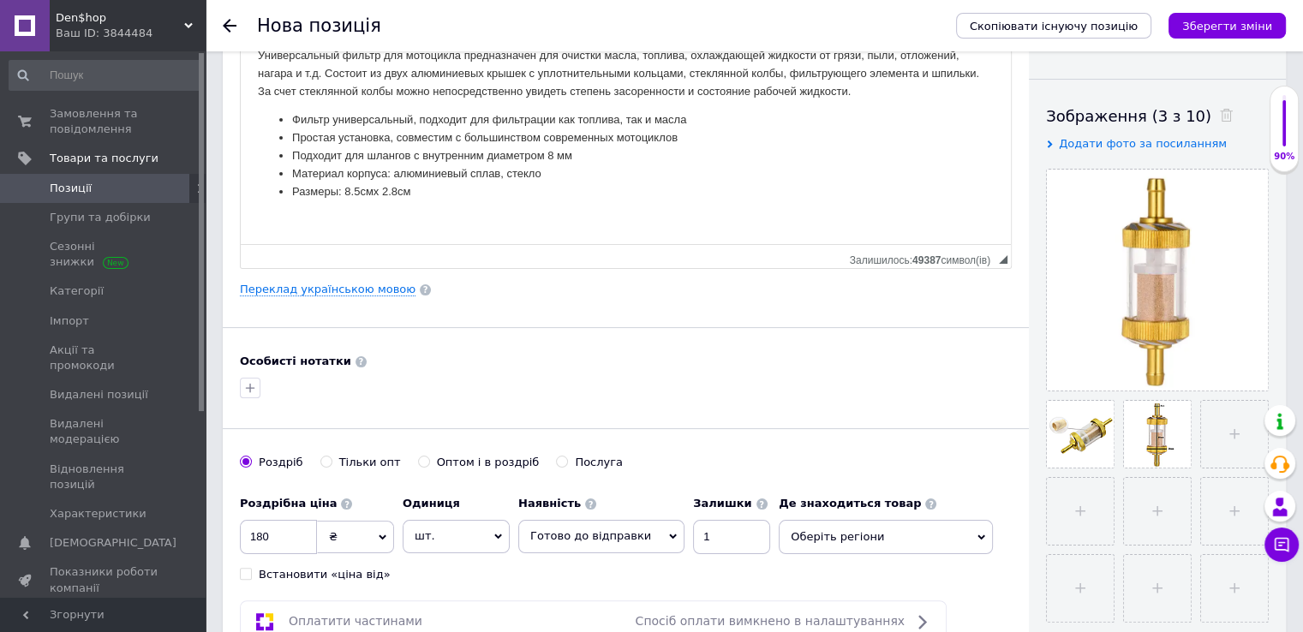
scroll to position [0, 0]
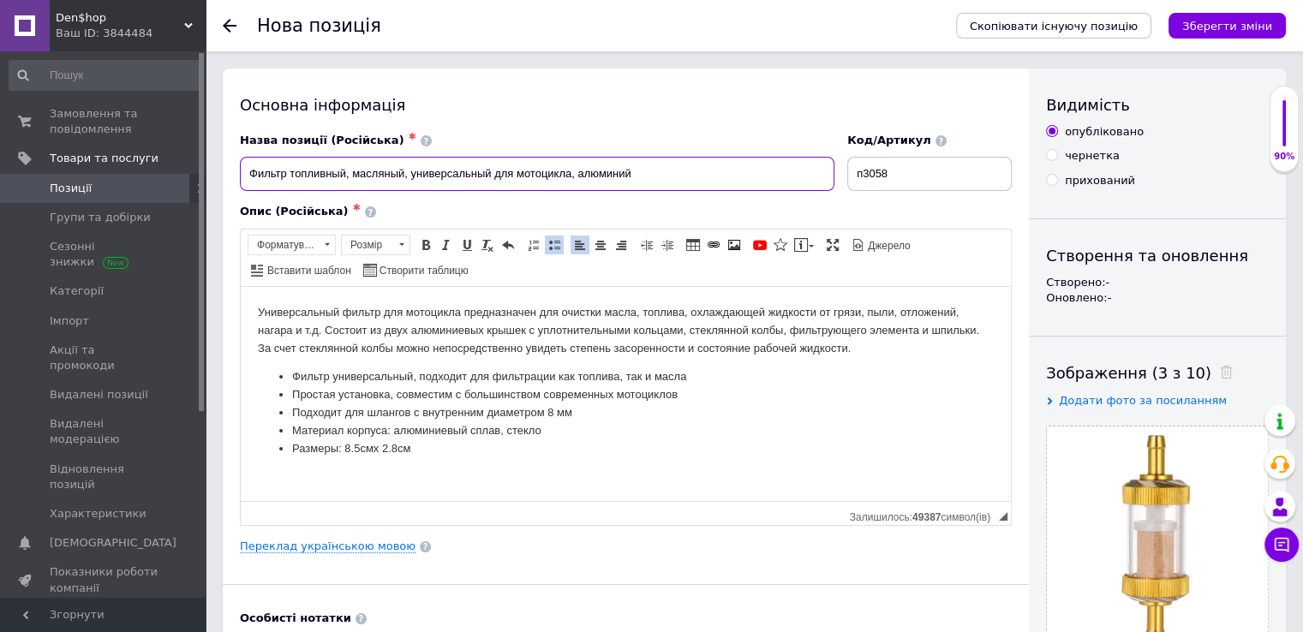
drag, startPoint x: 491, startPoint y: 172, endPoint x: 405, endPoint y: 181, distance: 86.1
click at [407, 179] on input "Фильтр топливный, масляный, универсальный для мотоцикла, алюминий" at bounding box center [537, 174] width 595 height 34
click at [247, 173] on input "Фильтр топливный, масляный, для мотоцикла, алюминий" at bounding box center [537, 174] width 595 height 34
paste input "универсальный"
click at [257, 176] on input "универсальныйФильтр топливный, масляный, для мотоцикла, алюминий" at bounding box center [537, 174] width 595 height 34
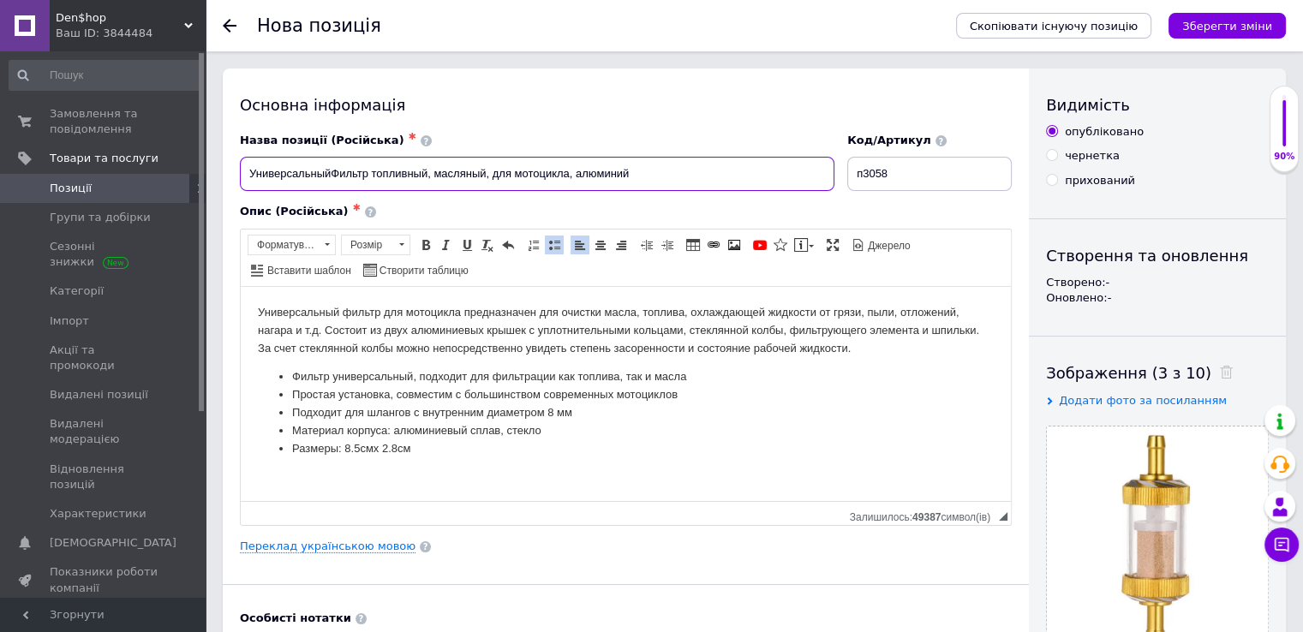
click at [332, 175] on input "УниверсальныйФильтр топливный, масляный, для мотоцикла, алюминий" at bounding box center [537, 174] width 595 height 34
click at [343, 174] on input "Универсальный Фильтр топливный, масляный, для мотоцикла, алюминий" at bounding box center [537, 174] width 595 height 34
drag, startPoint x: 250, startPoint y: 172, endPoint x: 433, endPoint y: 185, distance: 183.0
click at [433, 185] on input "Универсальный фильтр топливный, масляный, для мотоцикла, алюминий" at bounding box center [537, 174] width 595 height 34
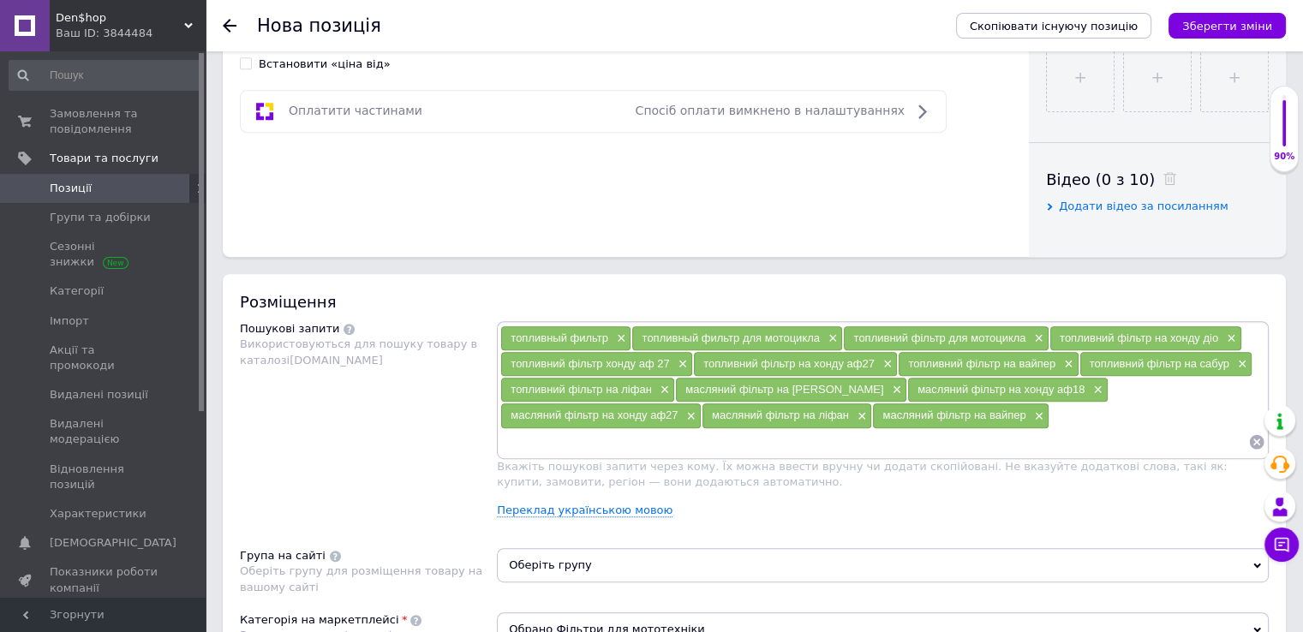
scroll to position [771, 0]
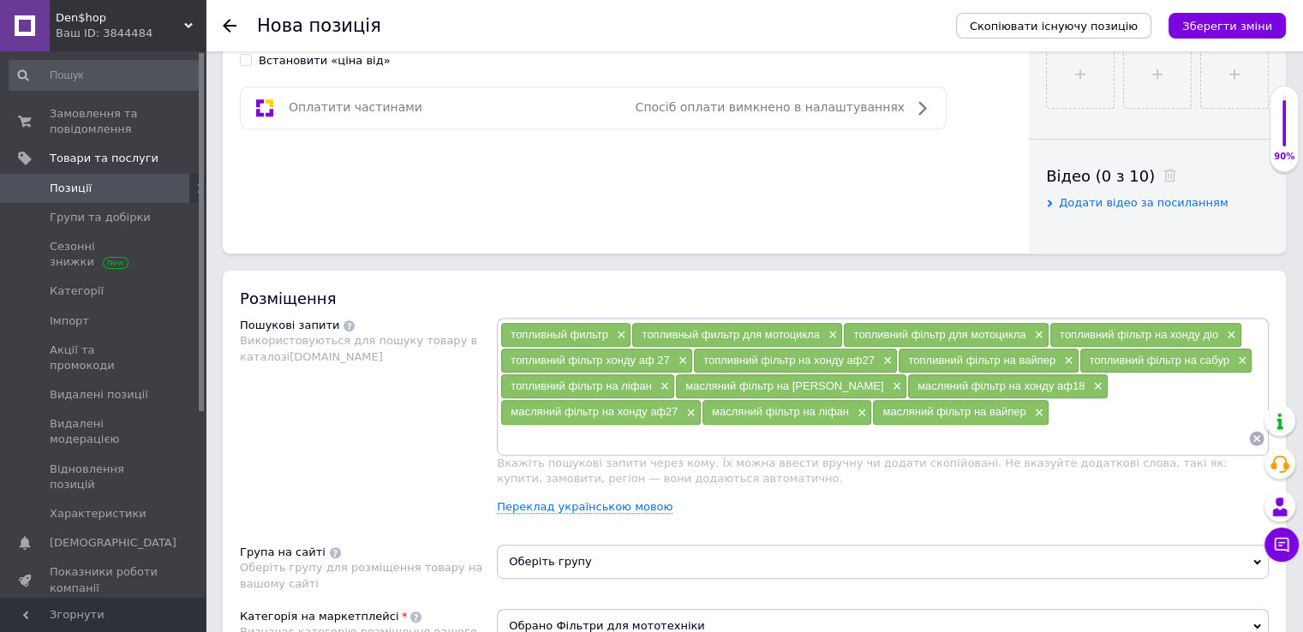
type input "Универсальный фильтр топливный, масляный, для мотоцикла, алюминий"
click at [916, 426] on input at bounding box center [874, 439] width 748 height 26
paste input "Универсальный фильтр топливный"
type input "Универсальный фильтр топливный для мотоцикла"
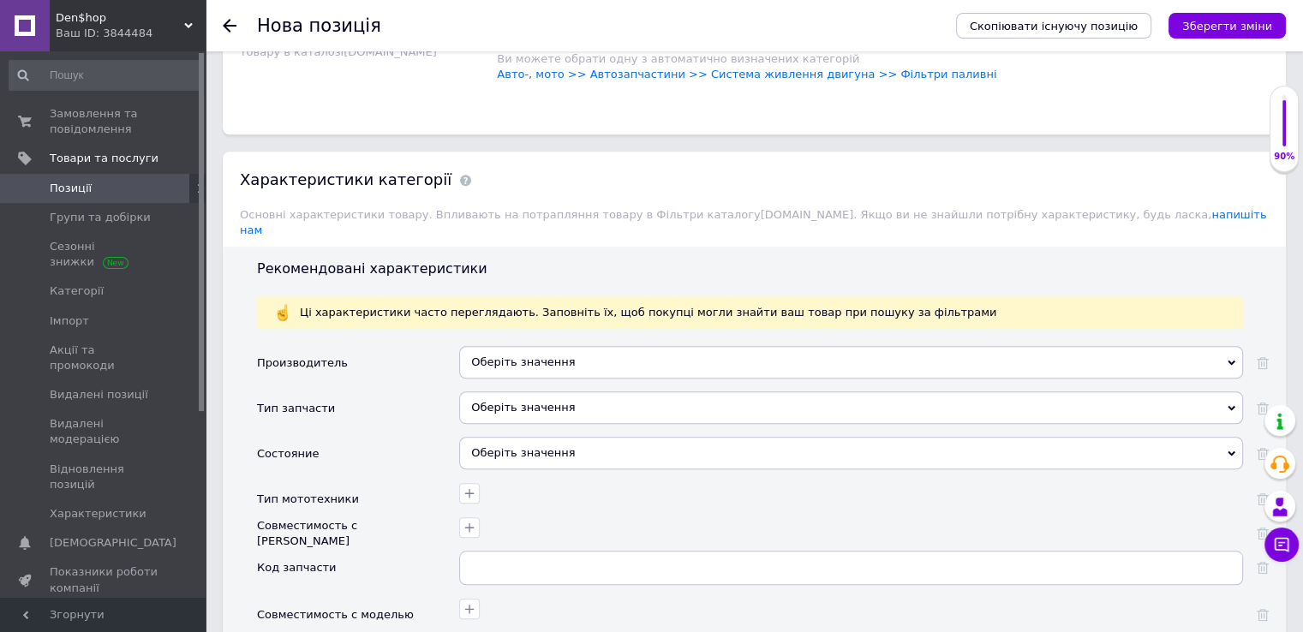
scroll to position [1542, 0]
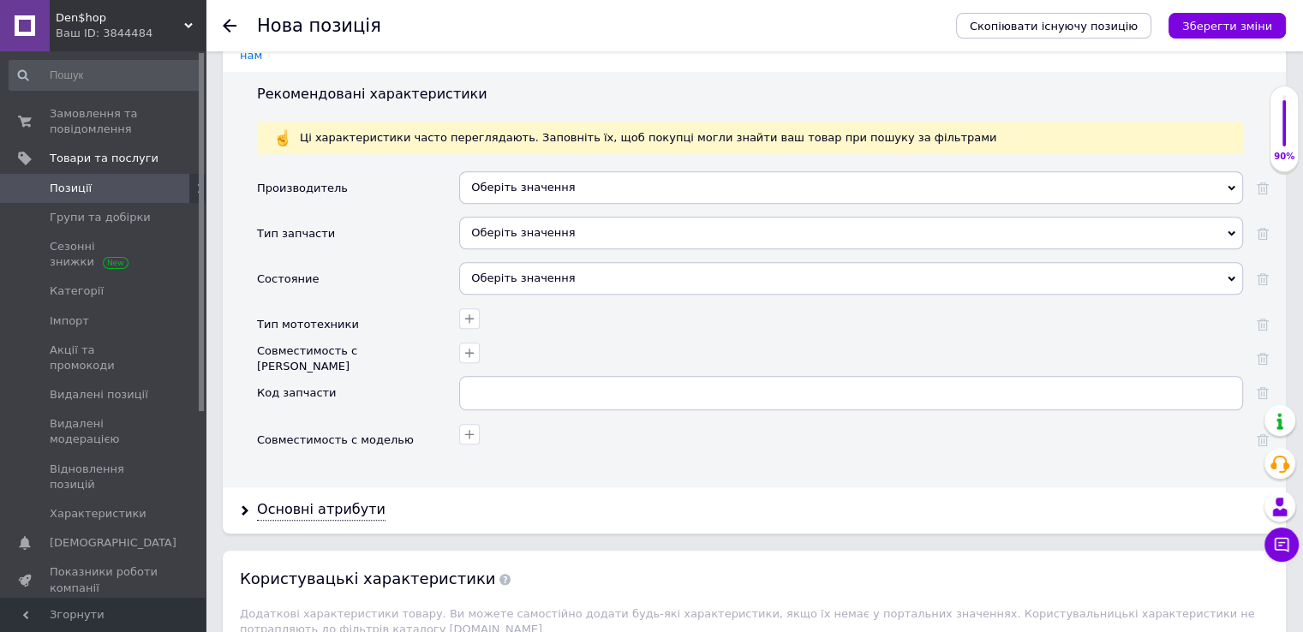
click at [497, 262] on div "Оберіть значення" at bounding box center [851, 278] width 784 height 33
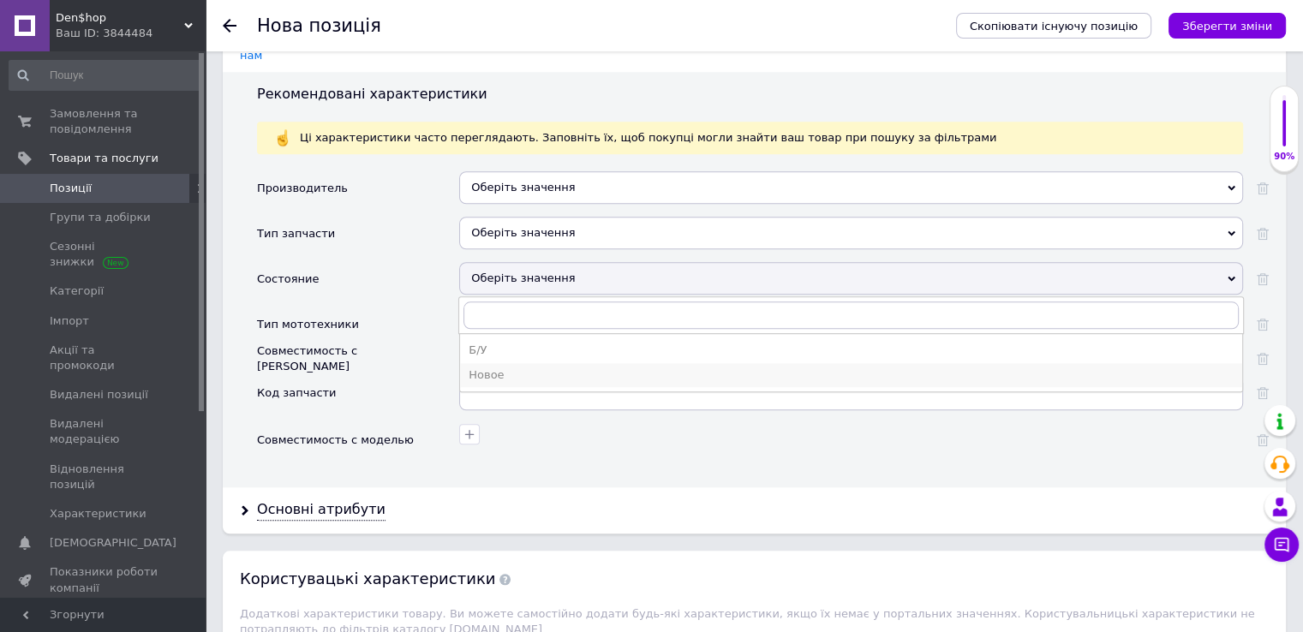
click at [503, 368] on div "Новое" at bounding box center [851, 375] width 765 height 15
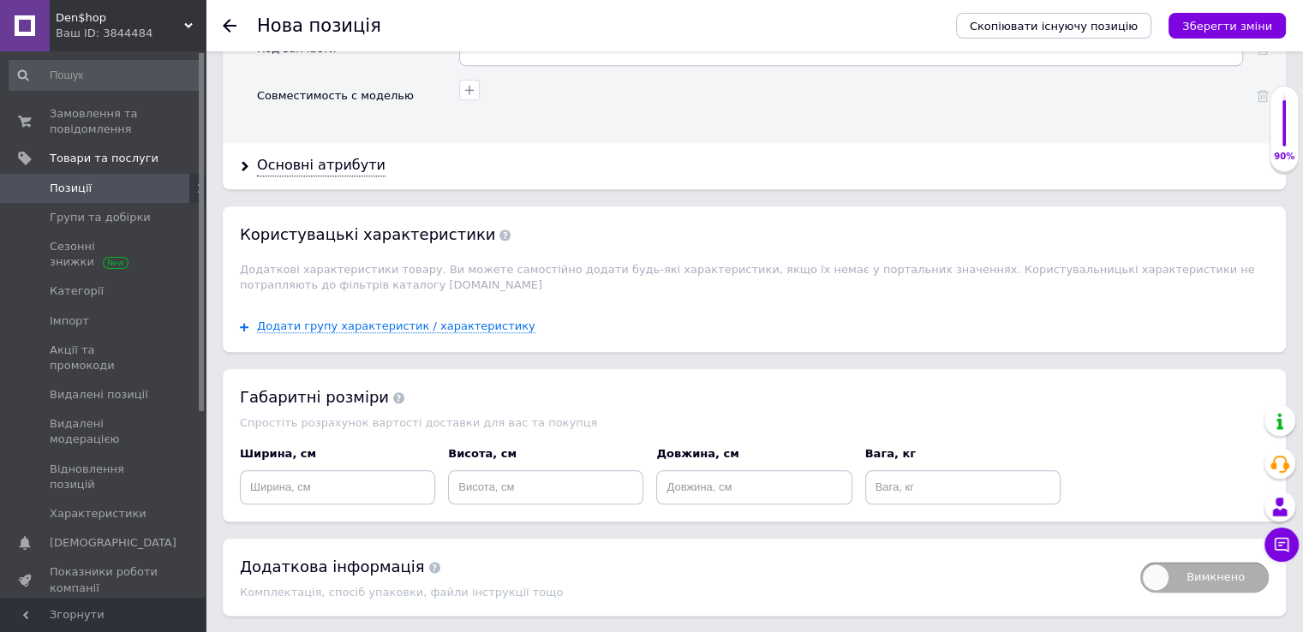
scroll to position [1922, 0]
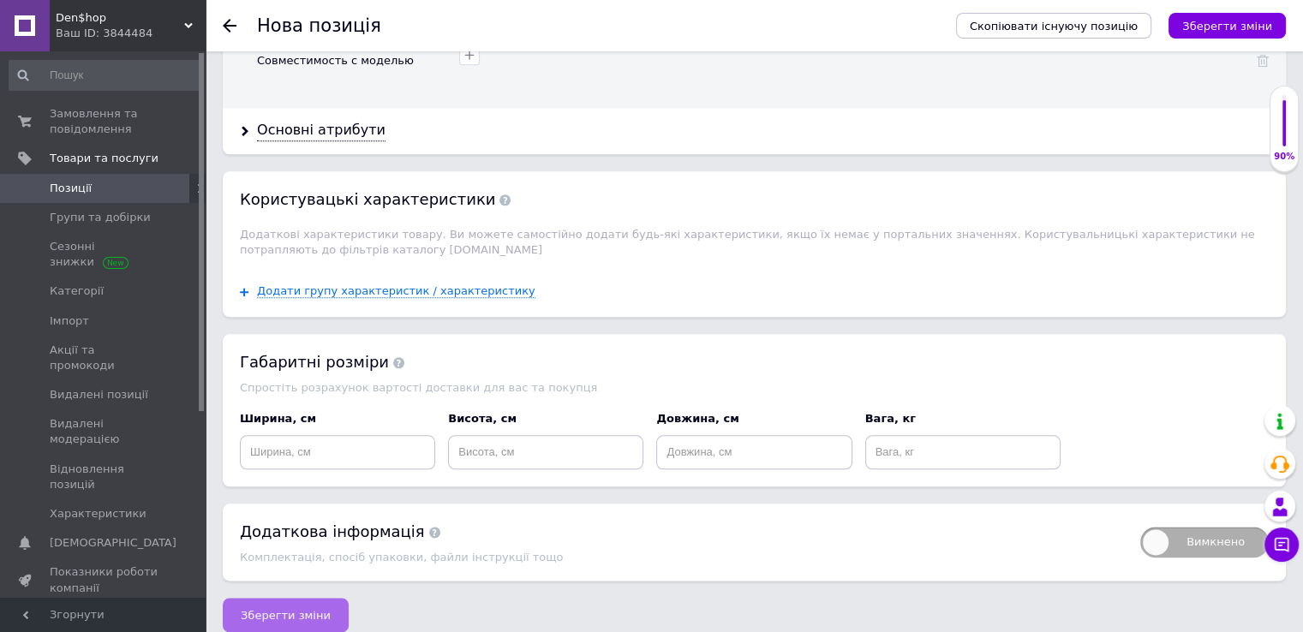
click at [302, 609] on span "Зберегти зміни" at bounding box center [286, 615] width 90 height 13
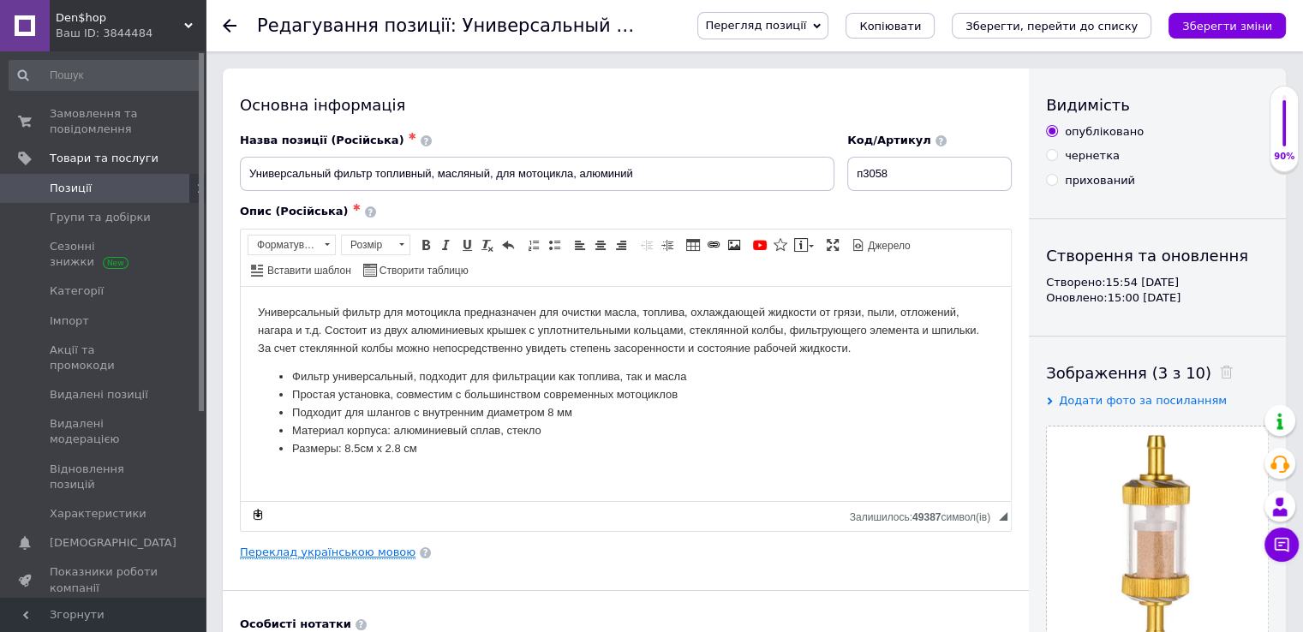
click at [326, 549] on link "Переклад українською мовою" at bounding box center [328, 553] width 176 height 14
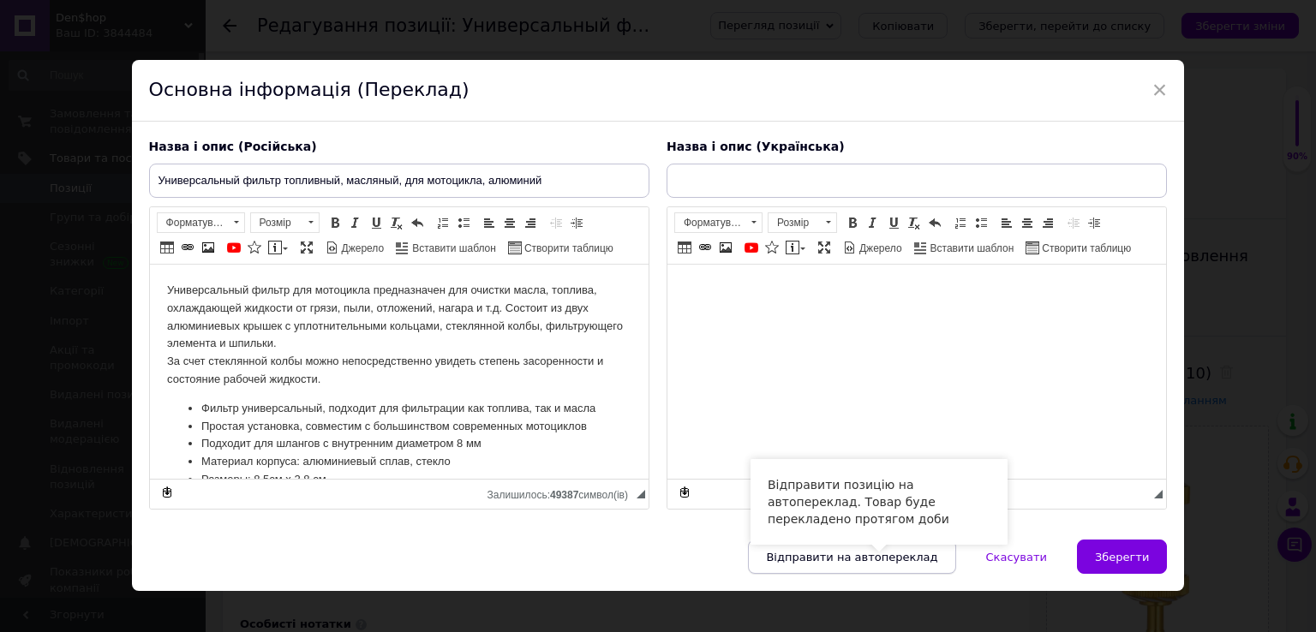
click at [914, 562] on span "Відправити на автопереклад" at bounding box center [851, 557] width 171 height 13
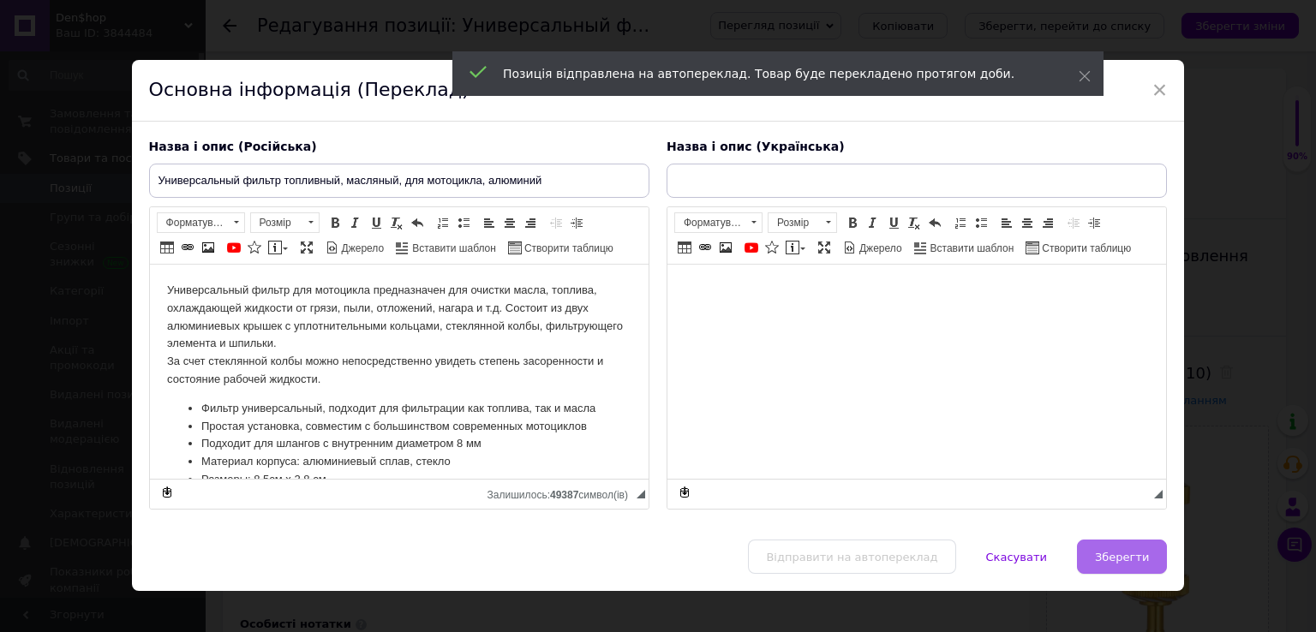
click at [1116, 560] on span "Зберегти" at bounding box center [1122, 557] width 54 height 13
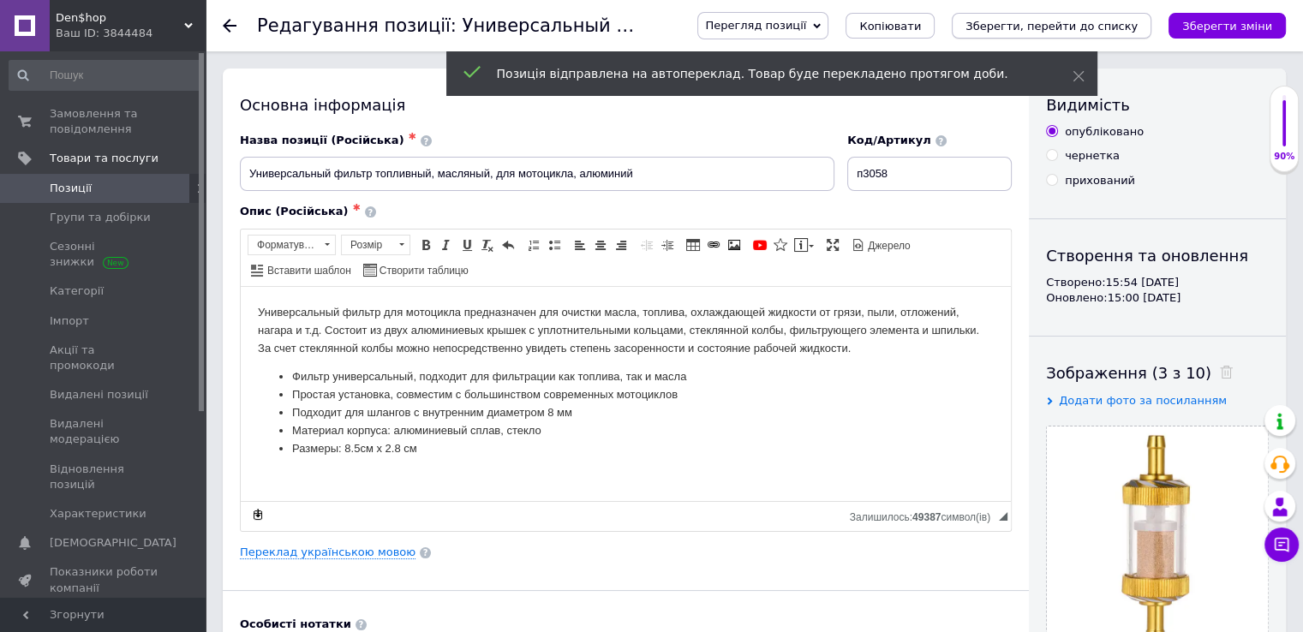
click at [1138, 20] on icon "Зберегти, перейти до списку" at bounding box center [1052, 26] width 172 height 13
